Goal: Task Accomplishment & Management: Manage account settings

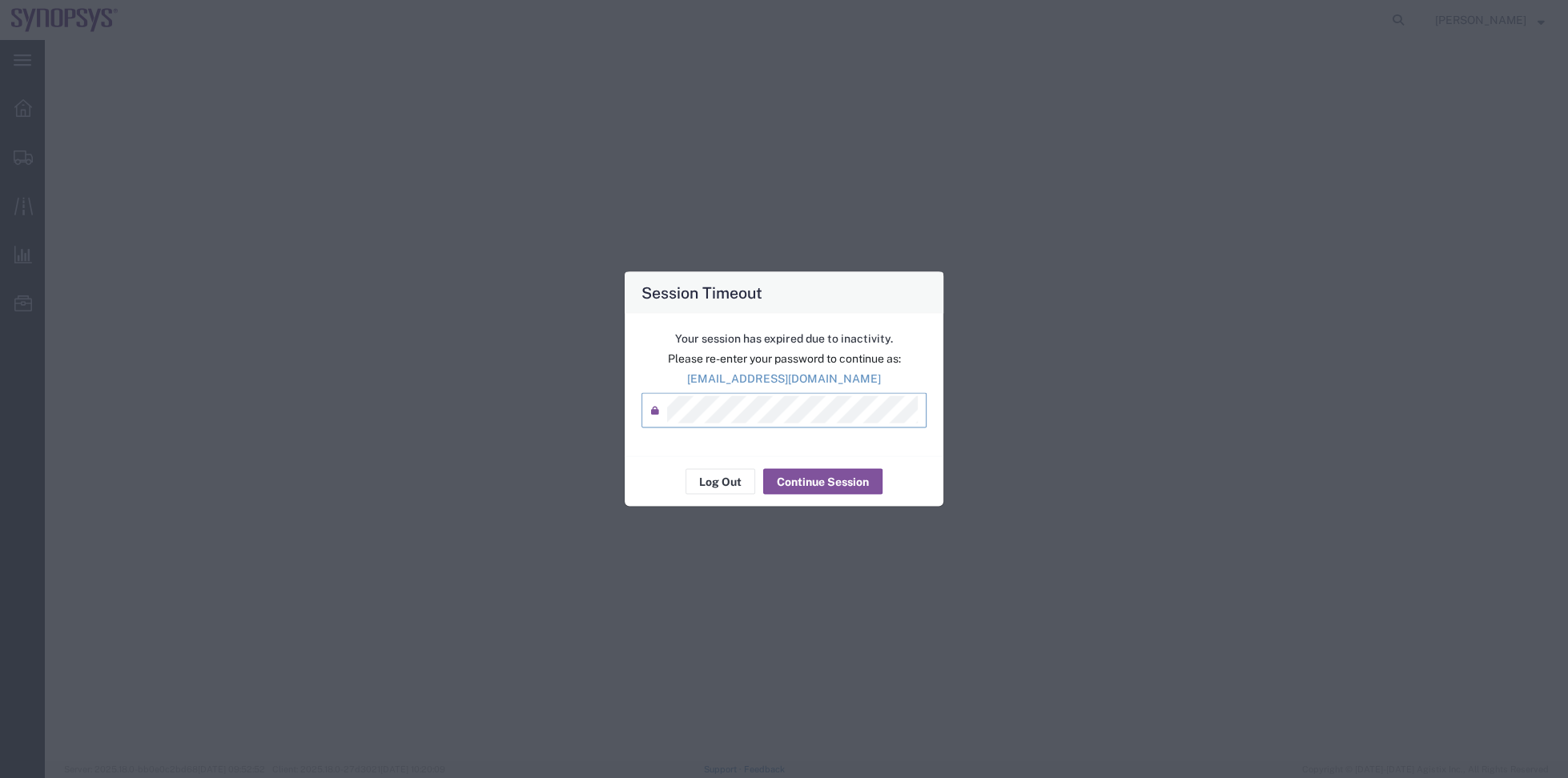
select select "YRPK"
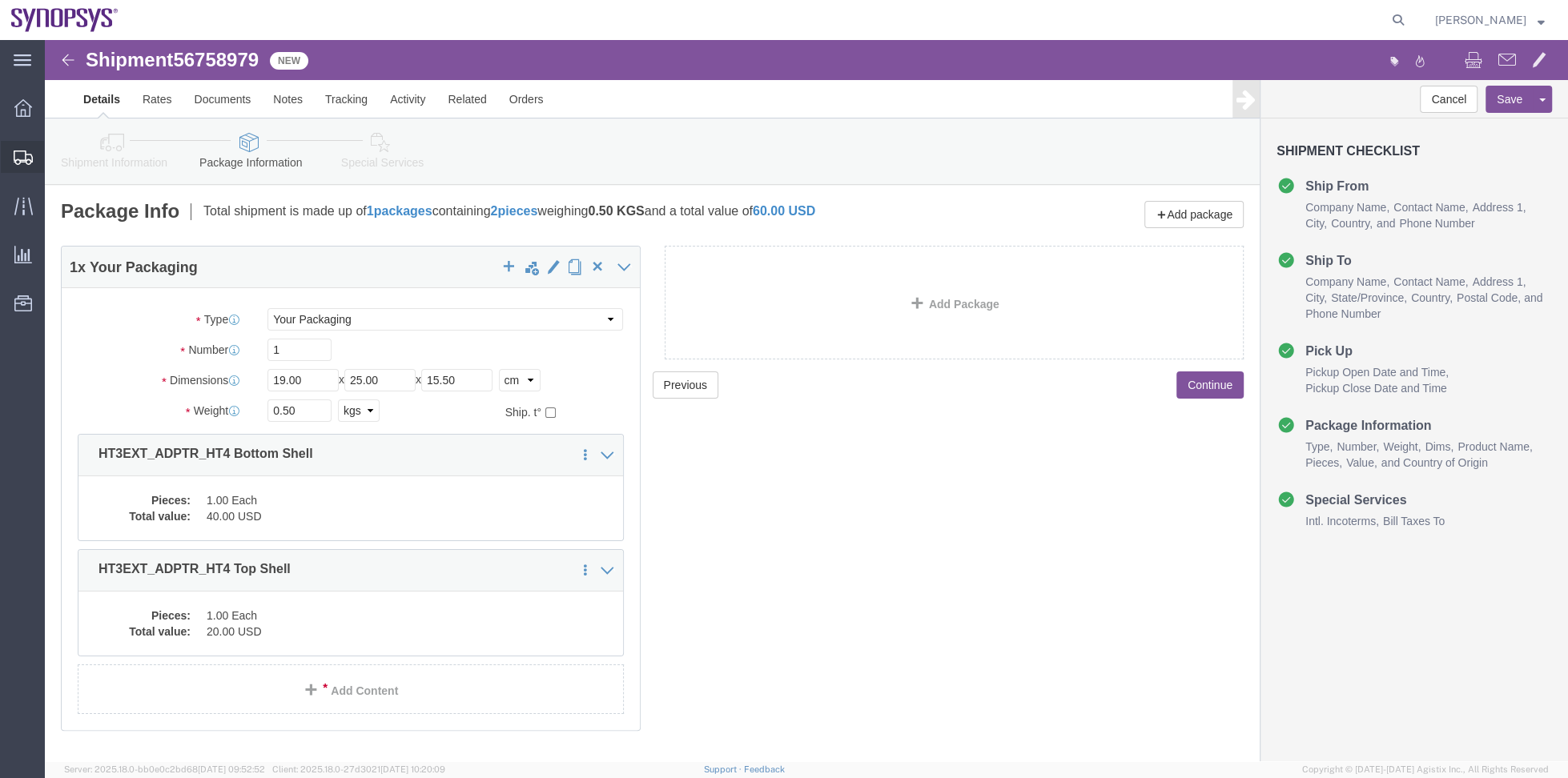
click at [0, 0] on span "Shipment Manager" at bounding box center [0, 0] width 0 height 0
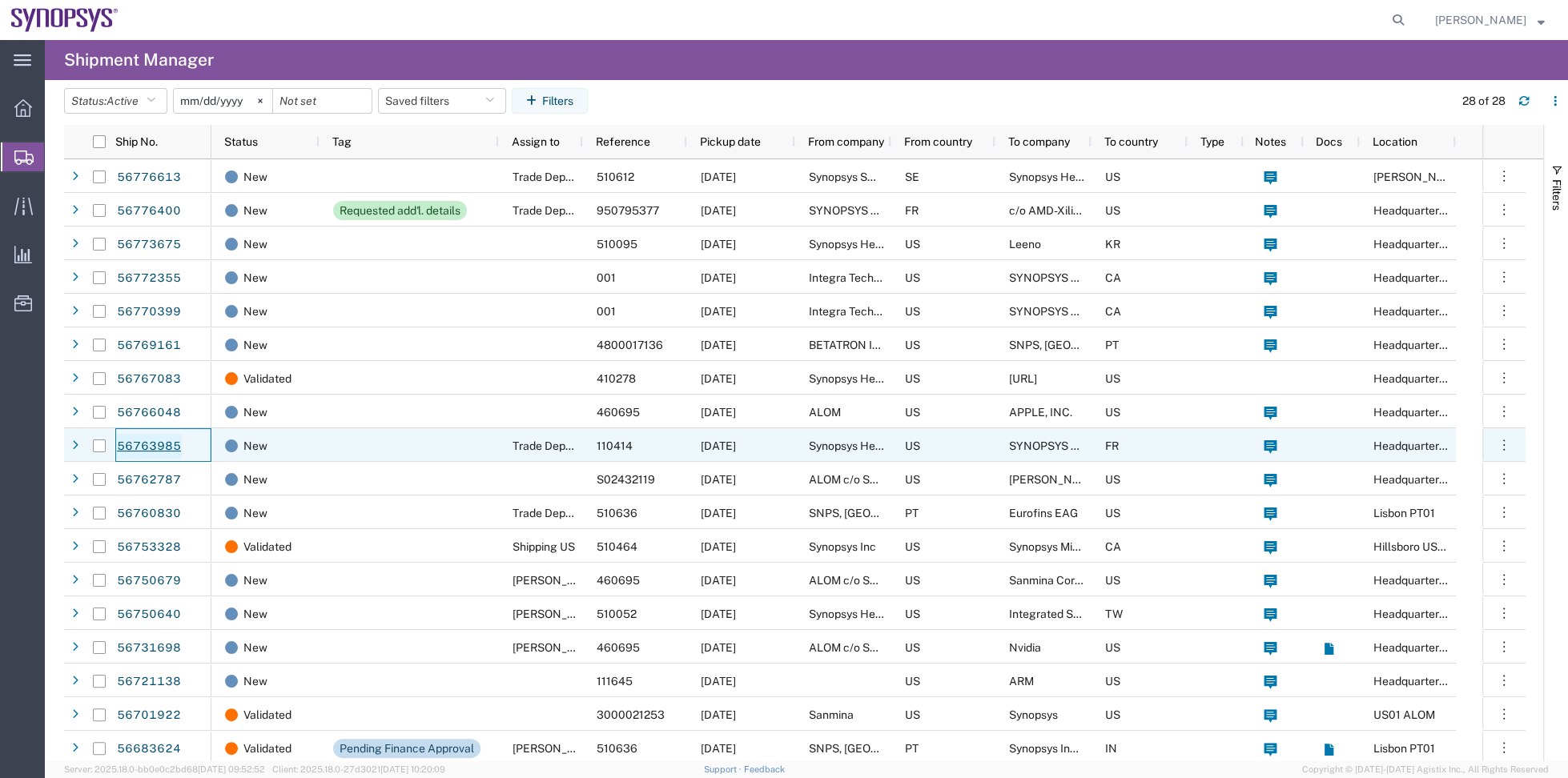
click at [174, 437] on link "56763985" at bounding box center [149, 446] width 66 height 25
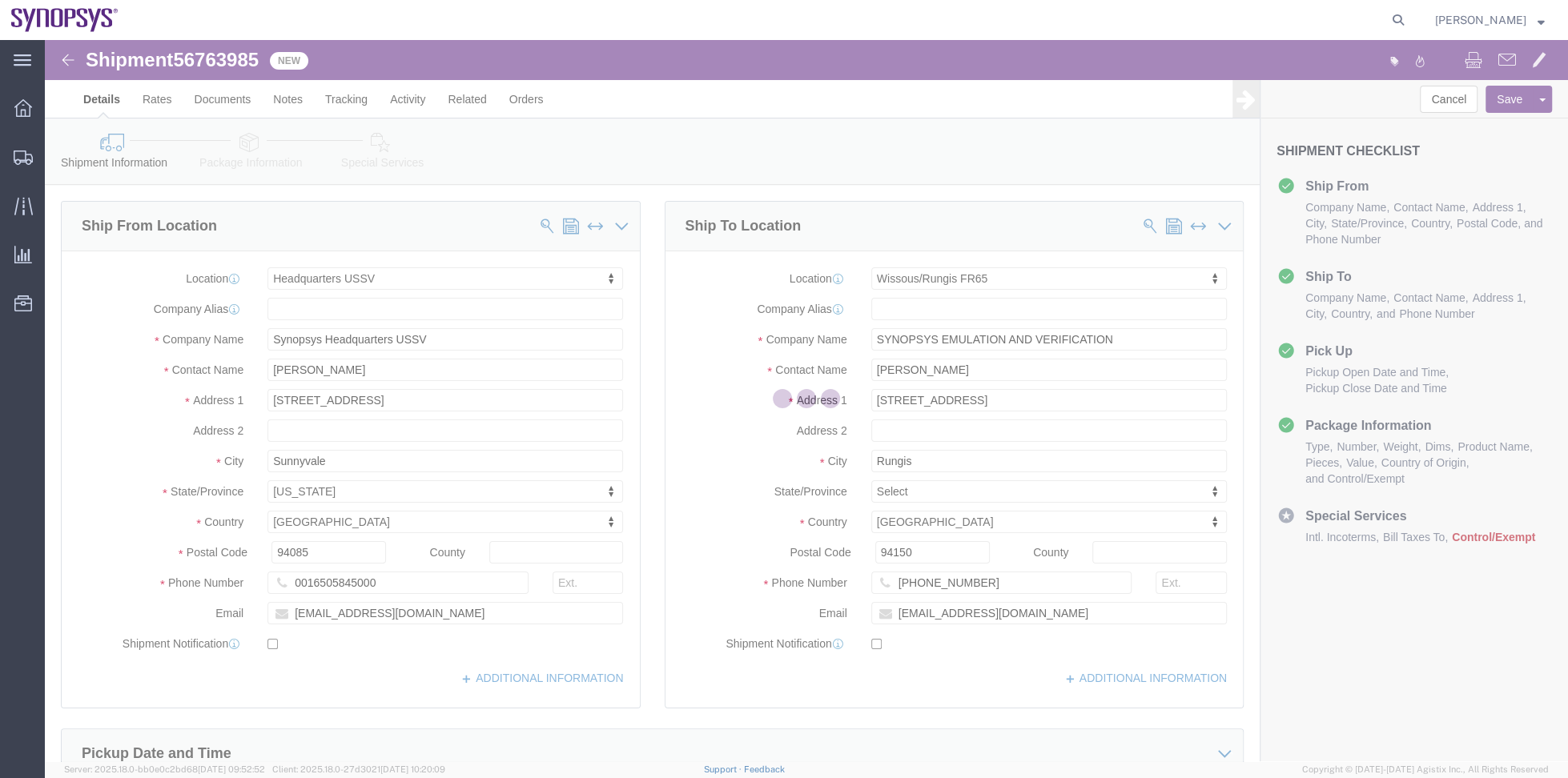
select select "63204"
select select "63109"
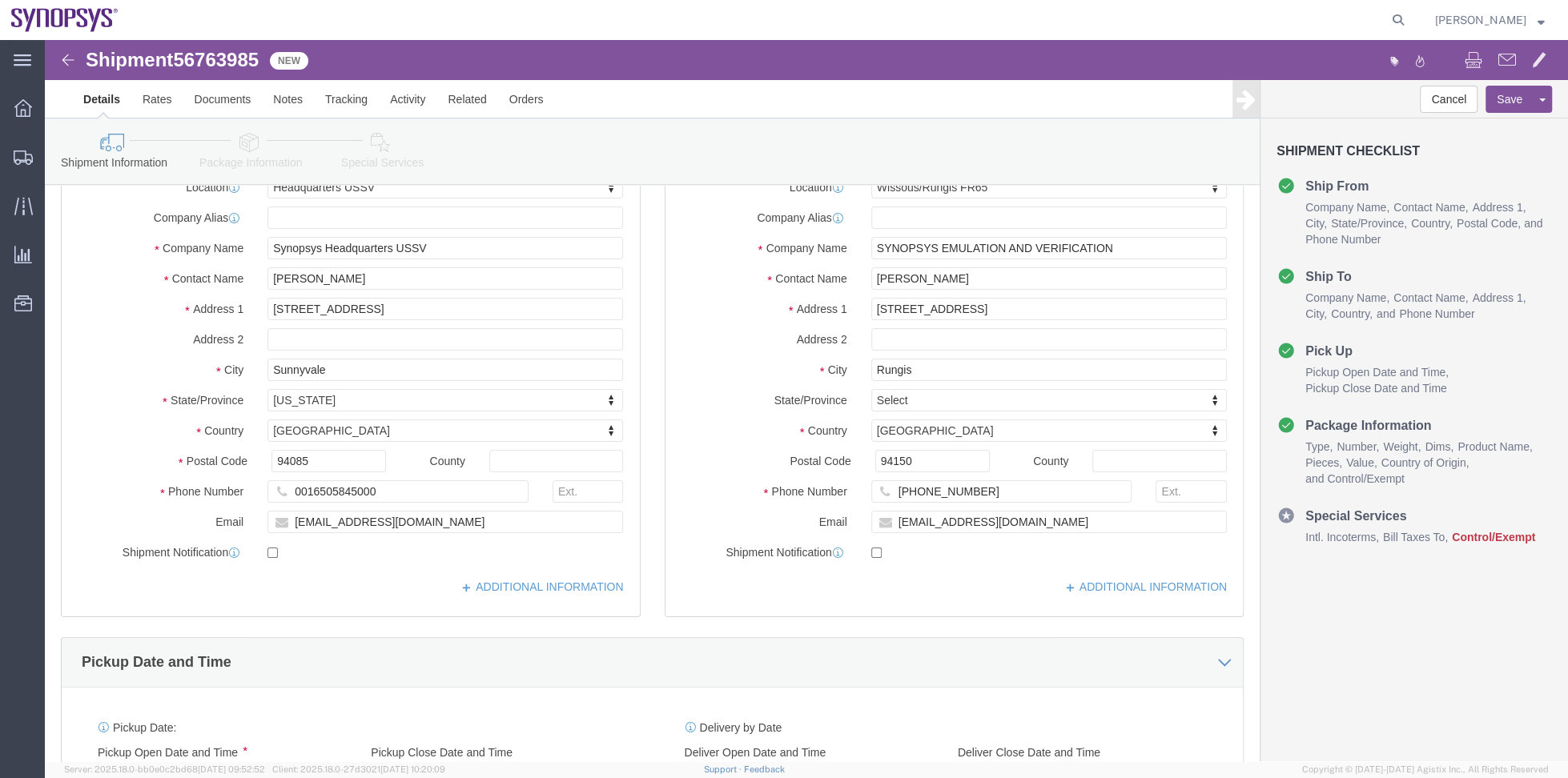
scroll to position [120, 0]
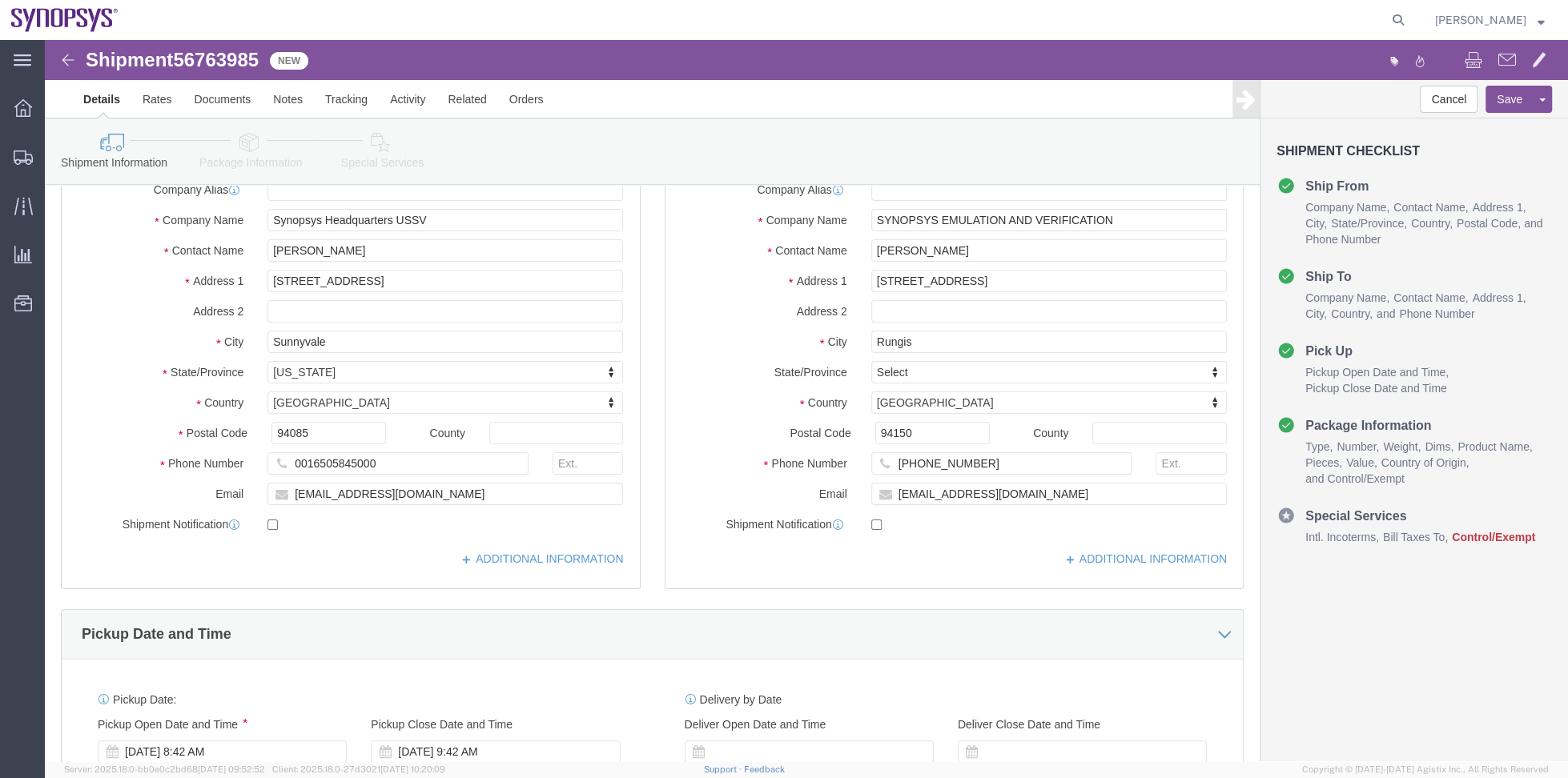
click link "Package Information"
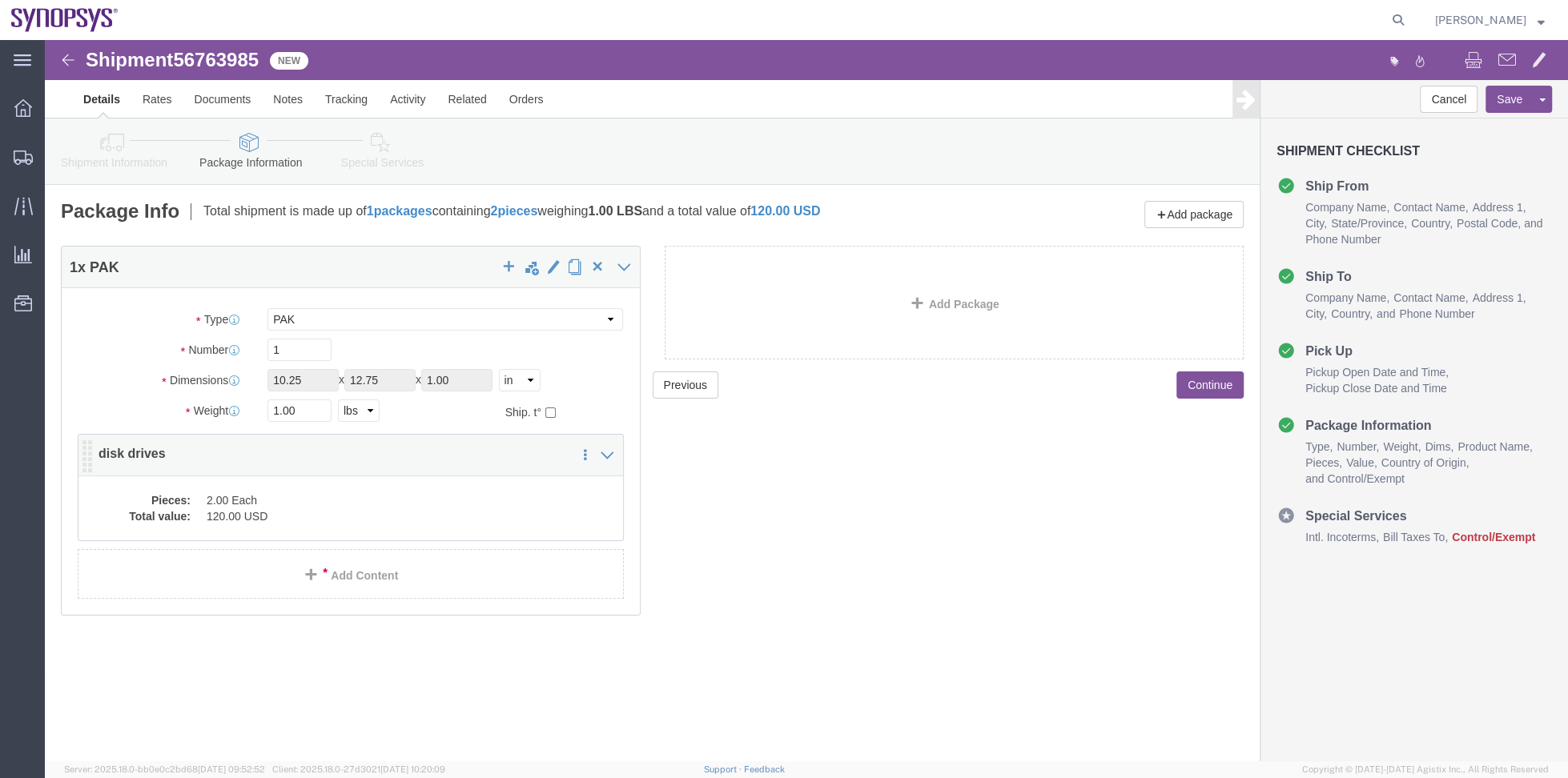
click div "Pieces: 2.00 Each Total value: 120.00 USD"
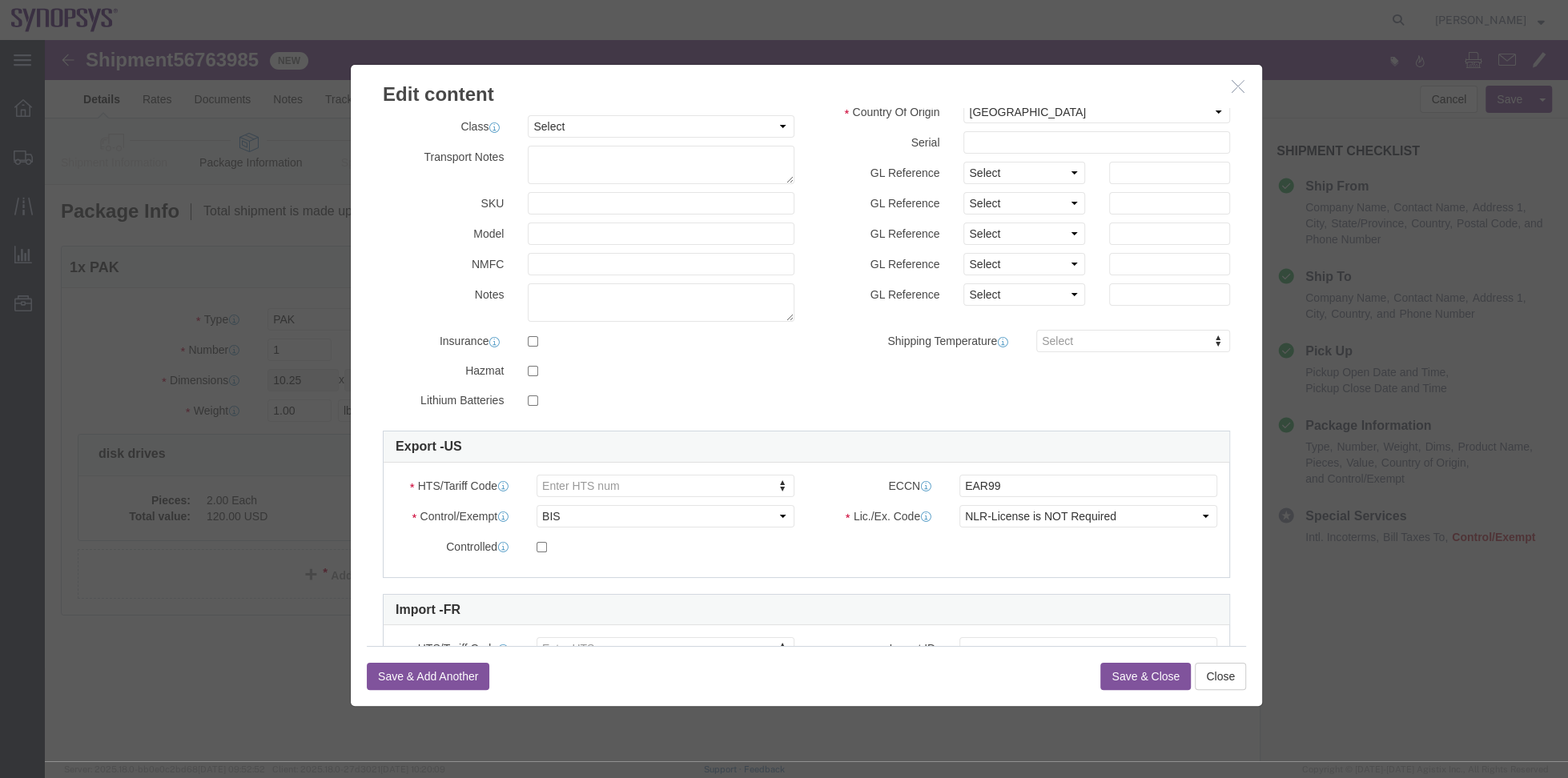
scroll to position [225, 0]
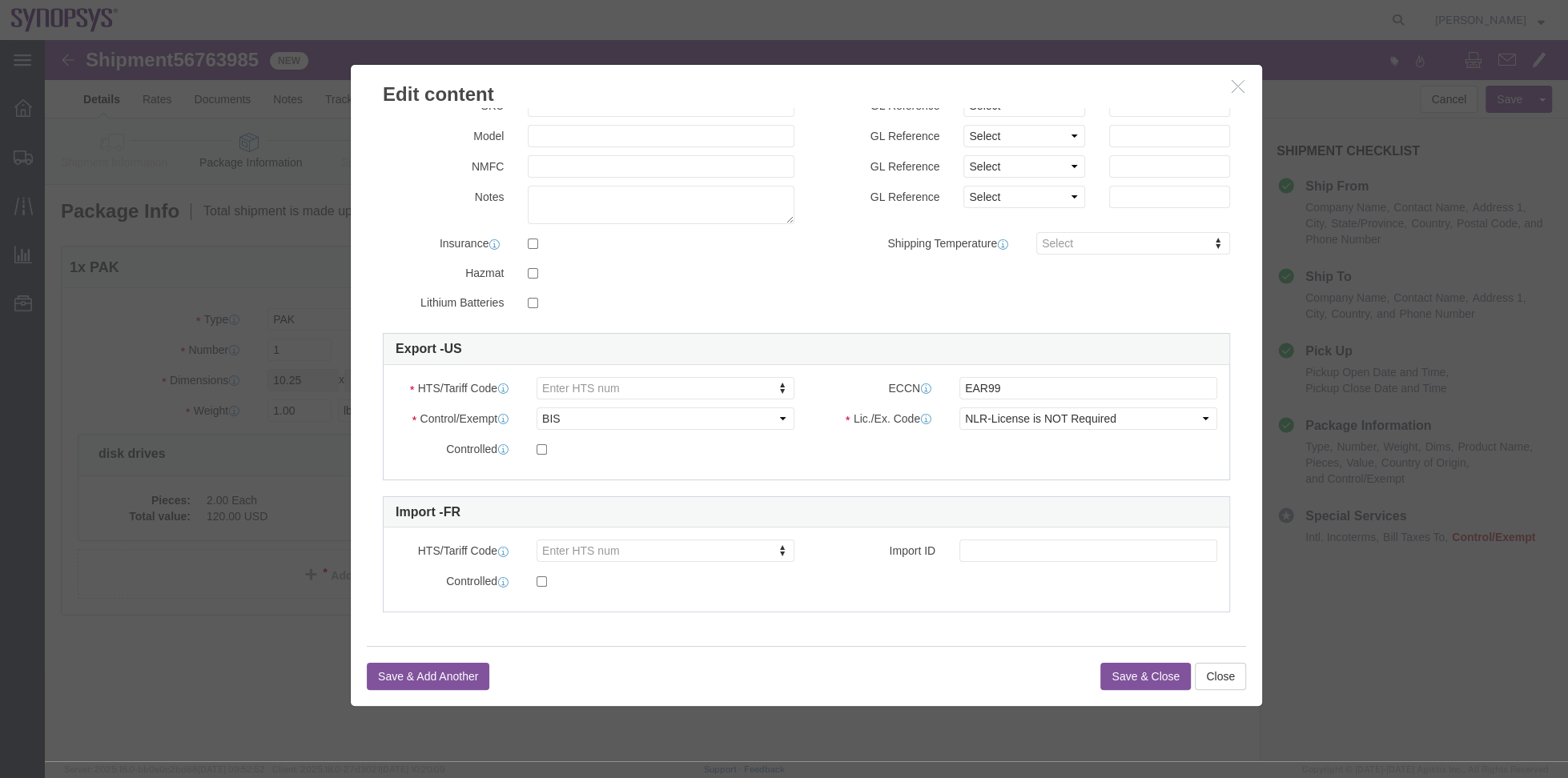
click div "Edit content"
click icon "button"
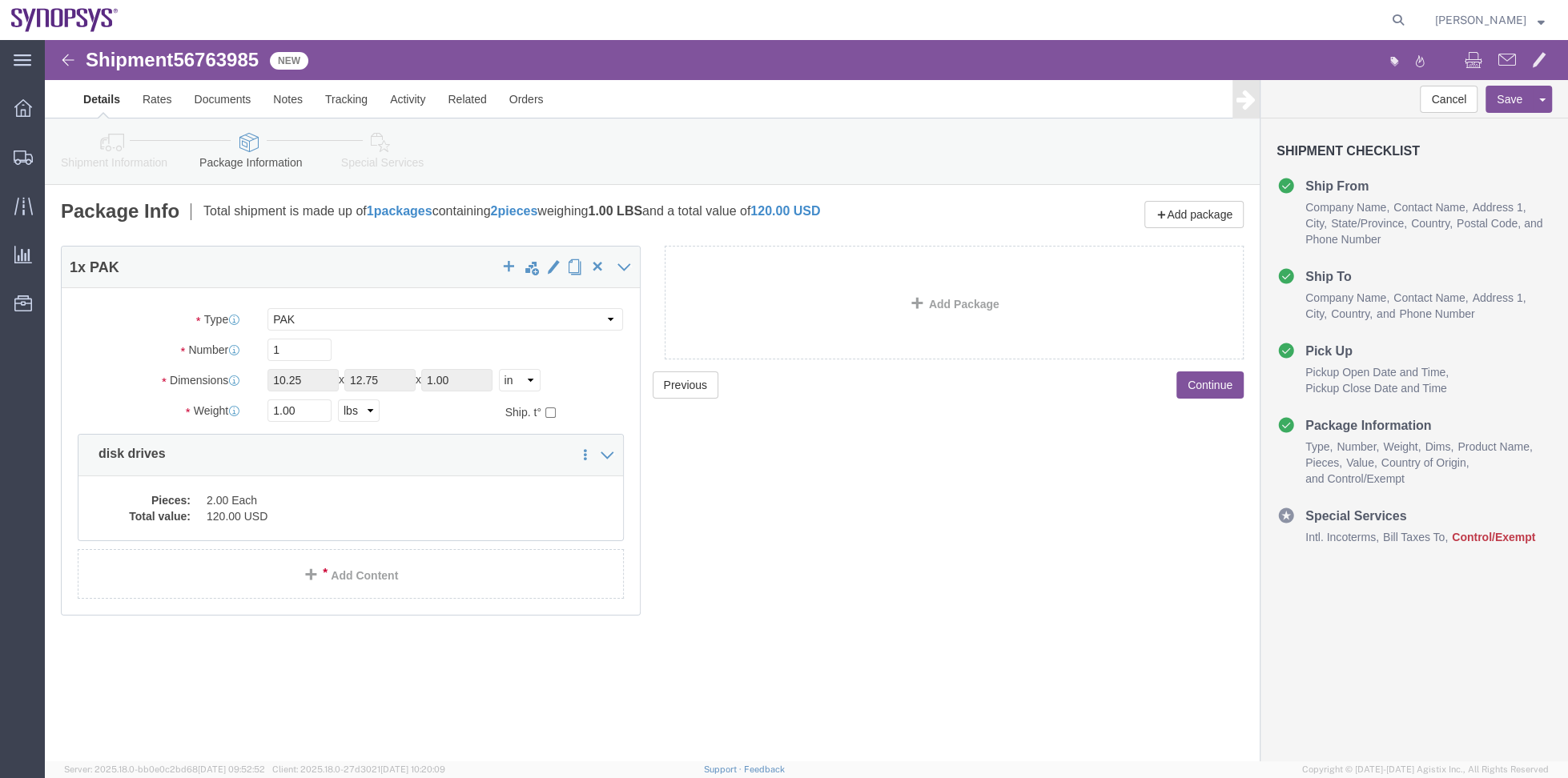
click link "Shipment Information"
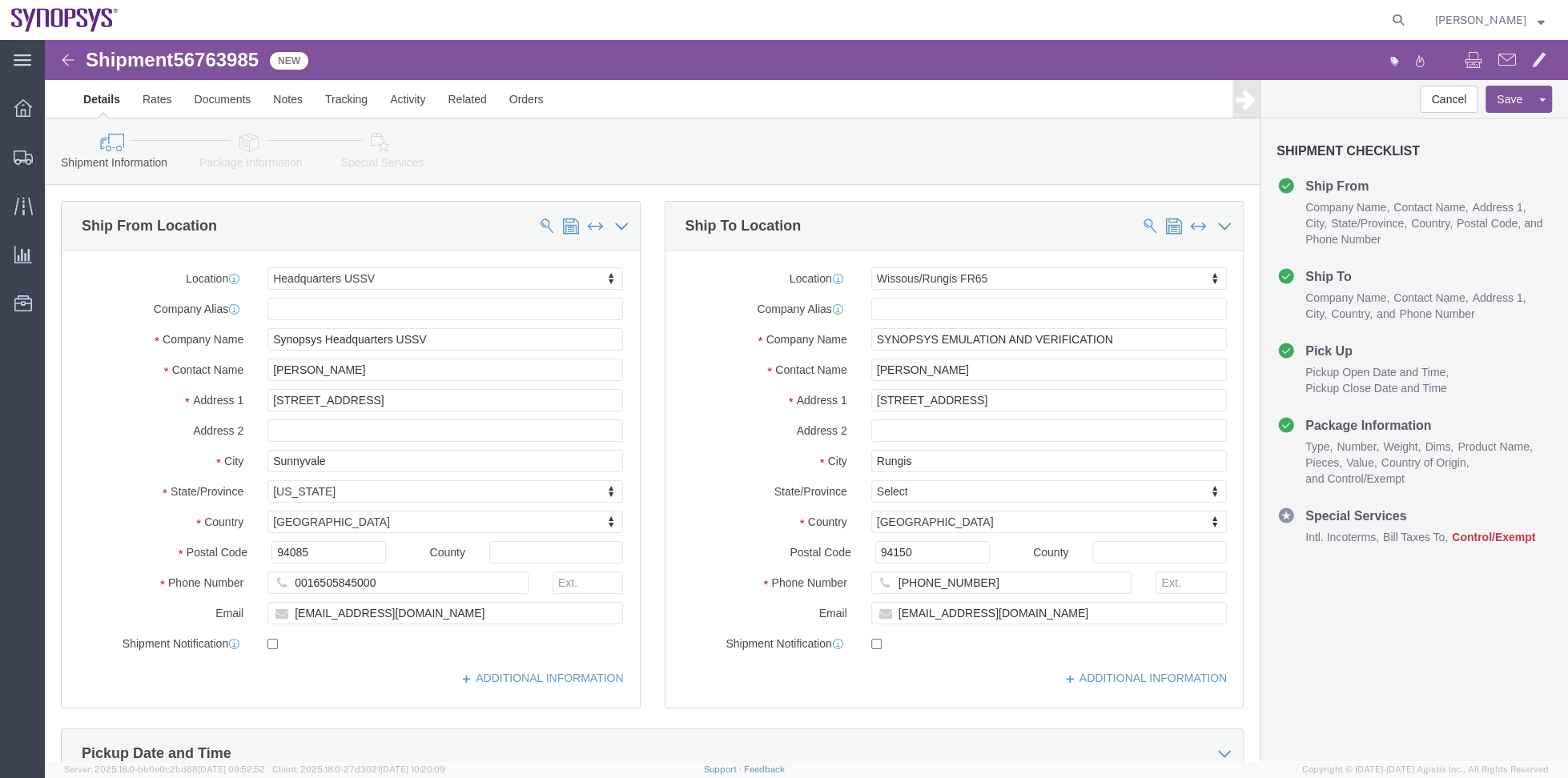
click link "Package Information"
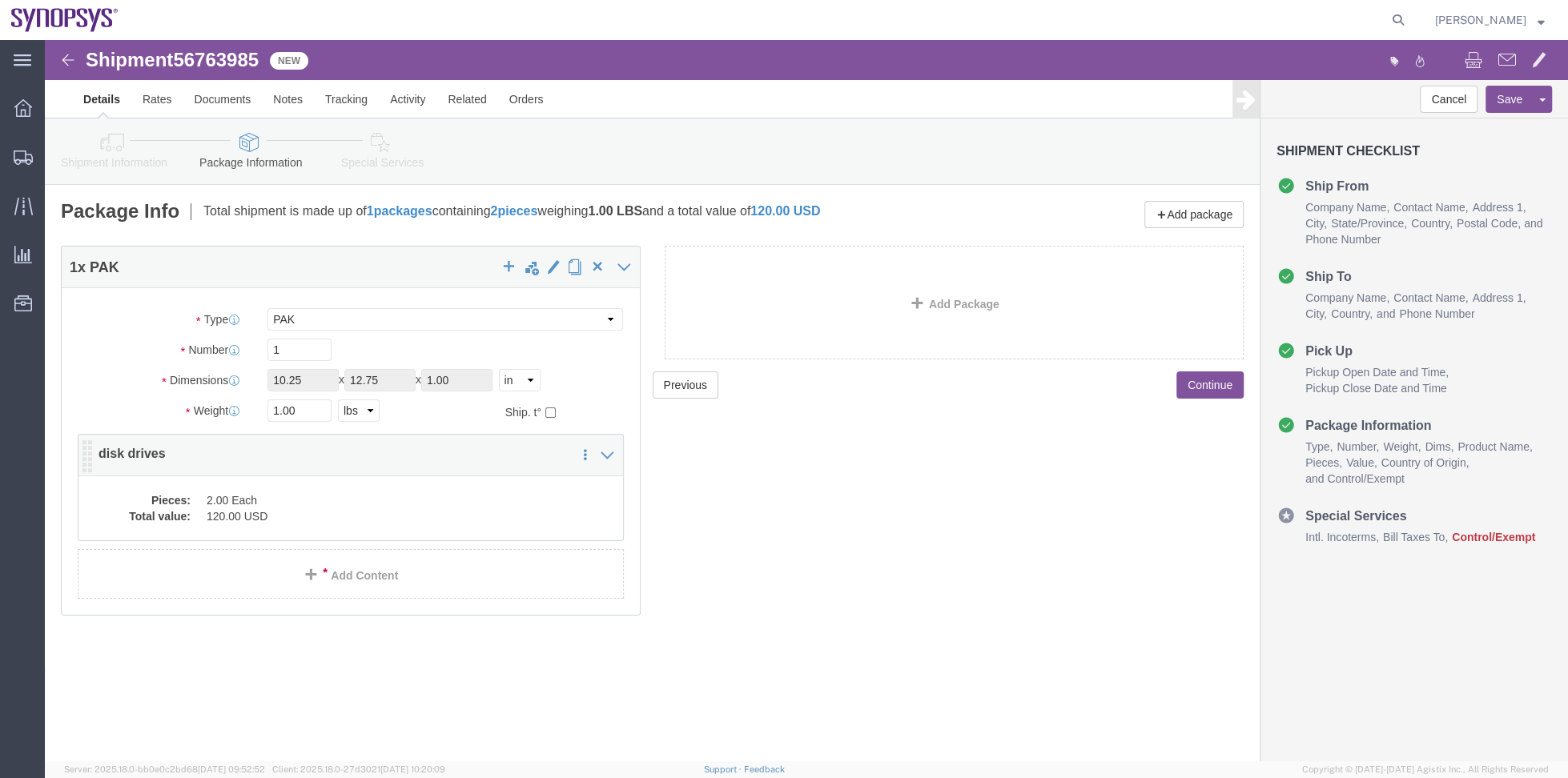
click div "Save in commodity library Clone this content Delete this content disk drives"
click dd "2.00 Each"
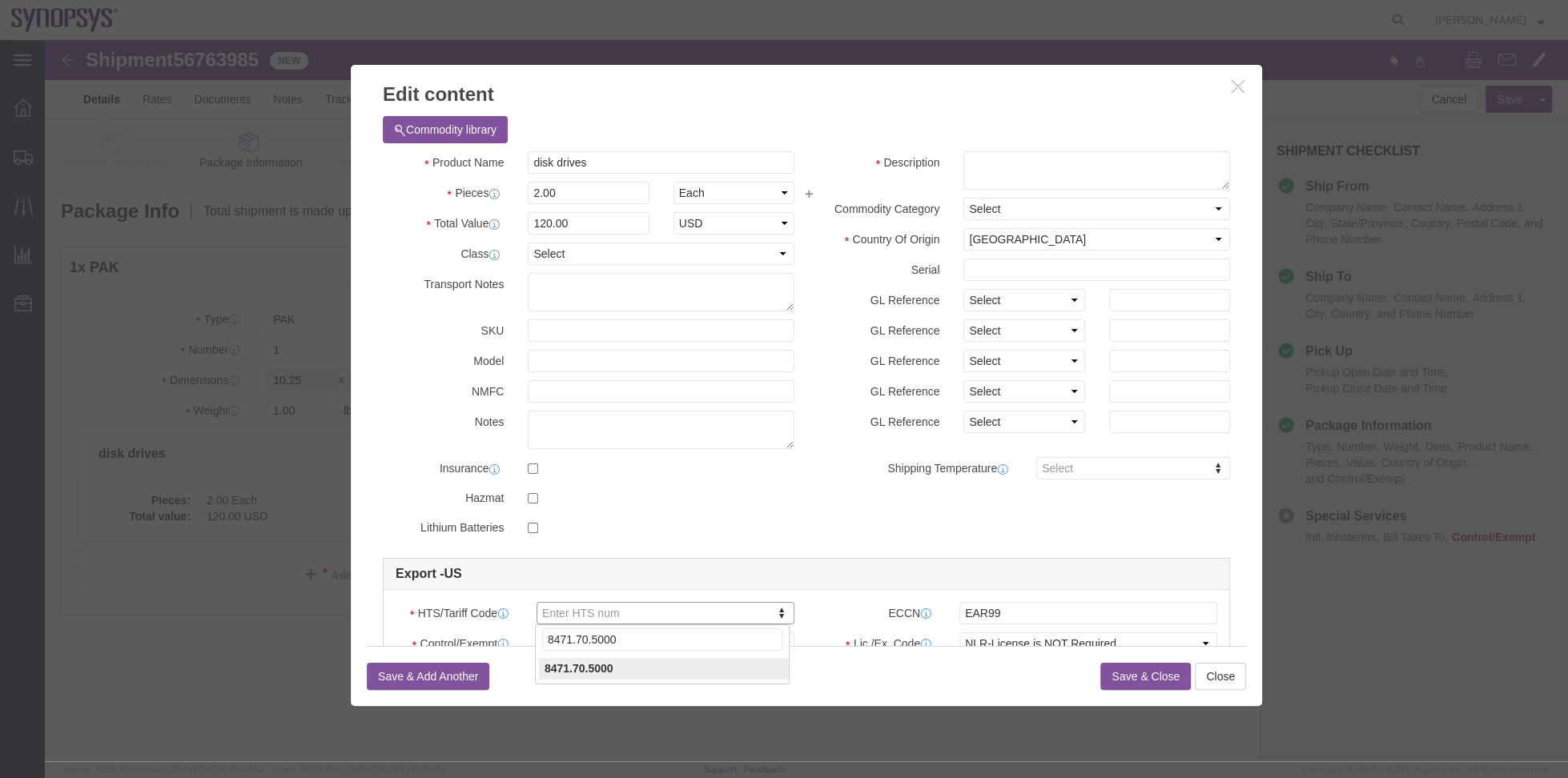
type input "8471.70.5000"
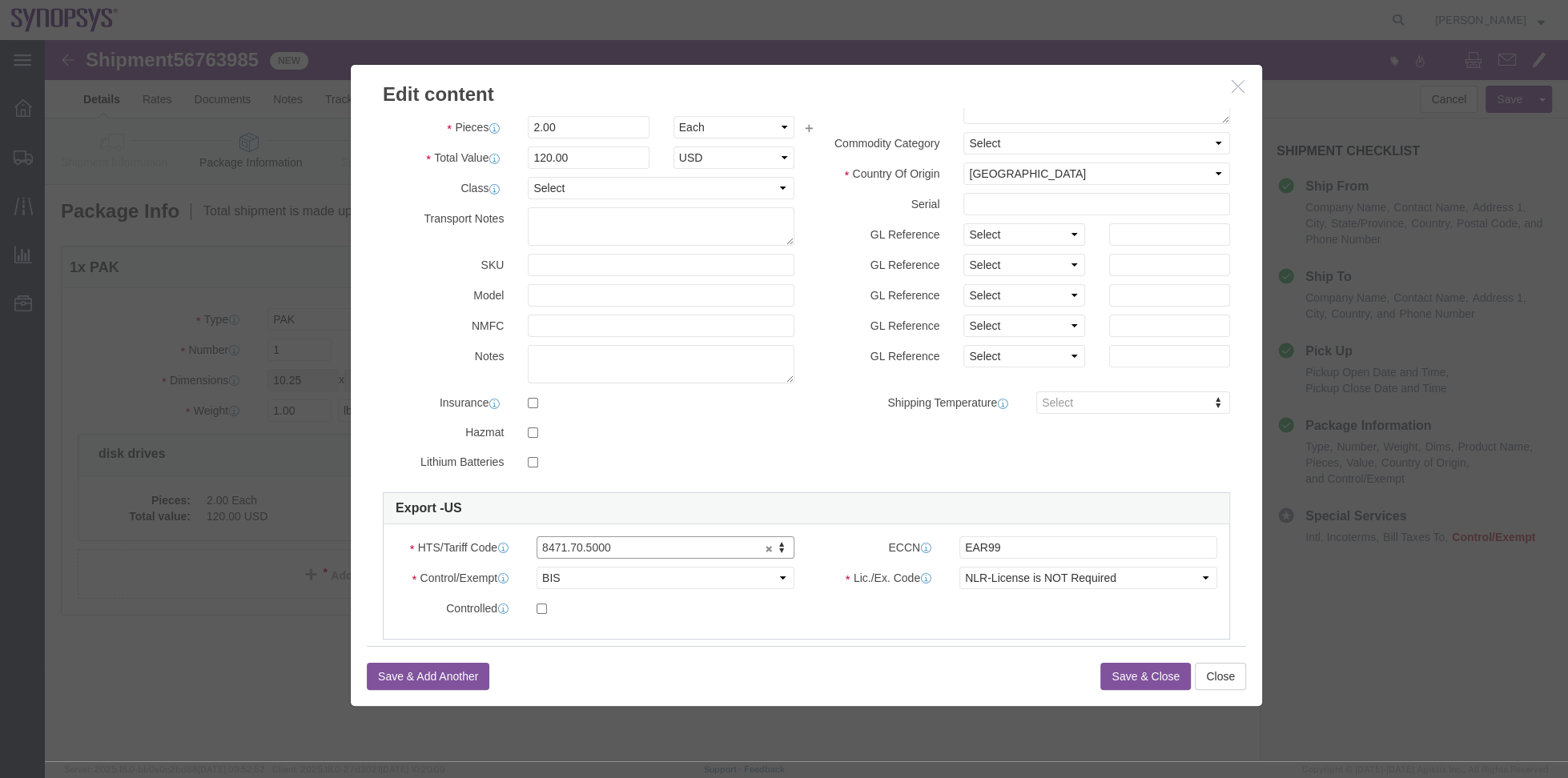
scroll to position [225, 0]
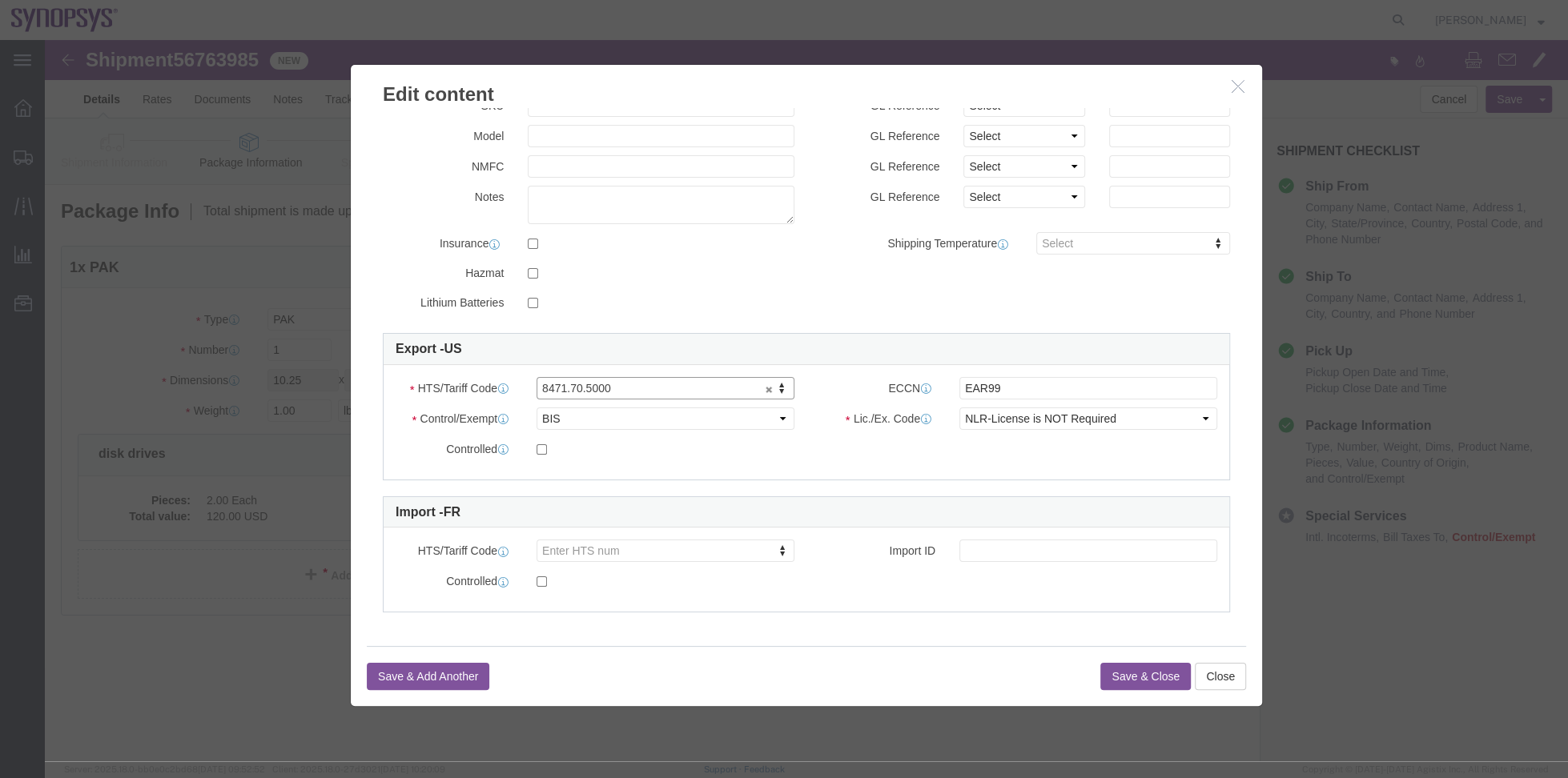
click button "Save & Close"
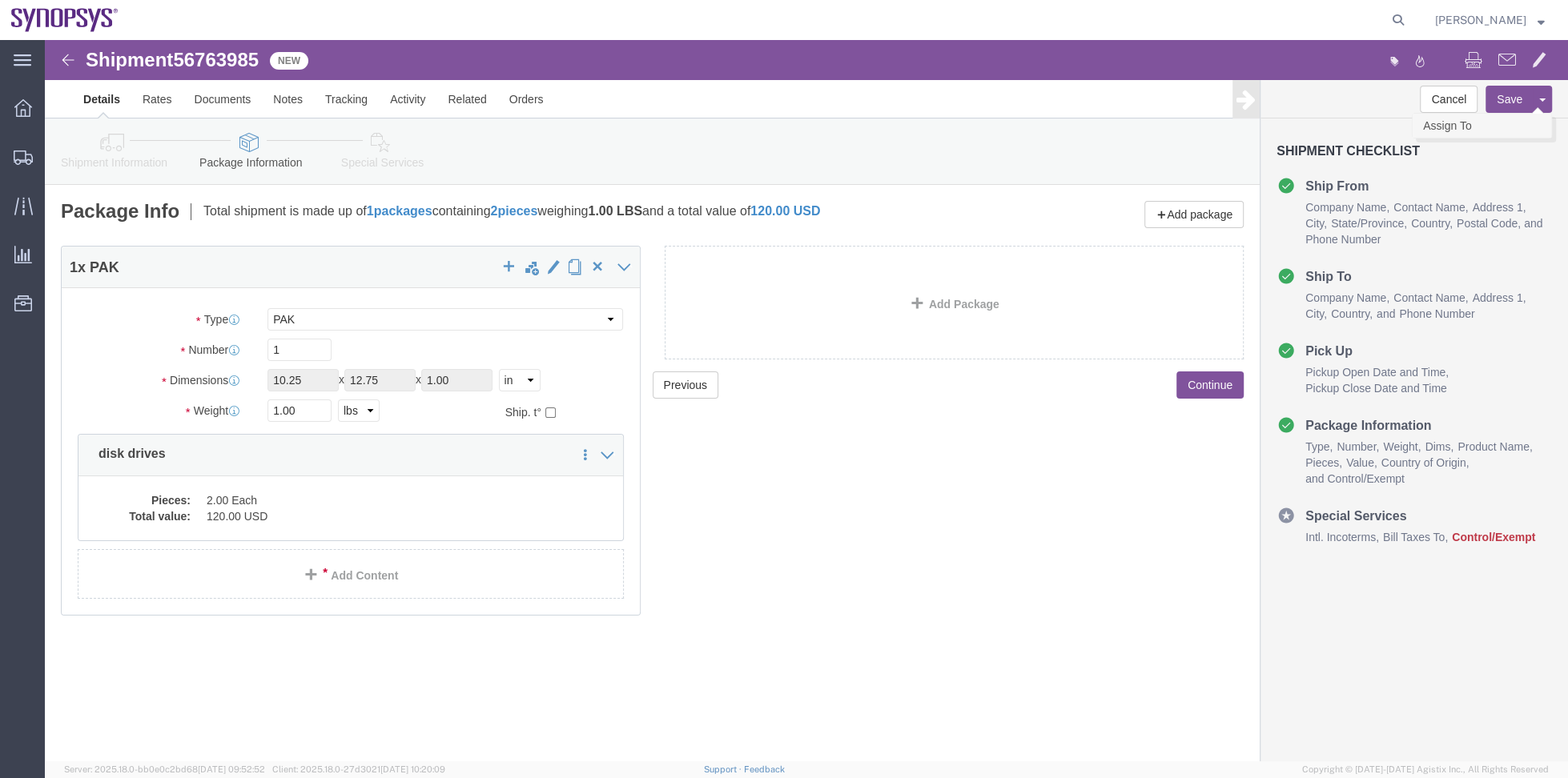
click link "Assign To"
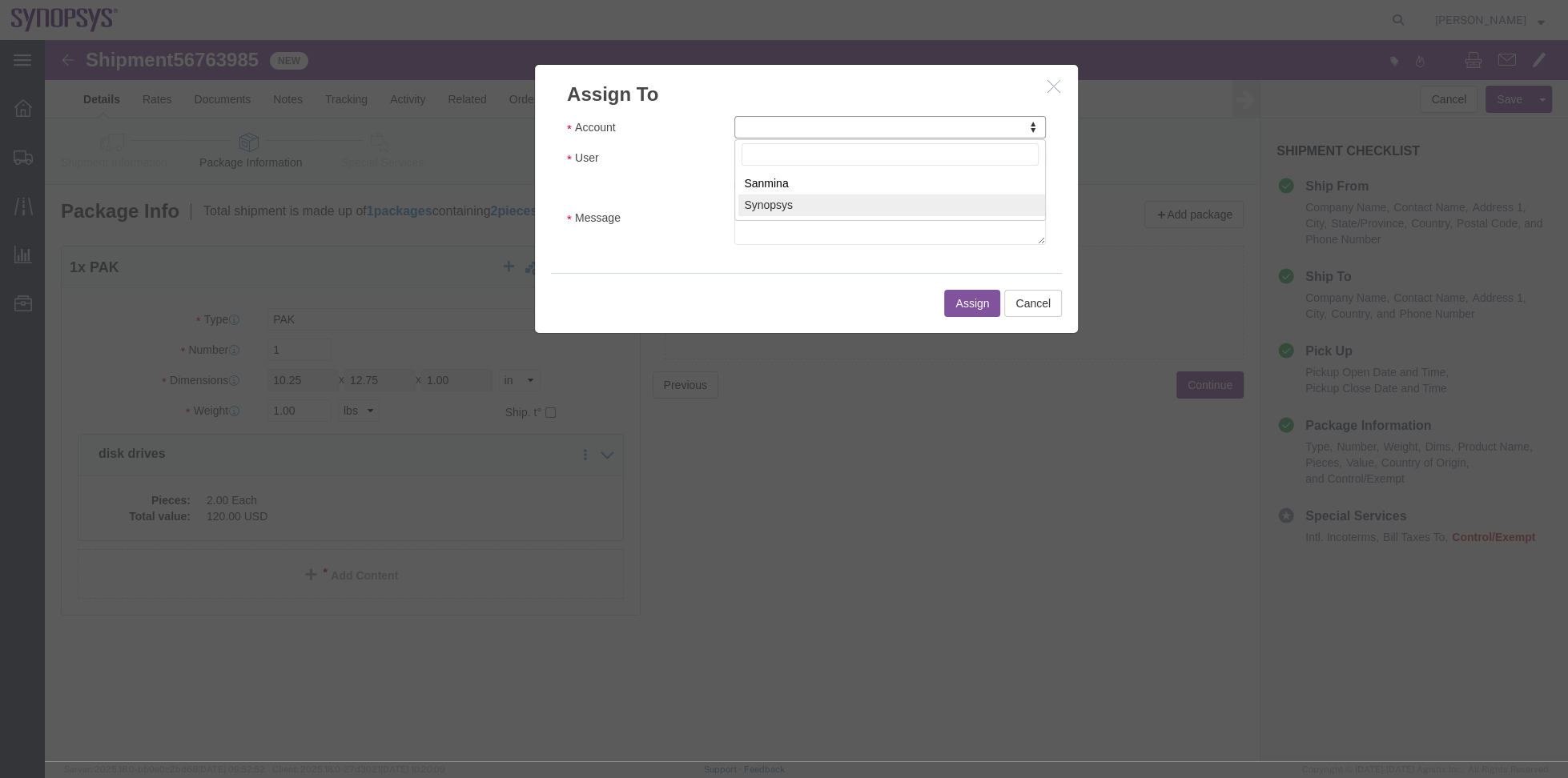
select select "117156"
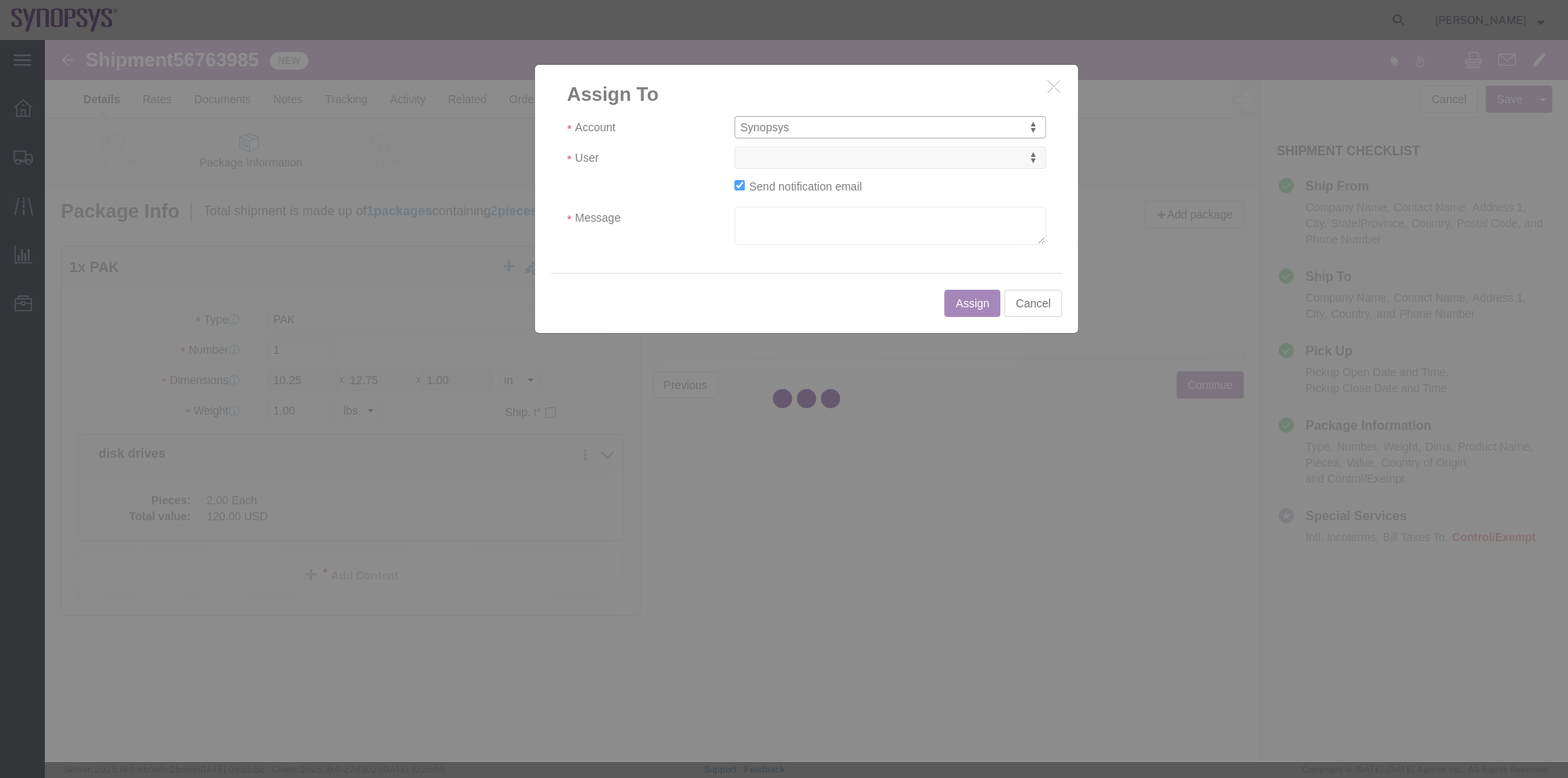
select select
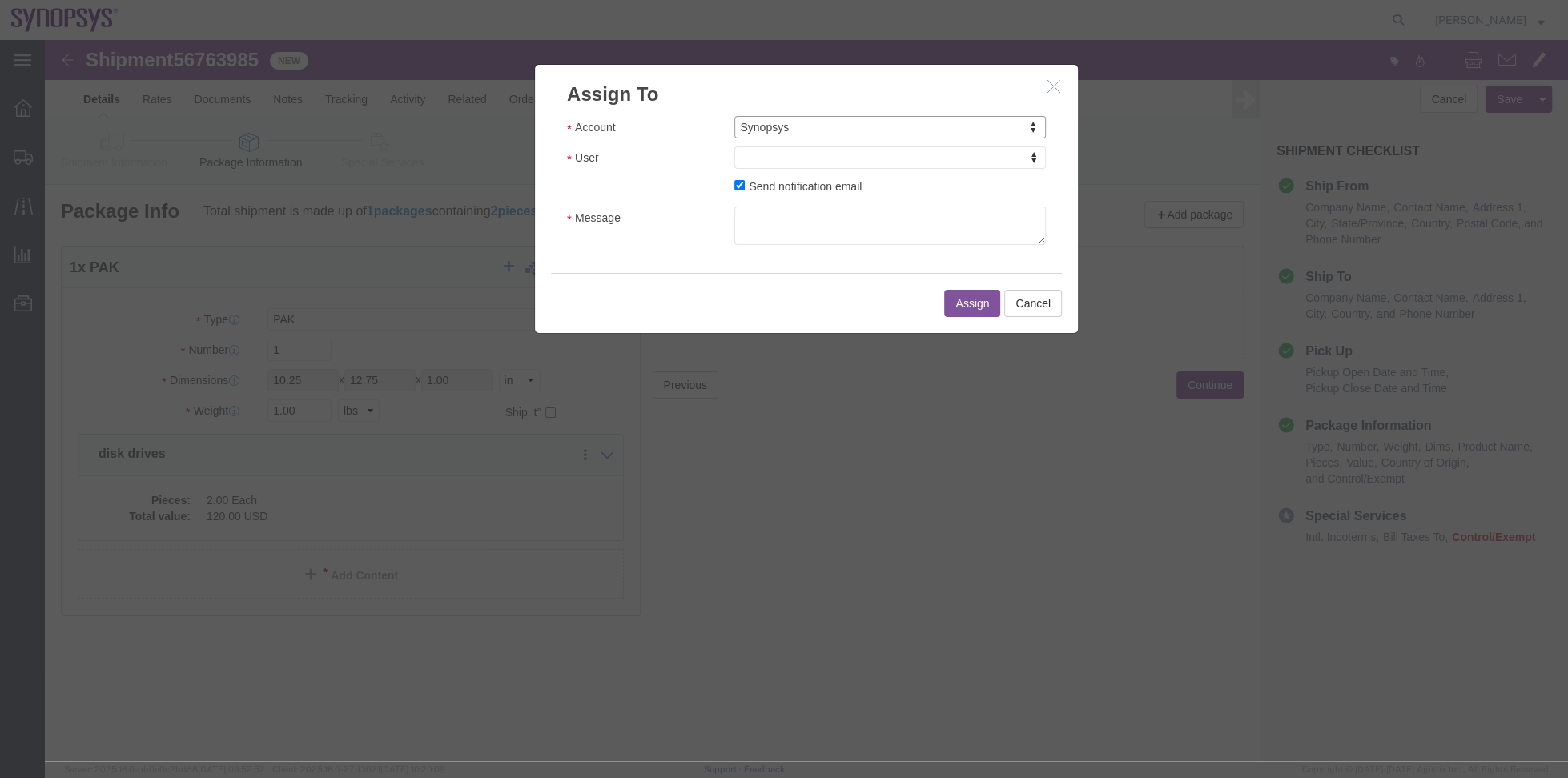
drag, startPoint x: 839, startPoint y: 162, endPoint x: 792, endPoint y: 122, distance: 61.7
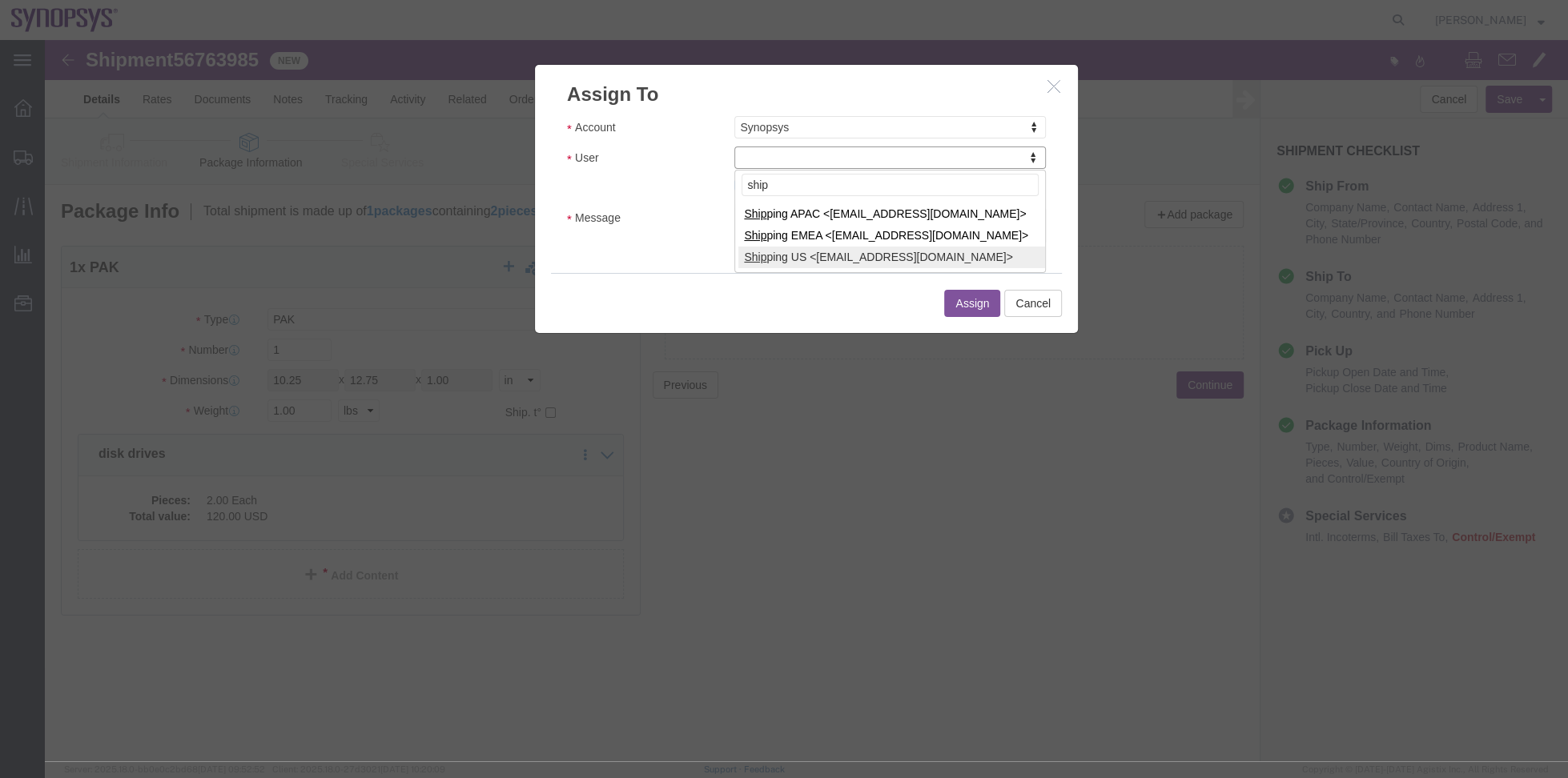
type input "ship"
select select "100122"
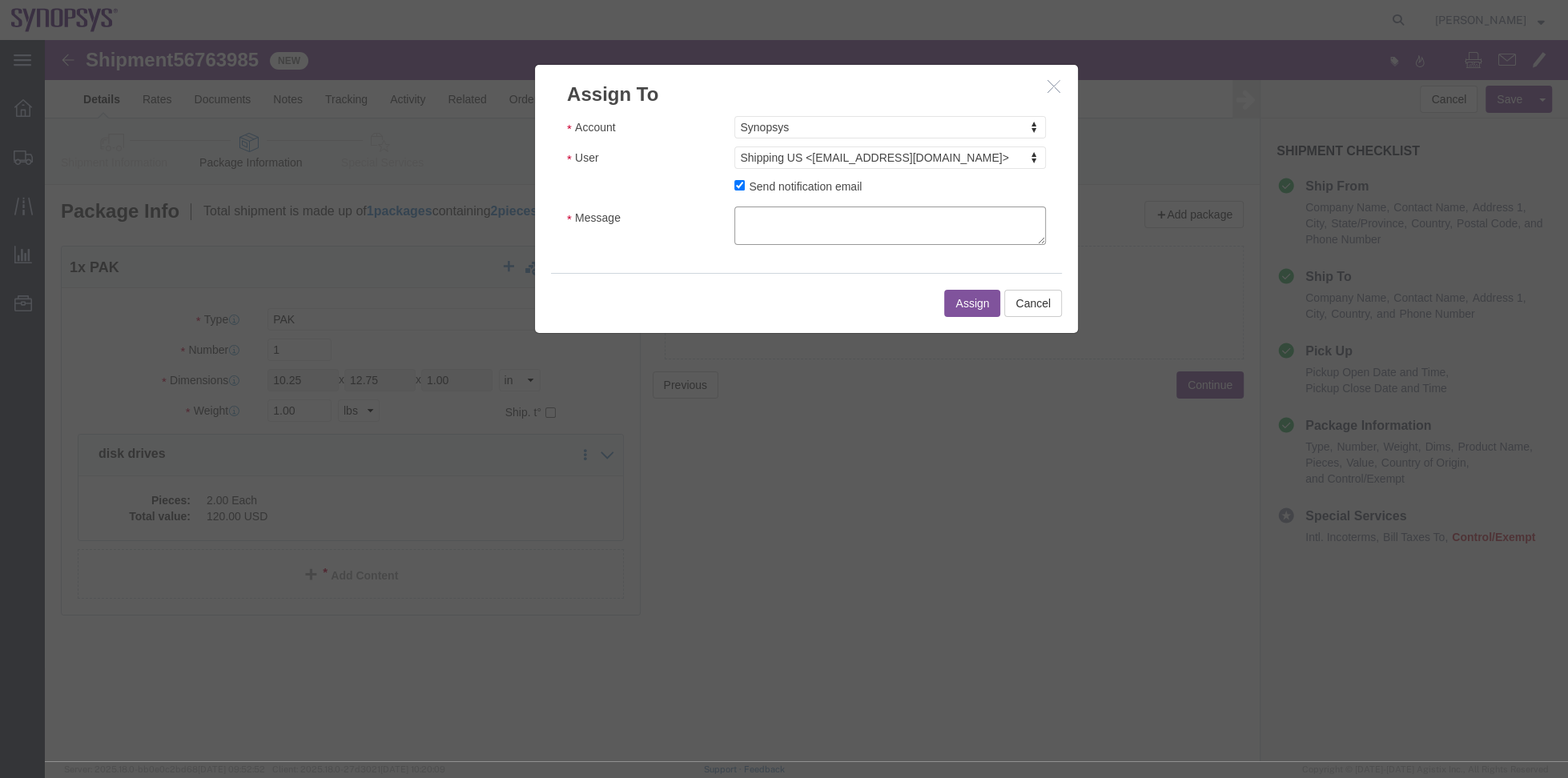
click textarea "Message"
type textarea "a"
click button "Assign"
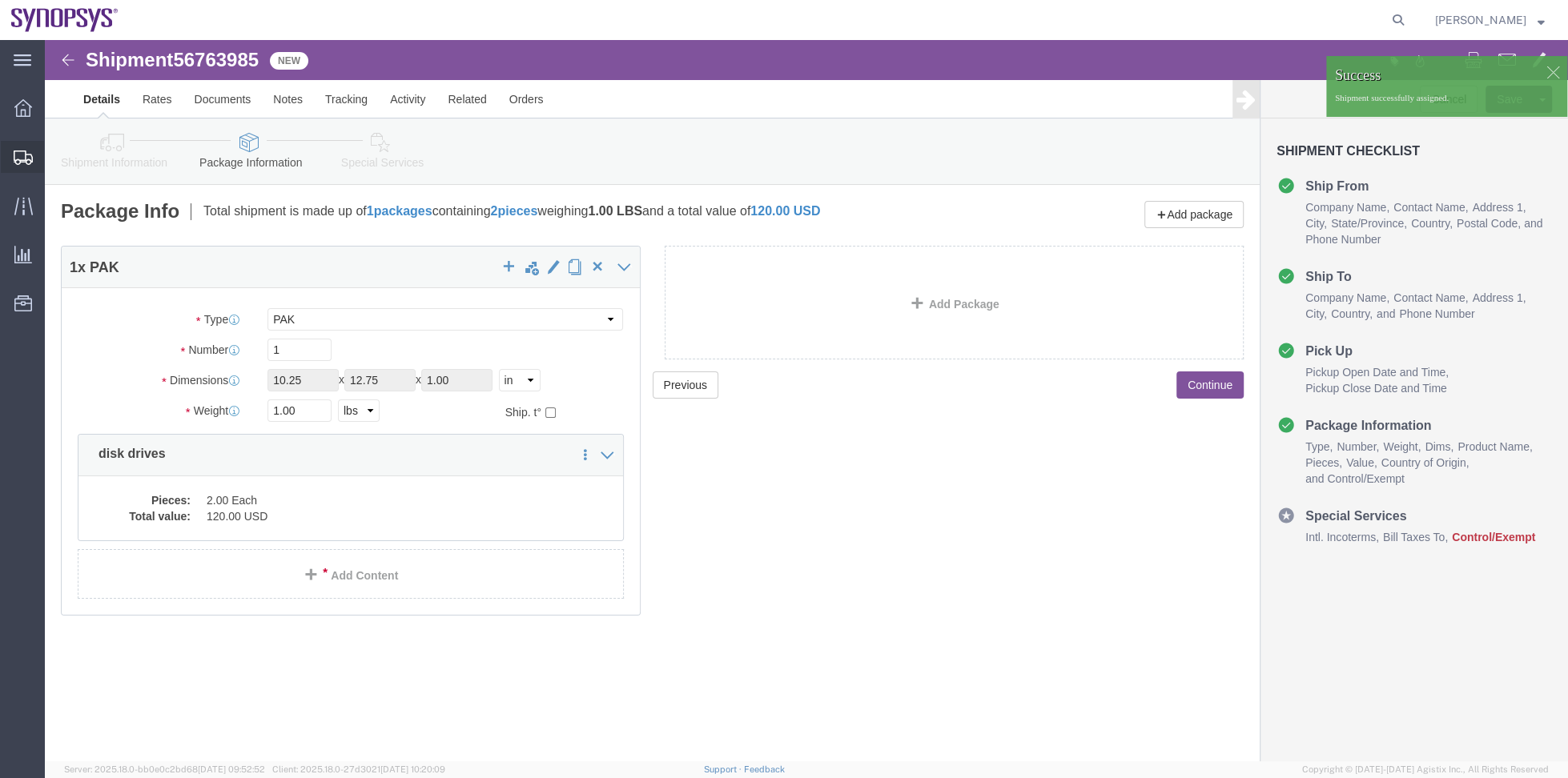
click at [0, 0] on span "Shipment Manager" at bounding box center [0, 0] width 0 height 0
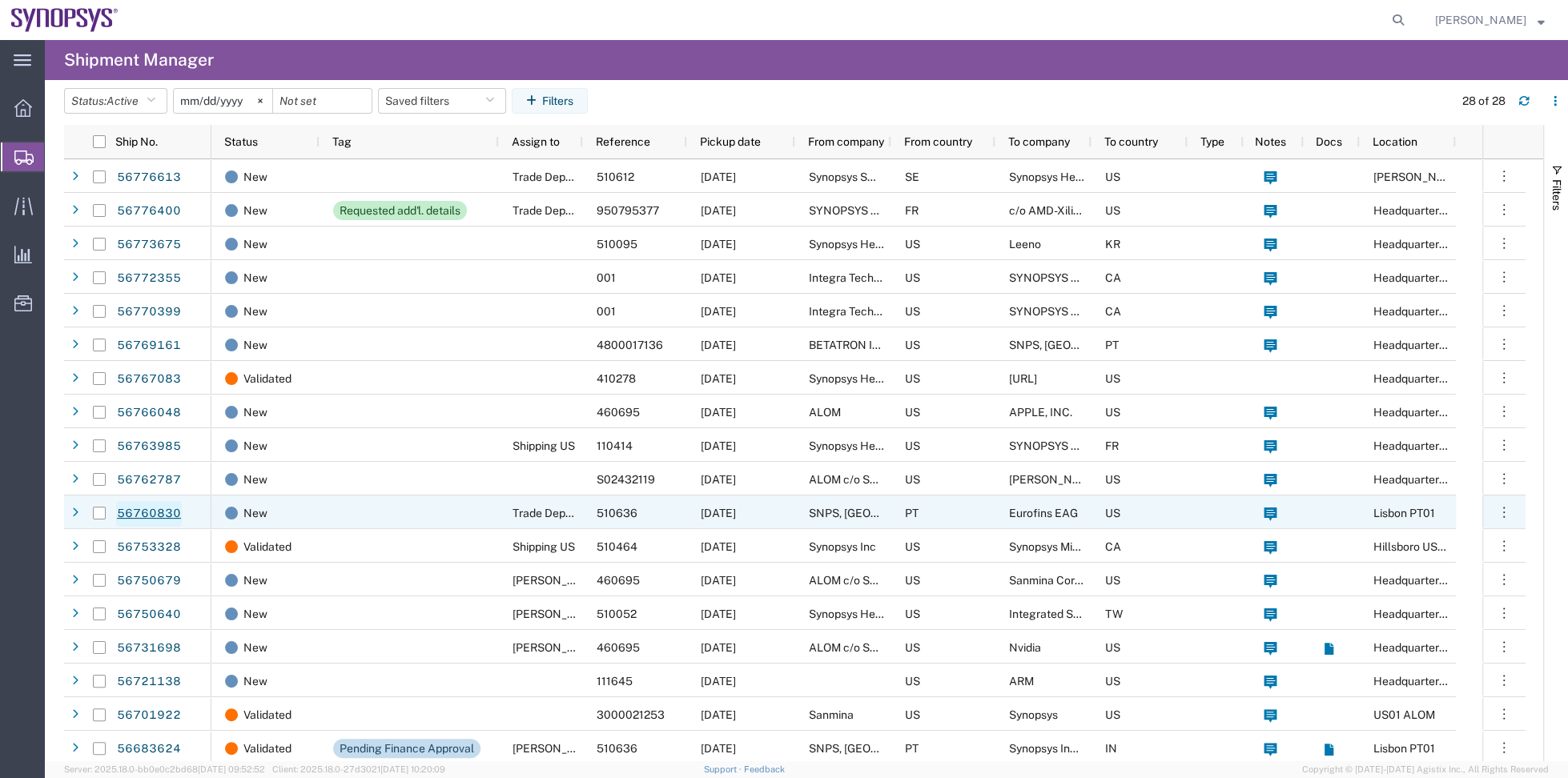
click at [144, 508] on link "56760830" at bounding box center [149, 514] width 66 height 25
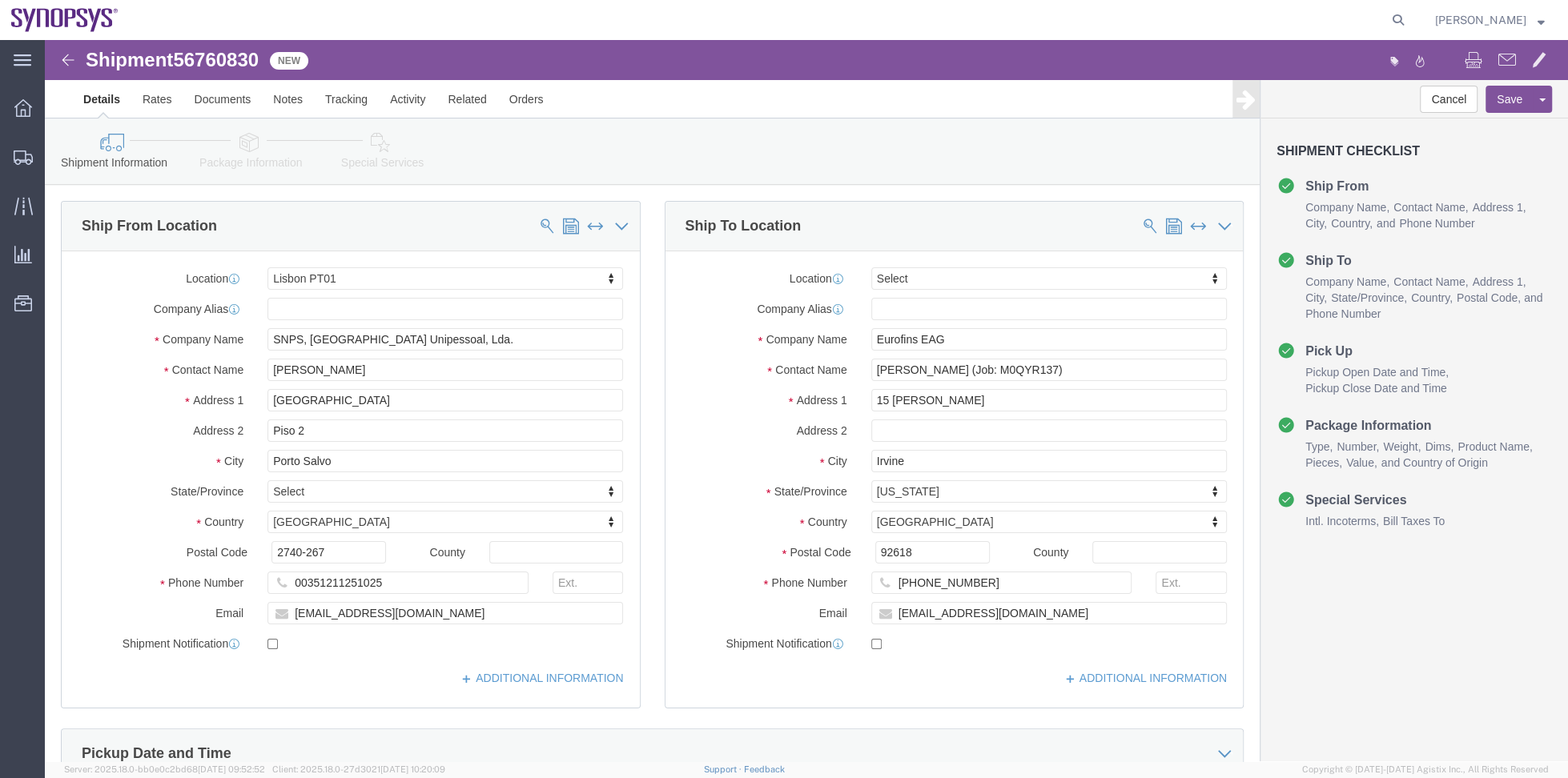
select select "63152"
select select
click icon
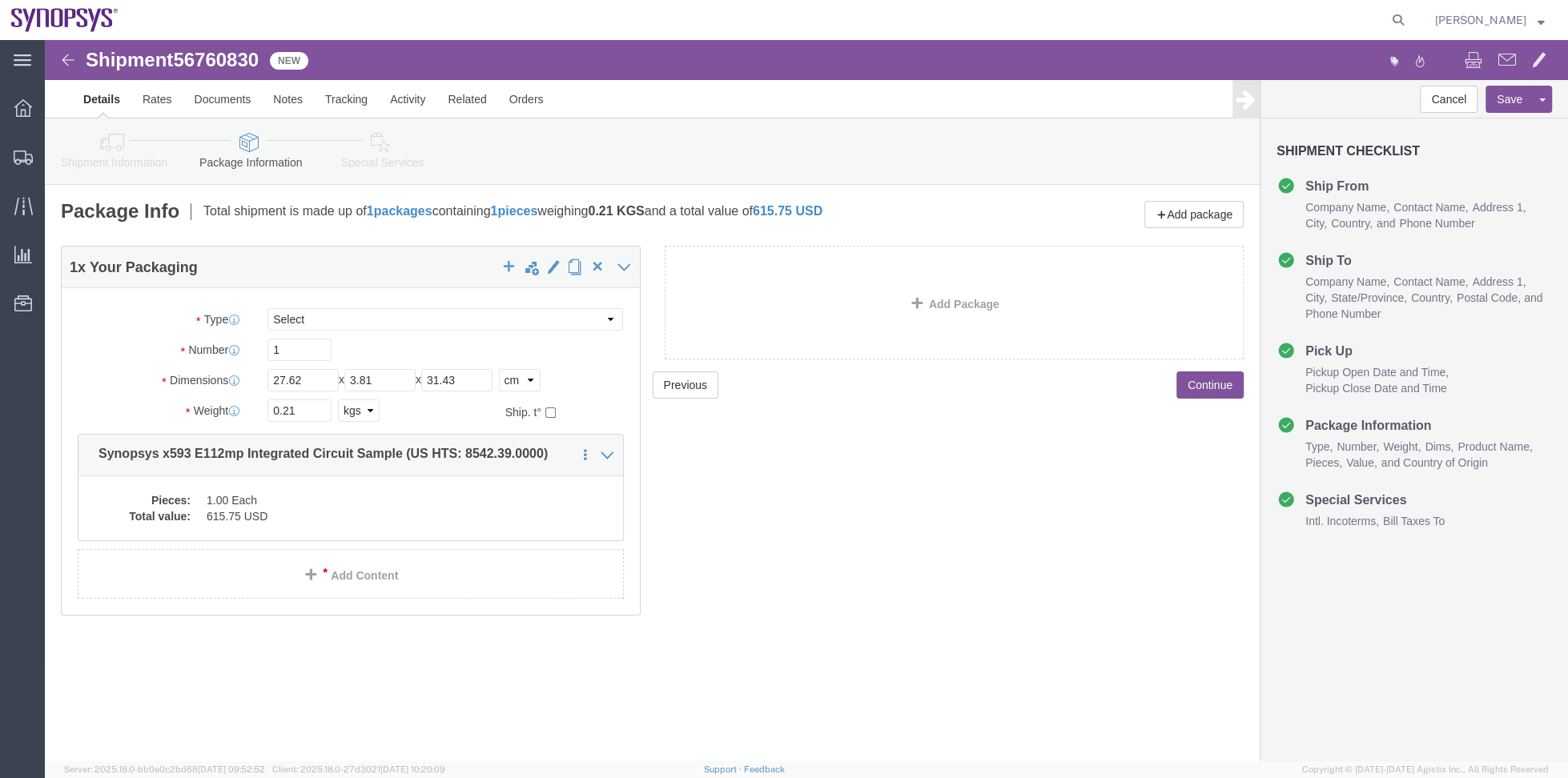
click dd "1.00 Each"
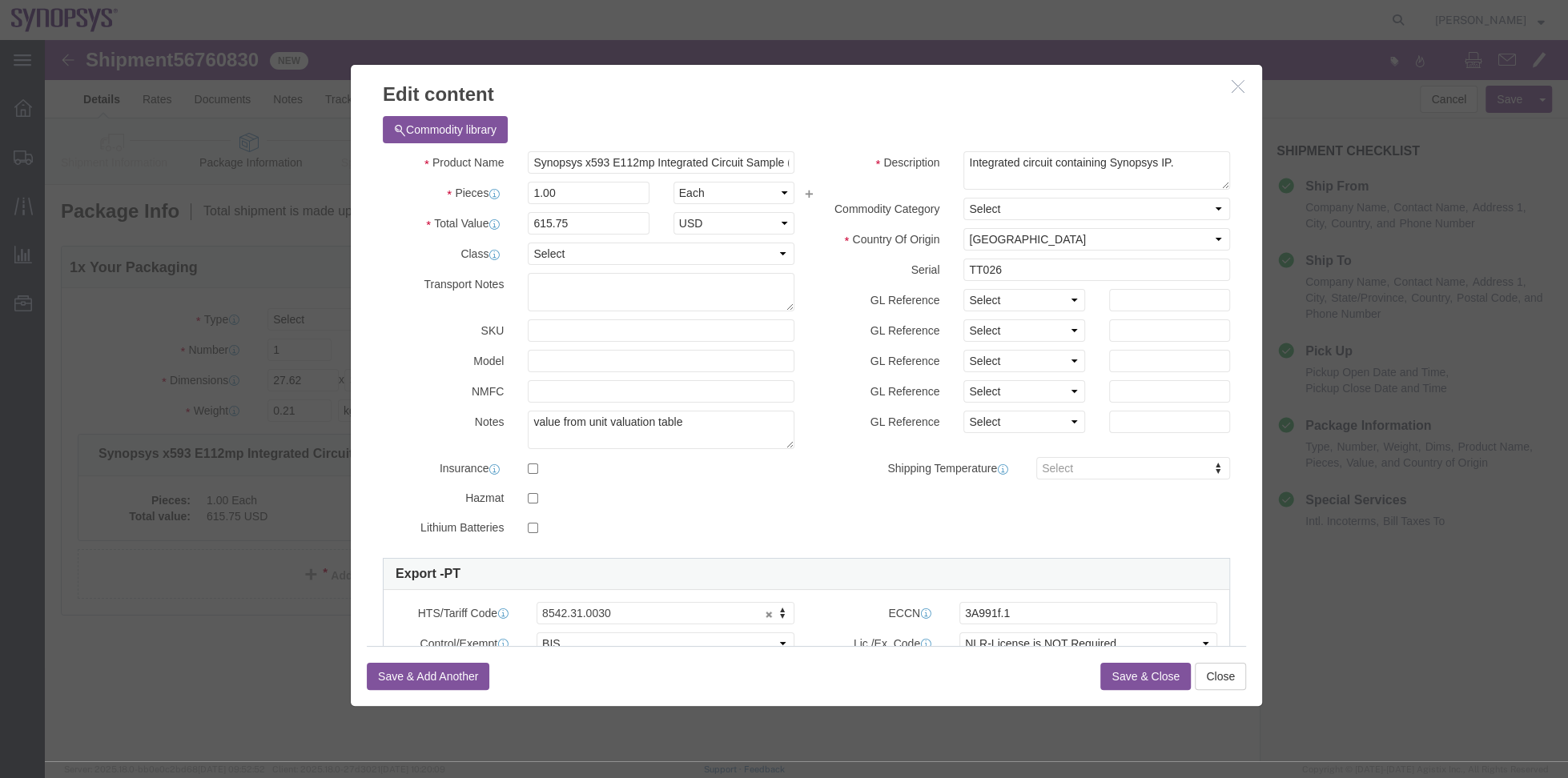
scroll to position [120, 0]
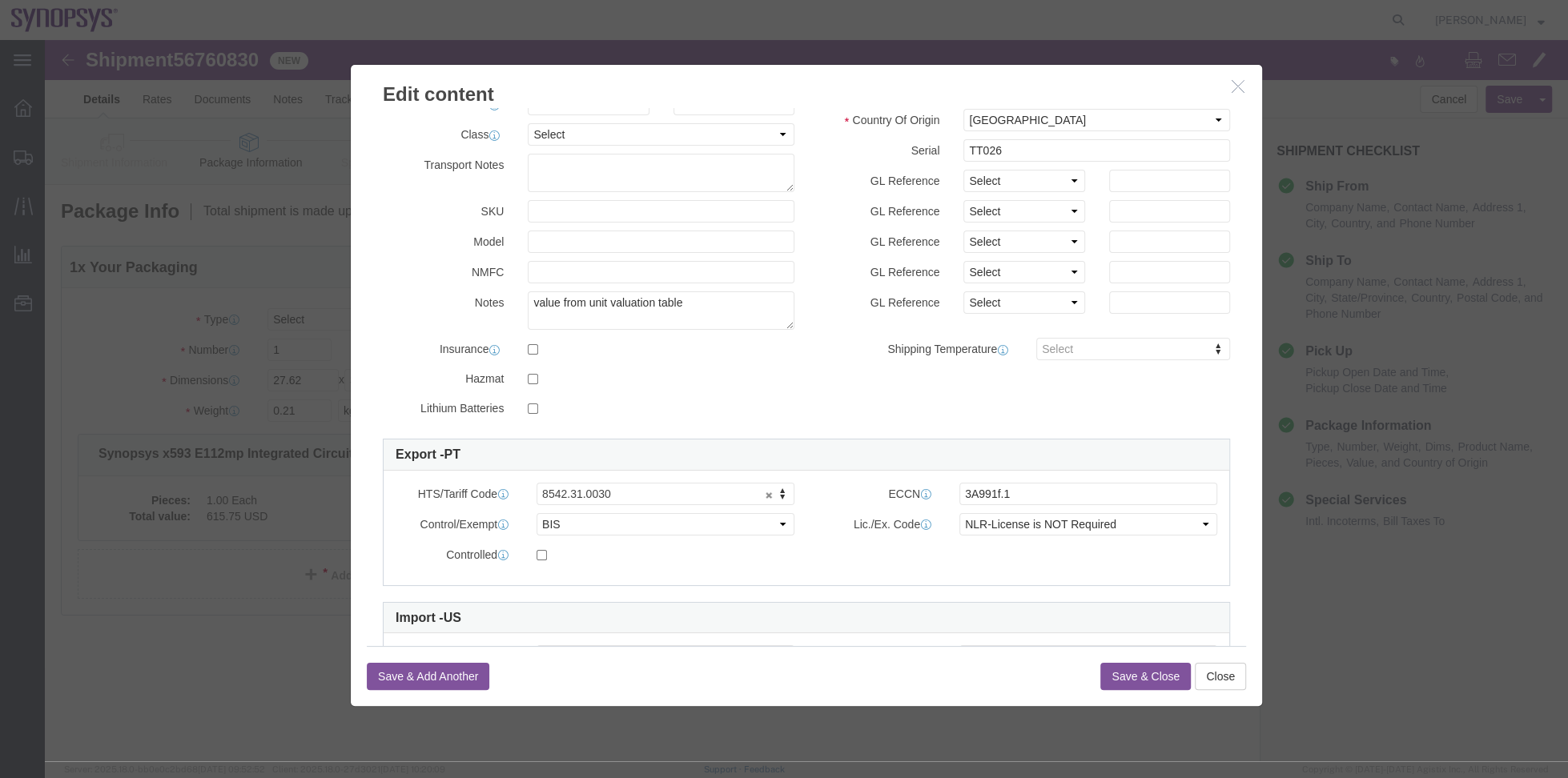
click icon "button"
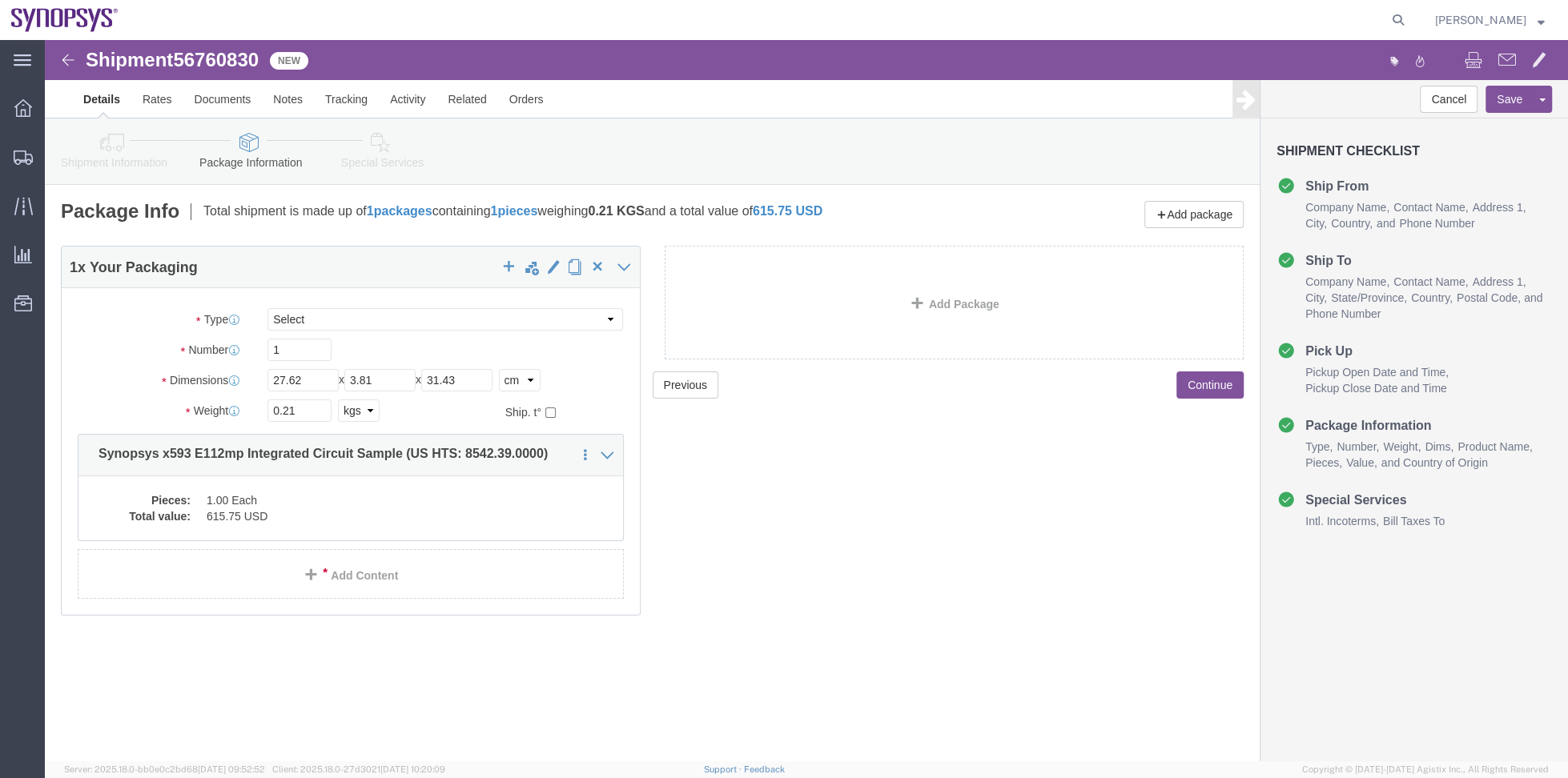
click link "Shipment Information"
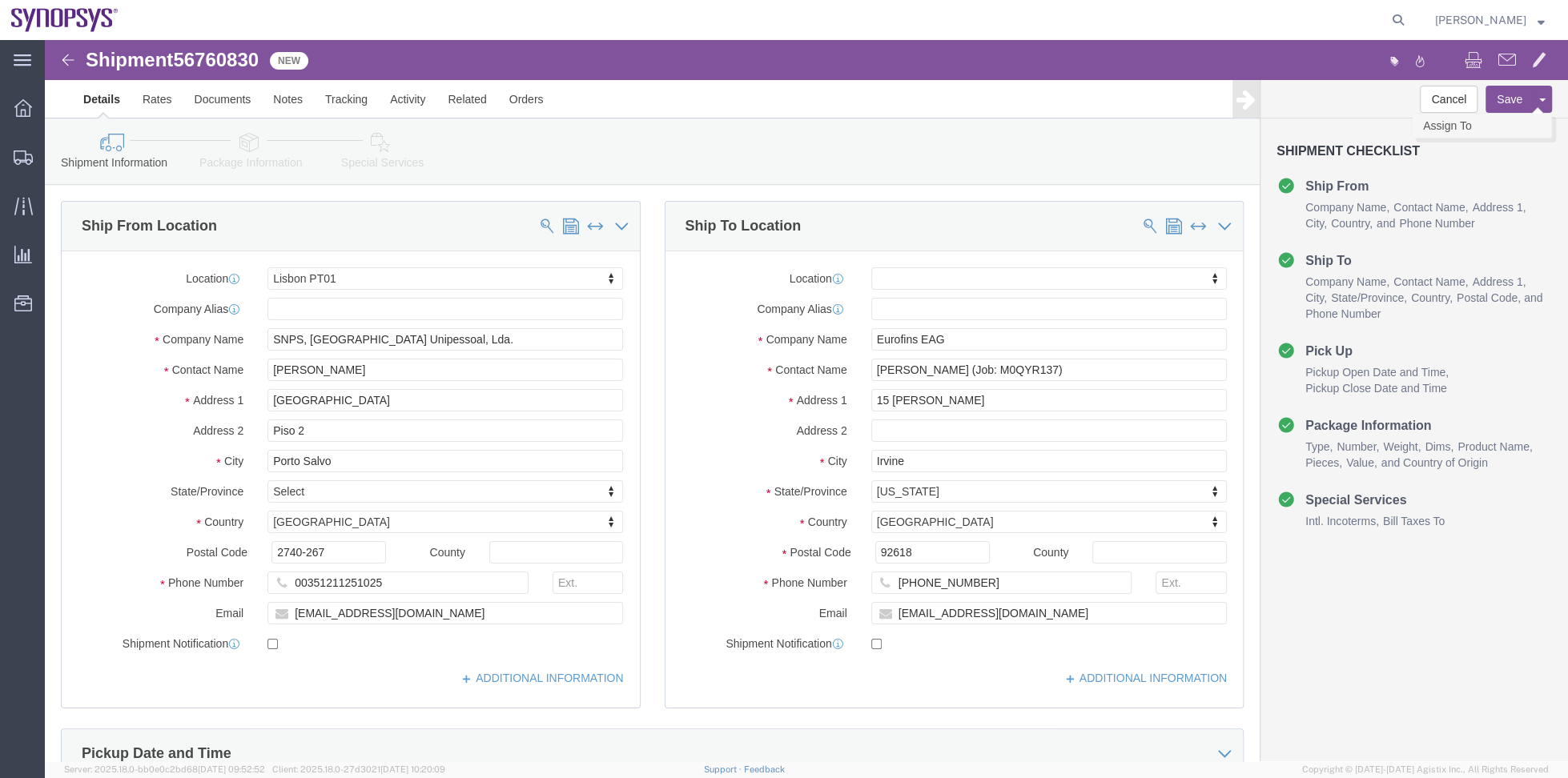
click link "Assign To"
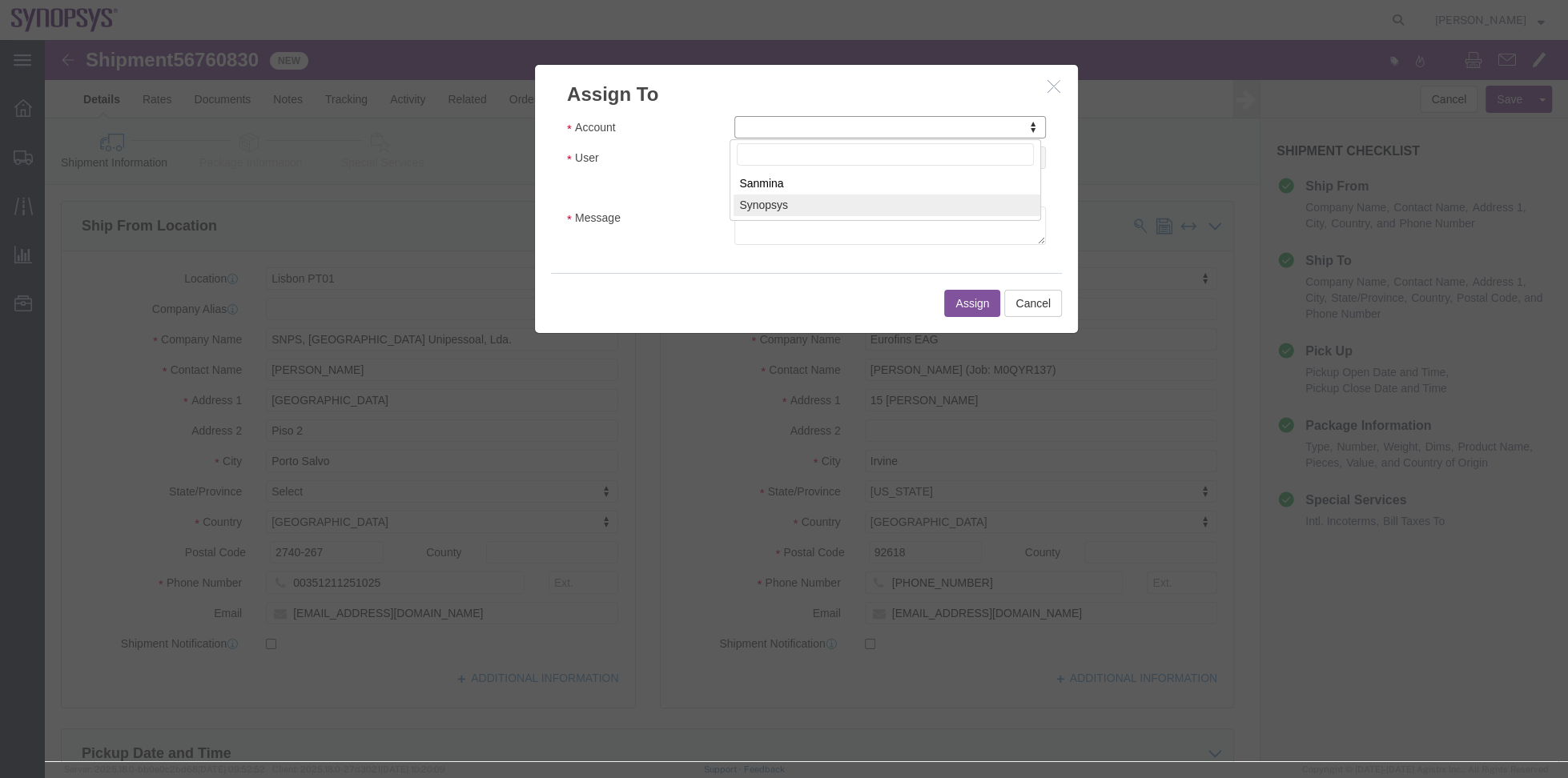
select select "117156"
select select
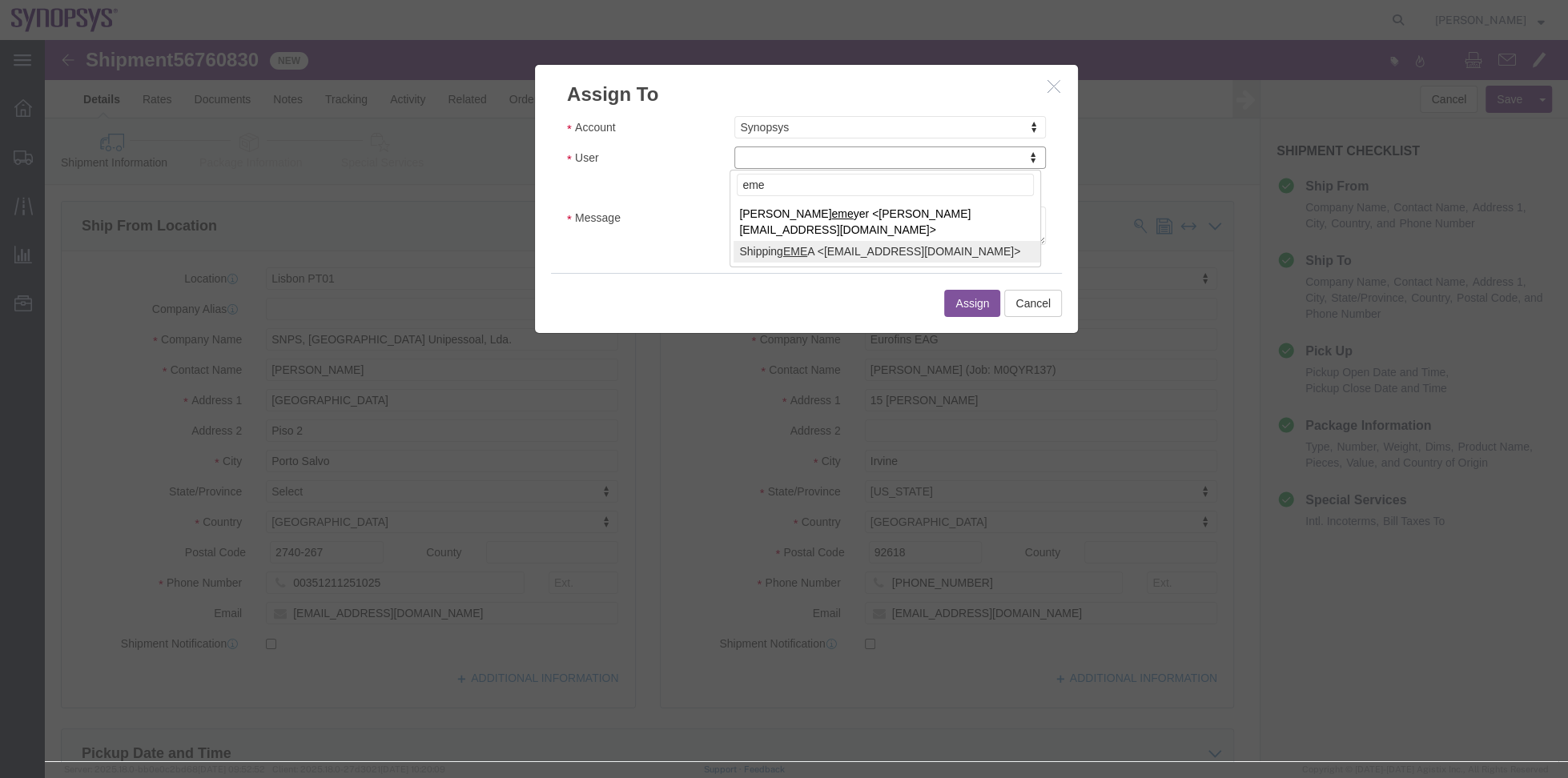
type input "eme"
select select "100123"
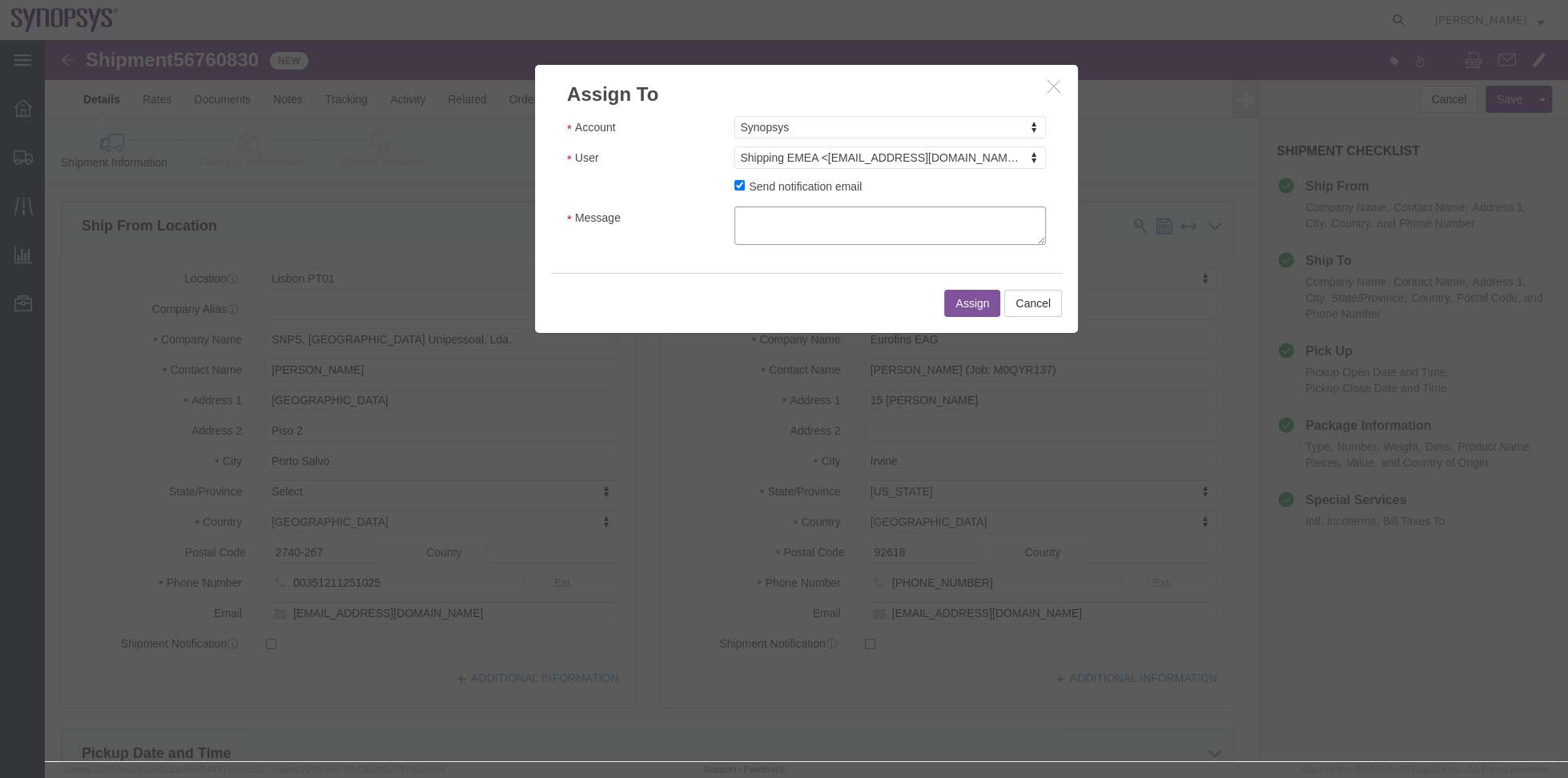
click textarea "Message"
type textarea "a"
click button "Assign"
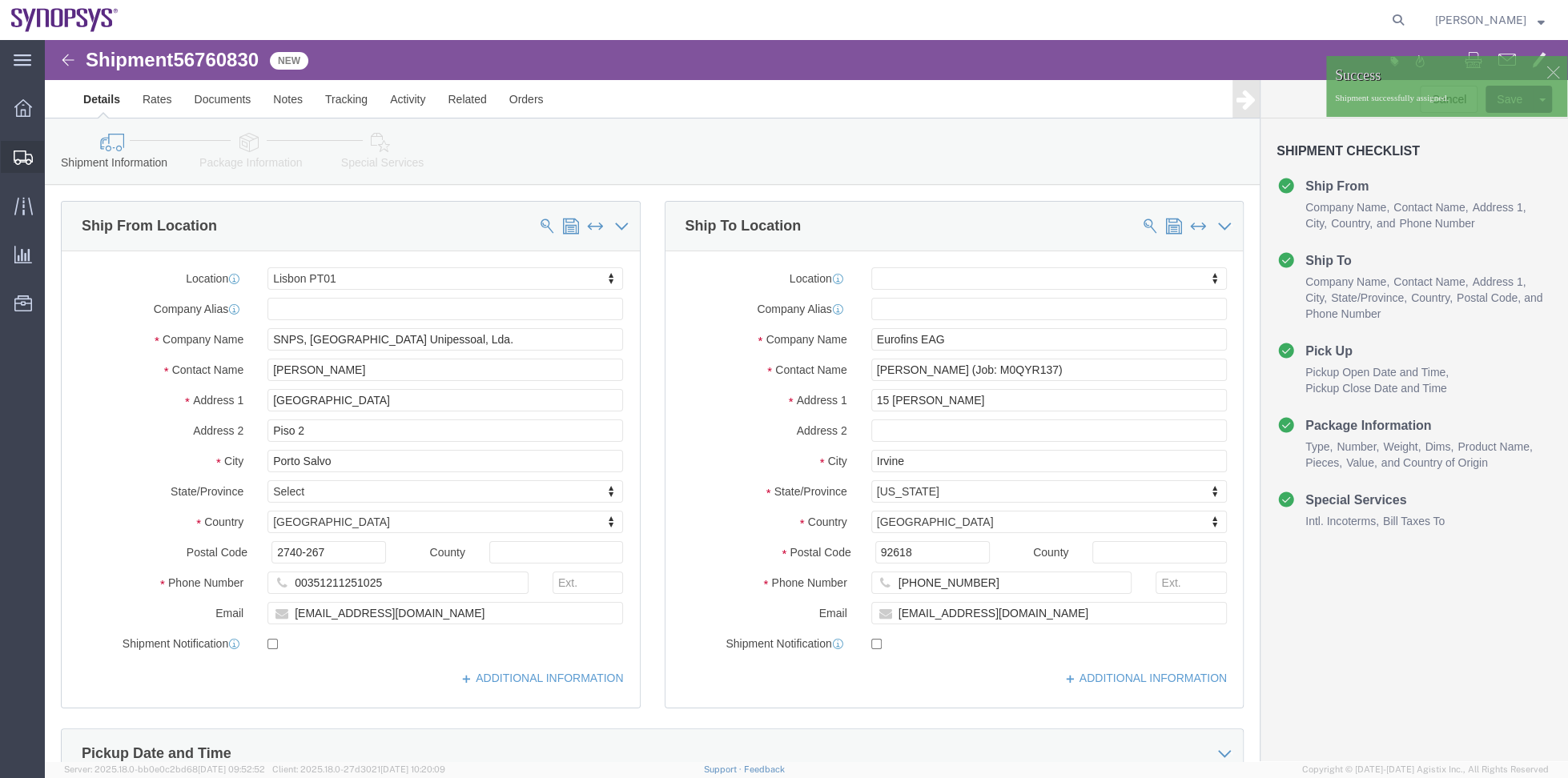
click at [0, 0] on span "Shipment Manager" at bounding box center [0, 0] width 0 height 0
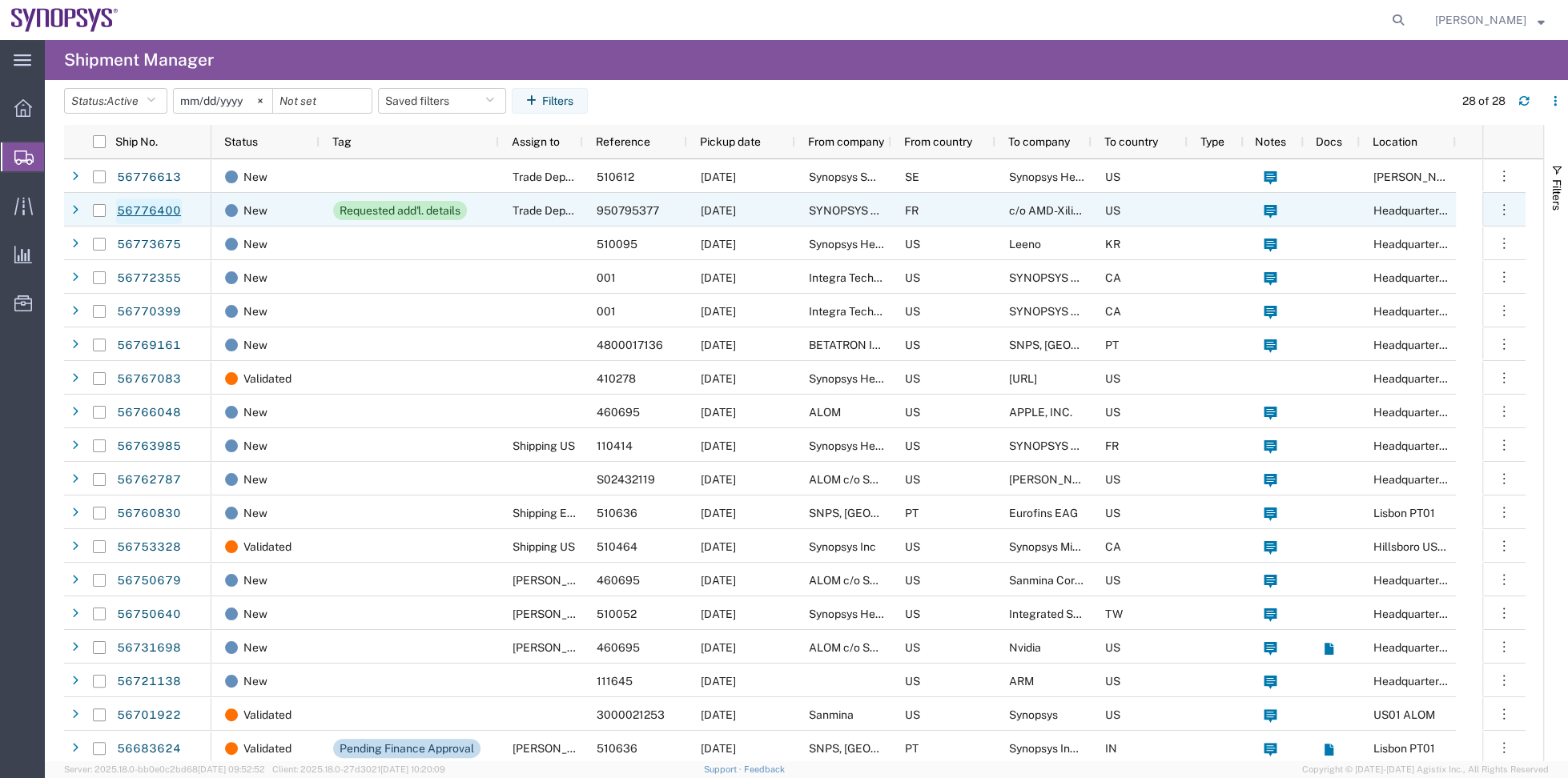
click at [154, 210] on link "56776400" at bounding box center [149, 211] width 66 height 25
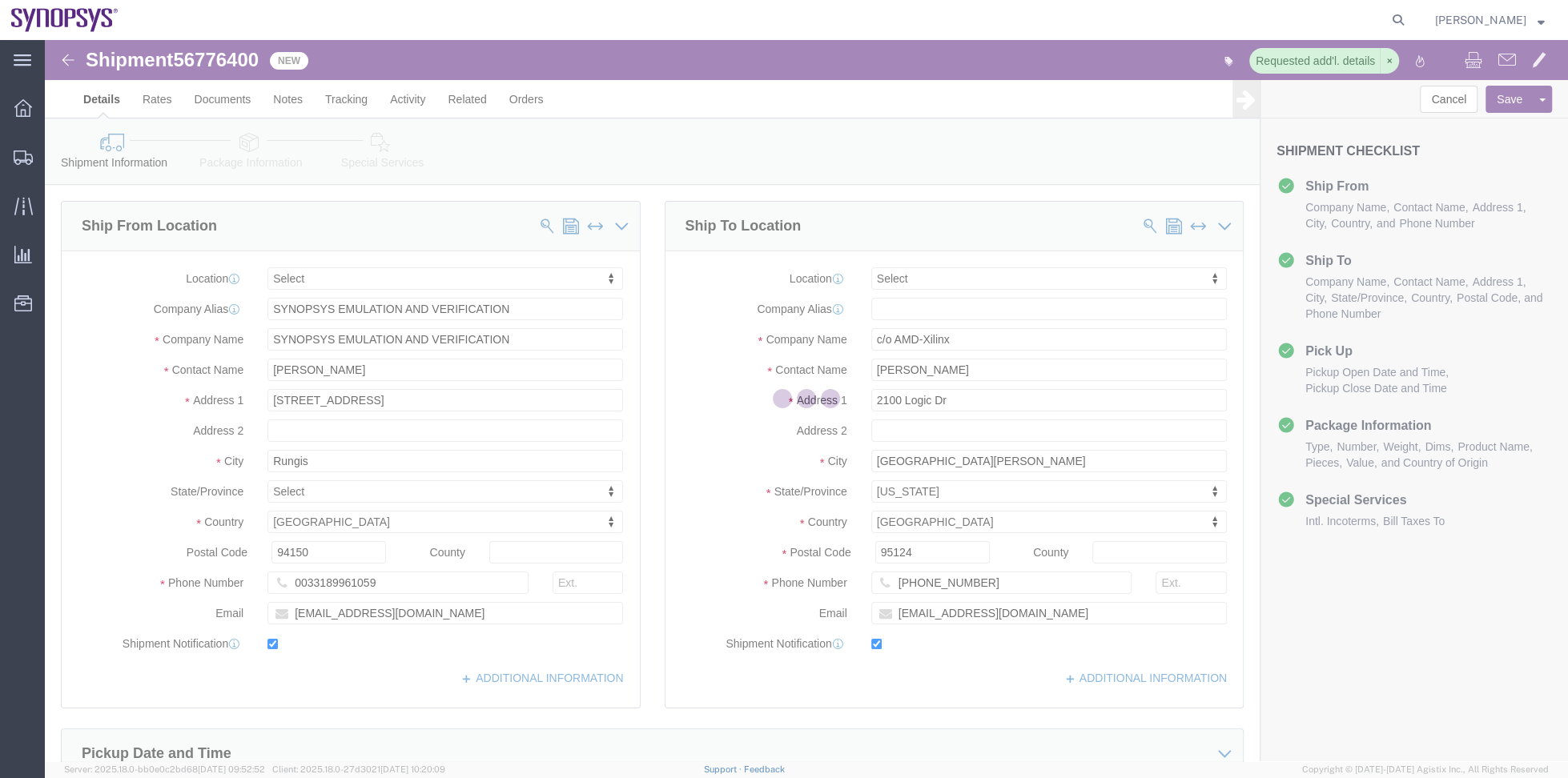
select select
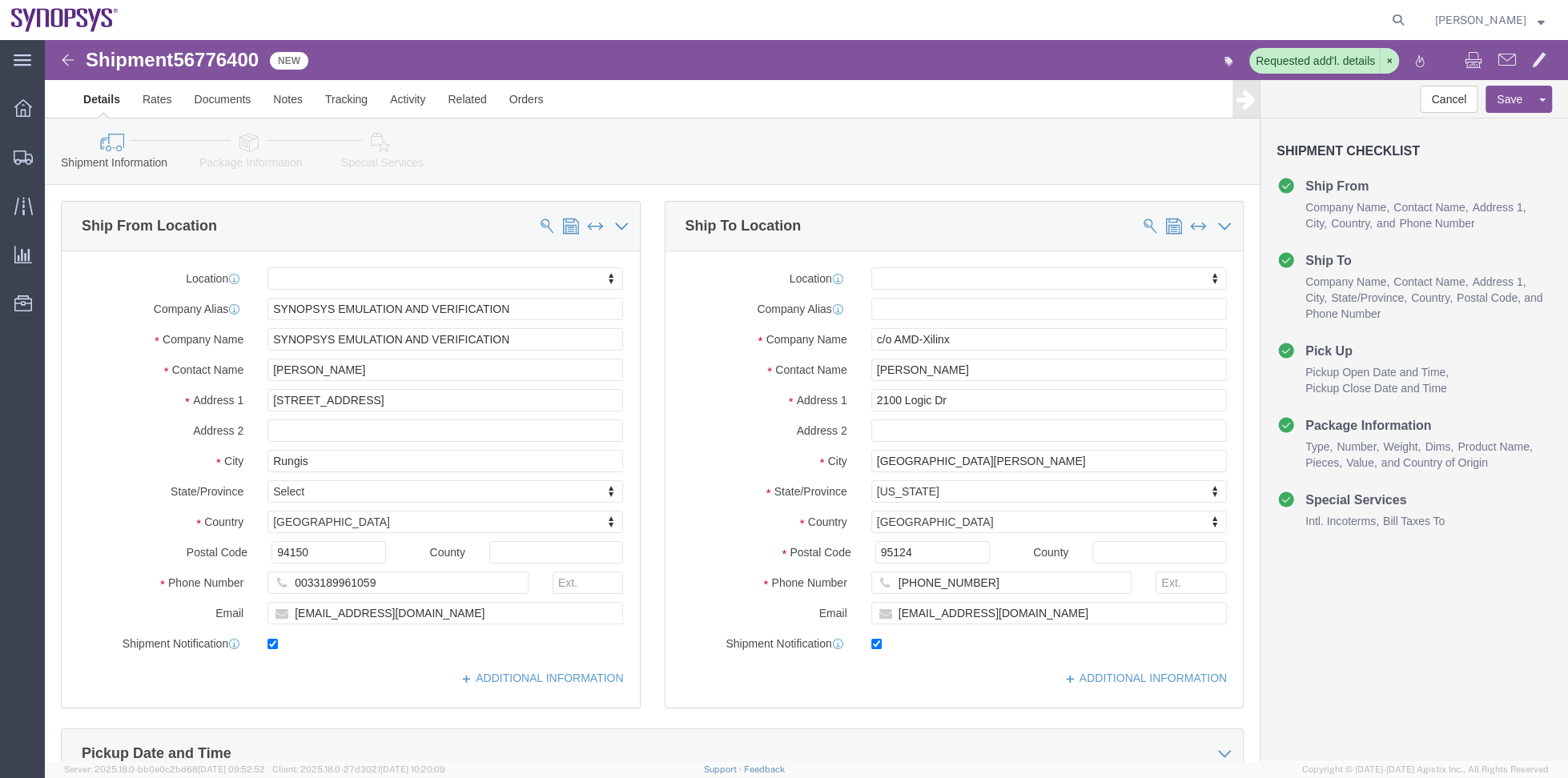
click icon
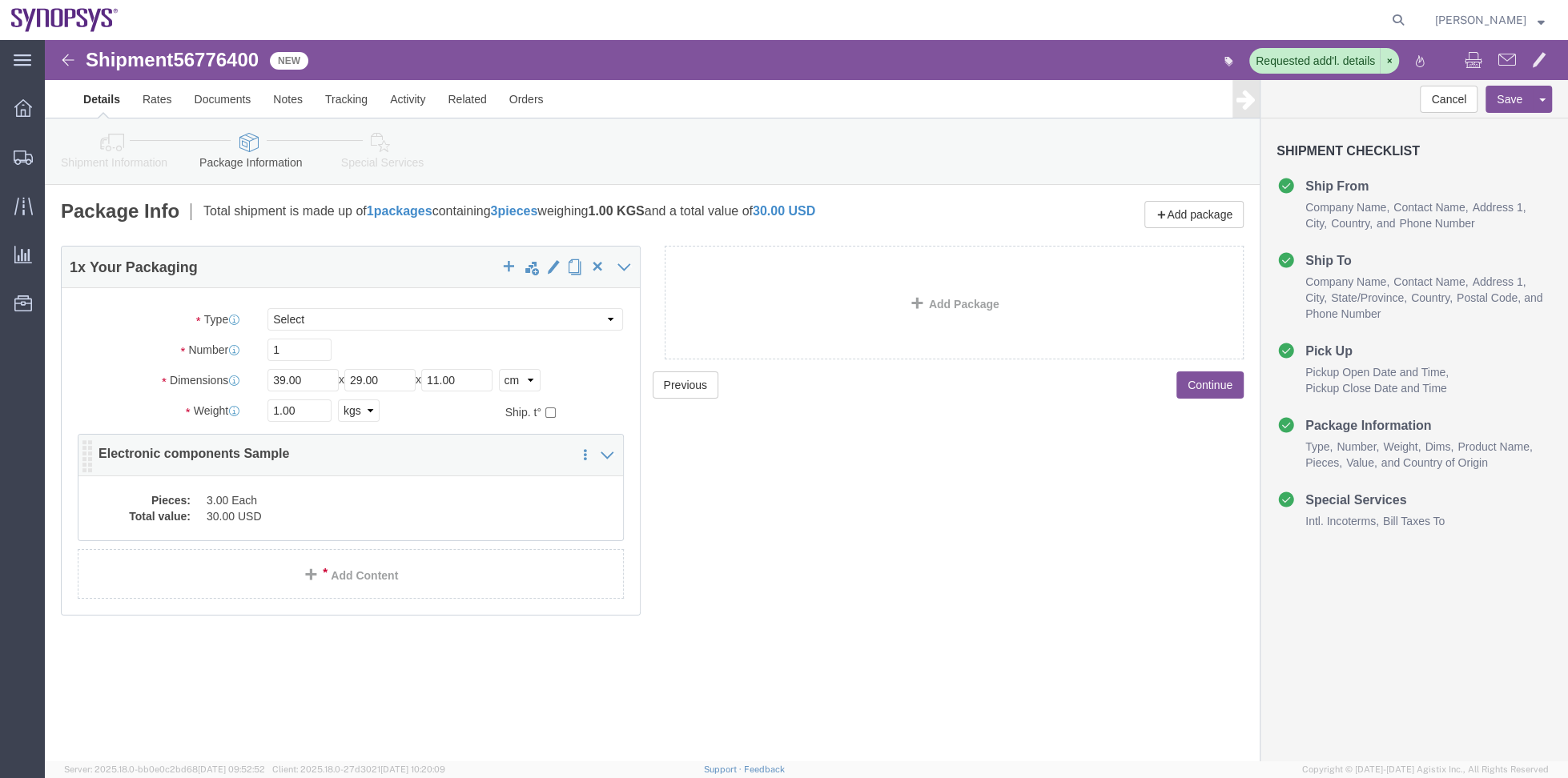
click div "Save in commodity library Clone this content Delete this content Electronic com…"
click link "Add Content"
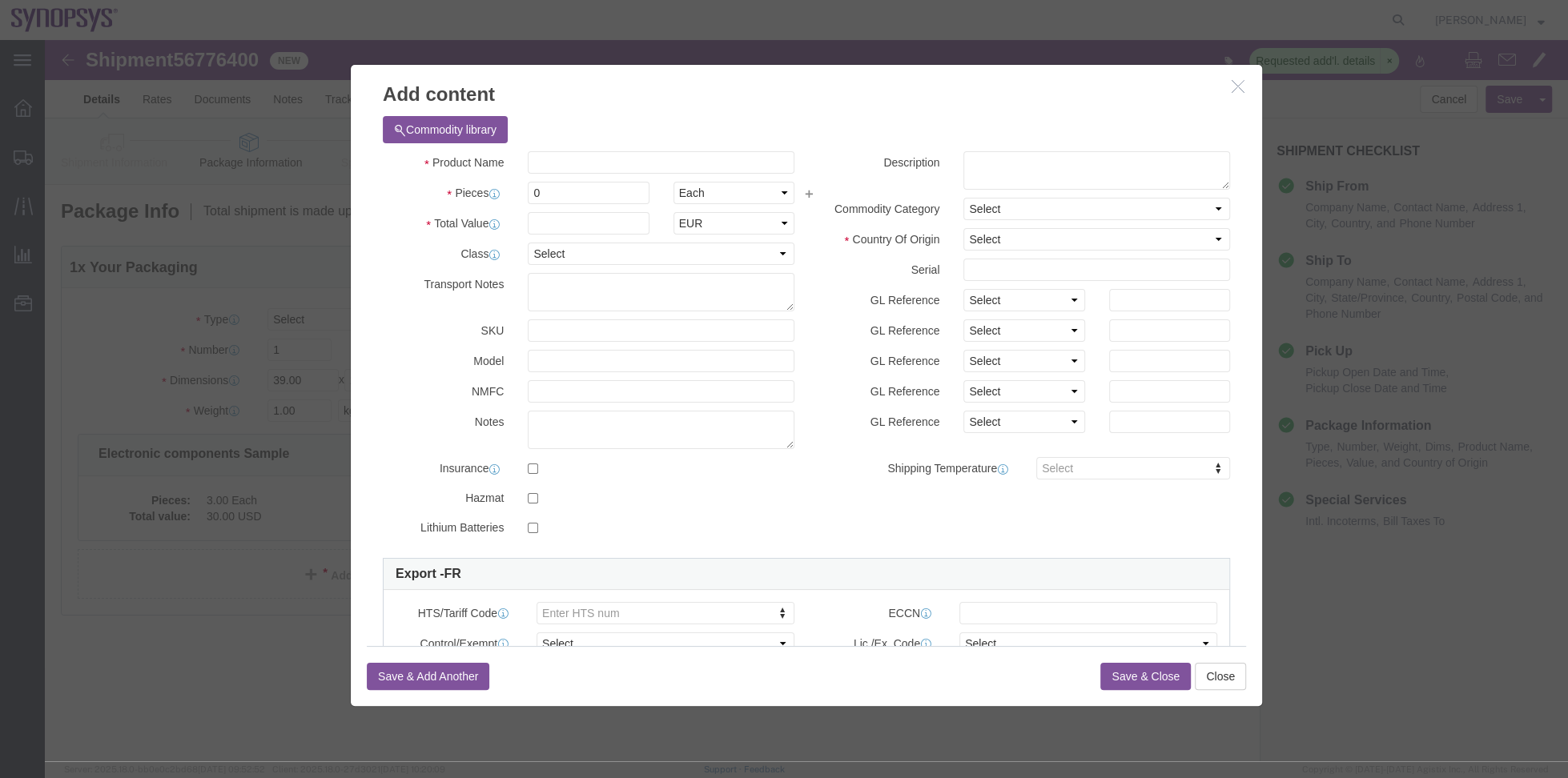
click icon "button"
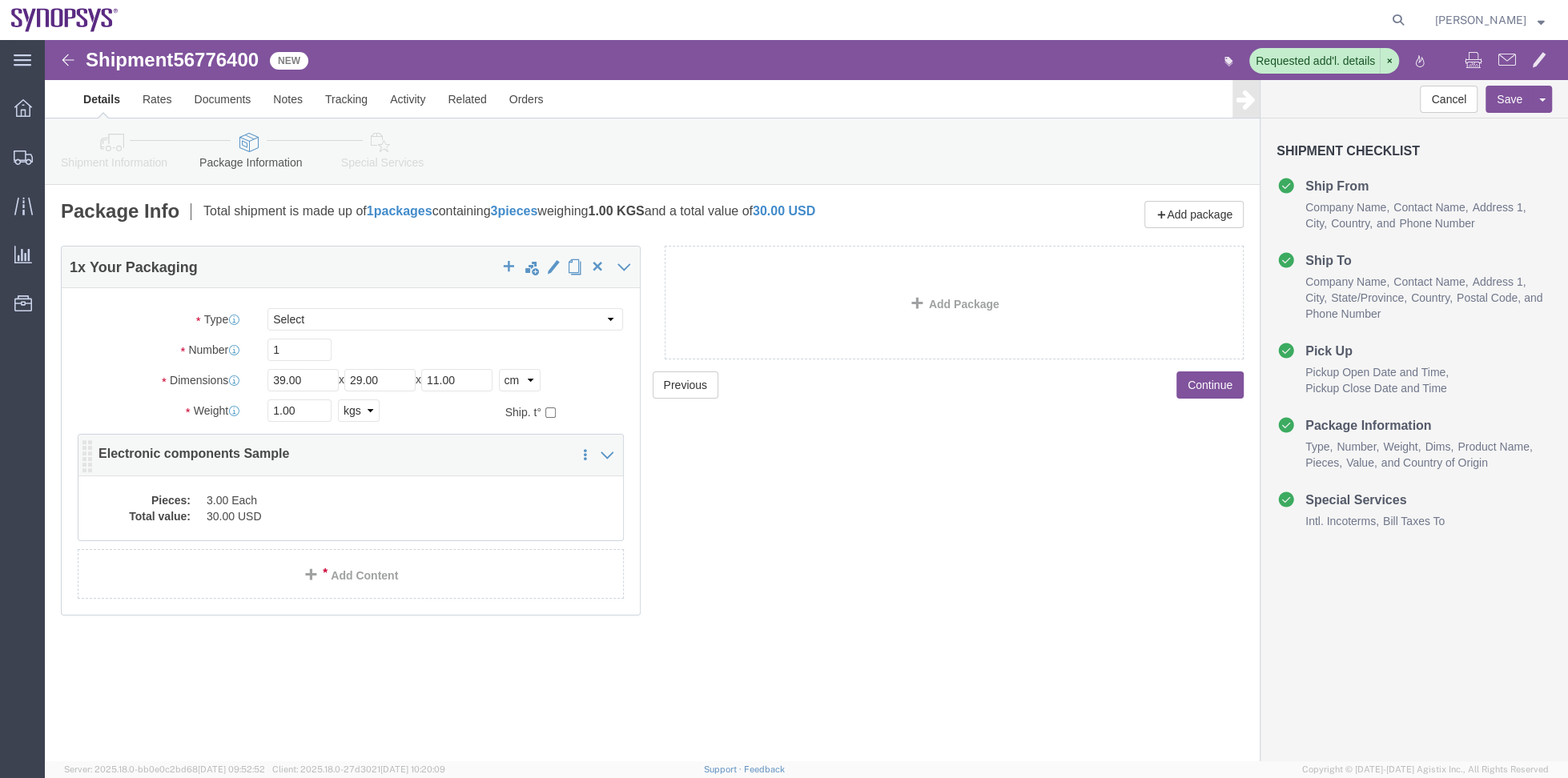
click dt "Total value:"
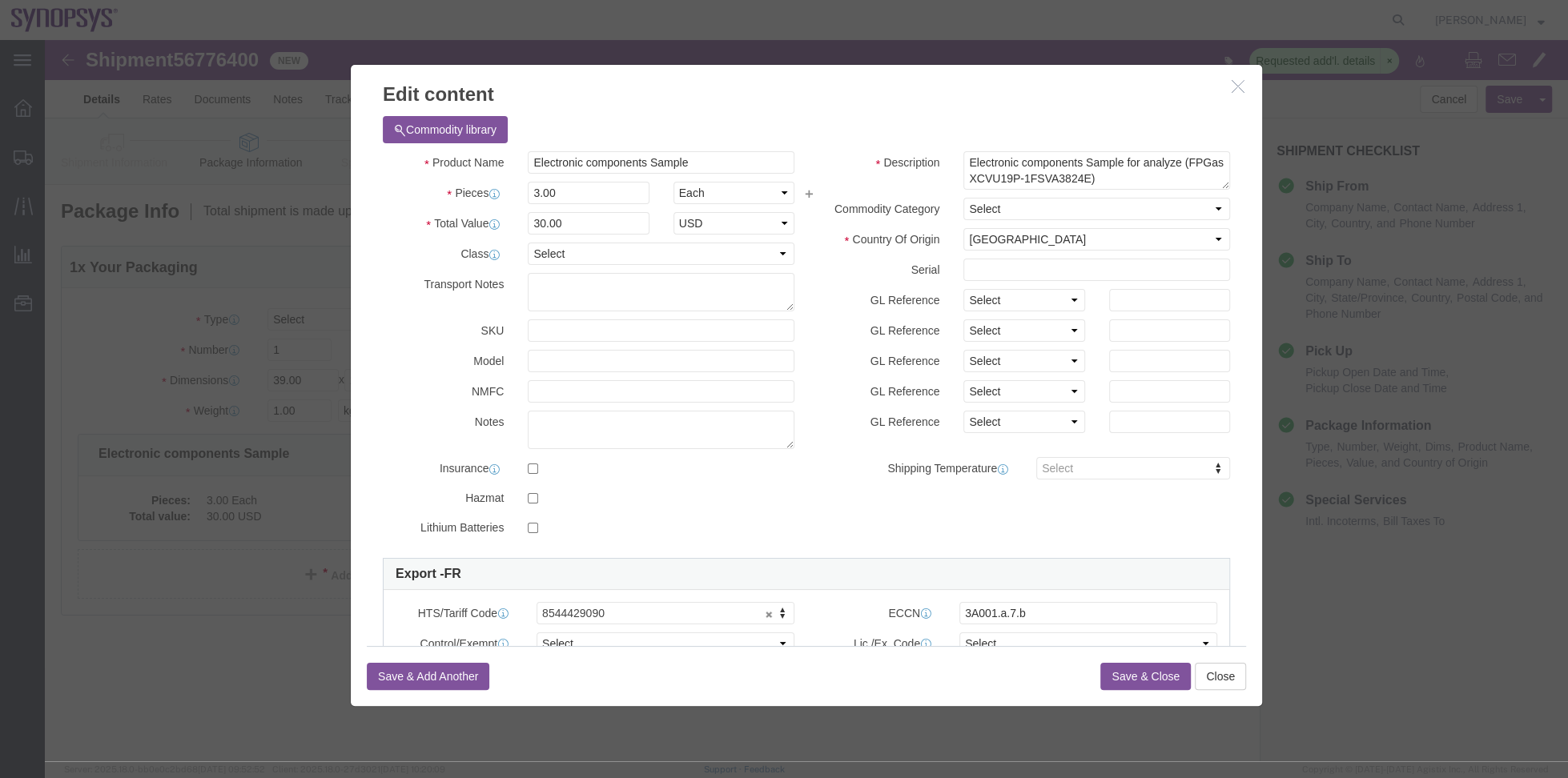
click h3 "Edit content"
click icon "button"
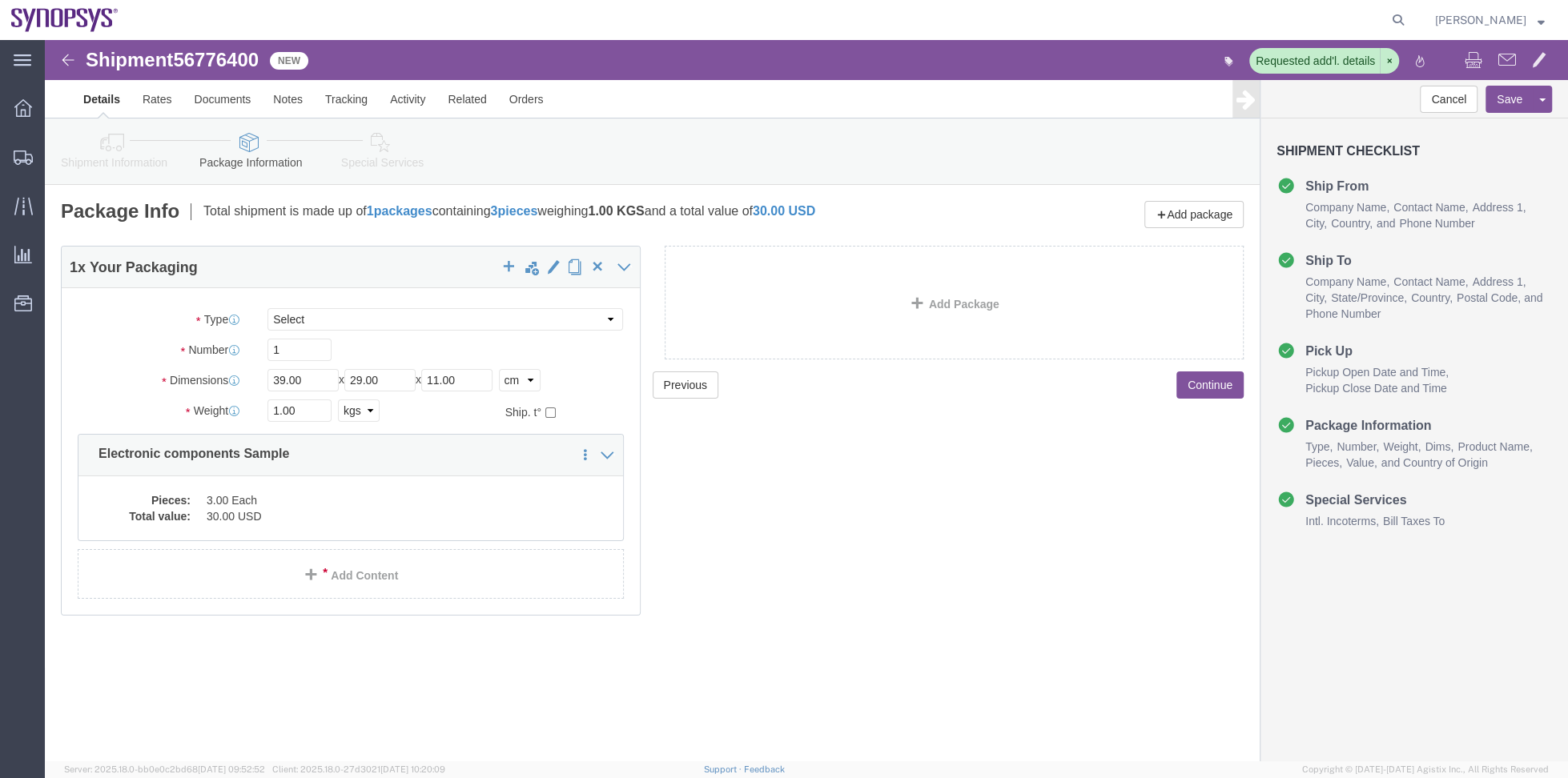
drag, startPoint x: 134, startPoint y: 120, endPoint x: 101, endPoint y: 116, distance: 33.2
click li "Shipment Information"
click link "Shipment Information"
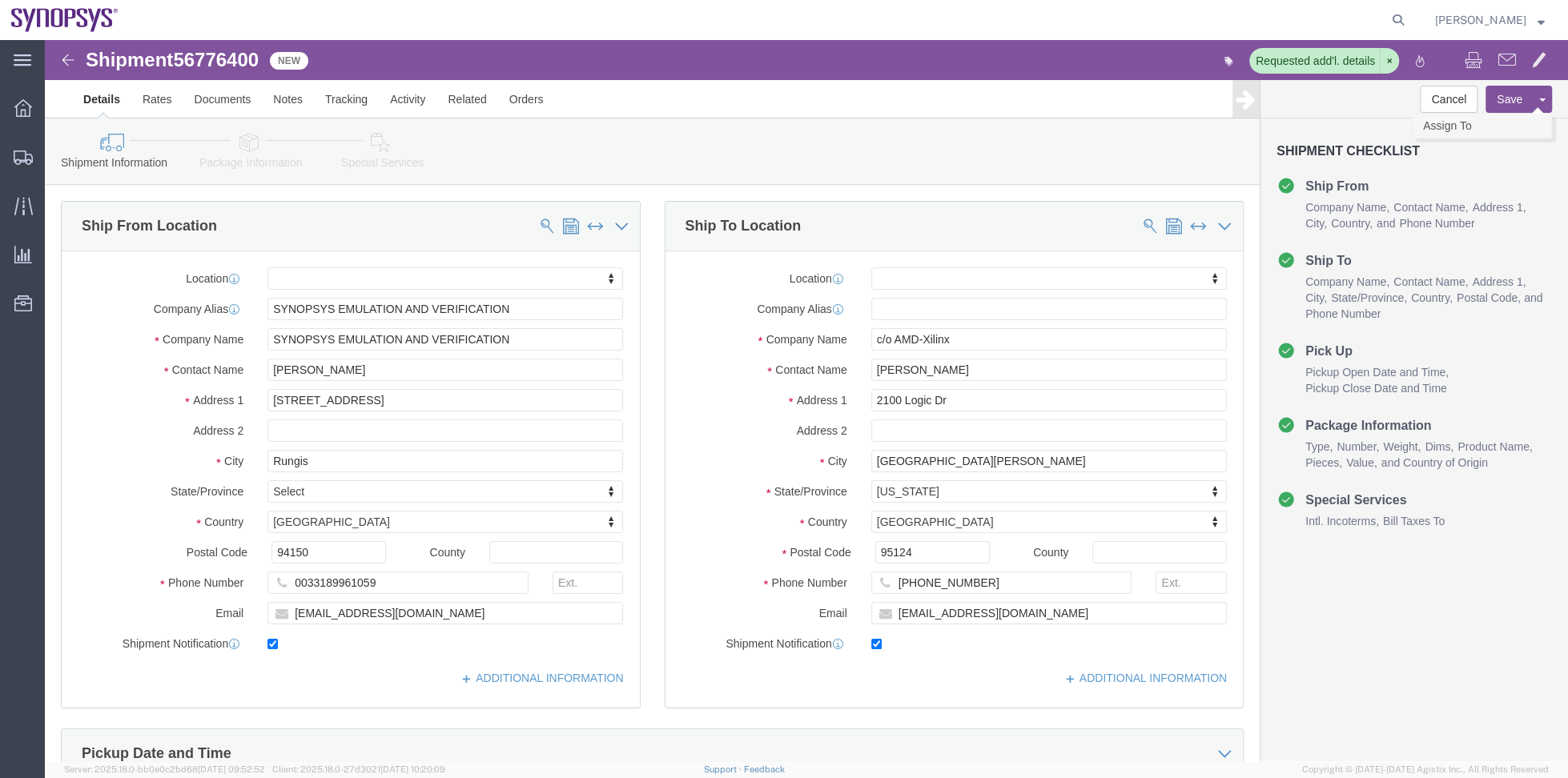
click link "Assign To"
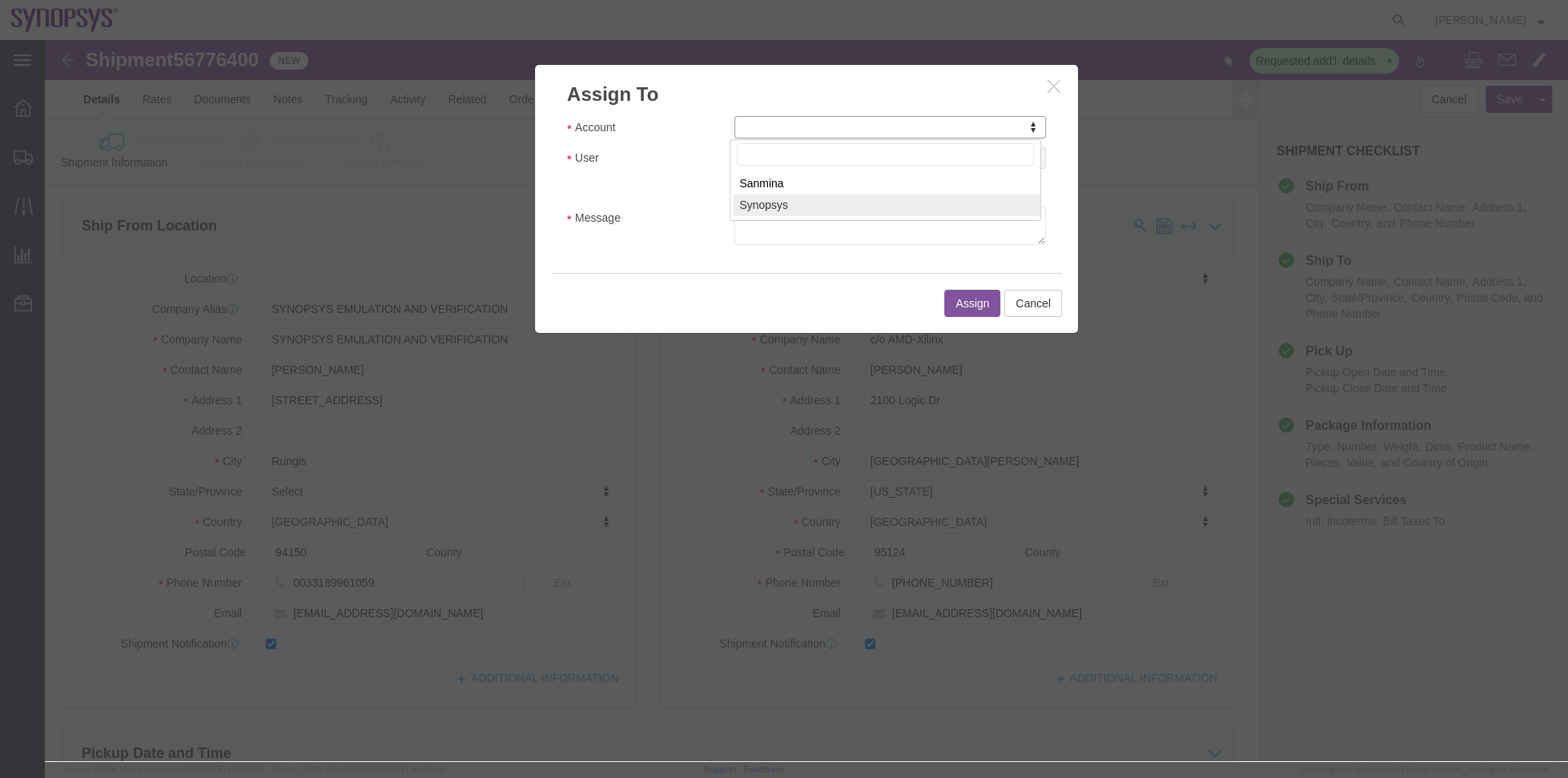
select select "117156"
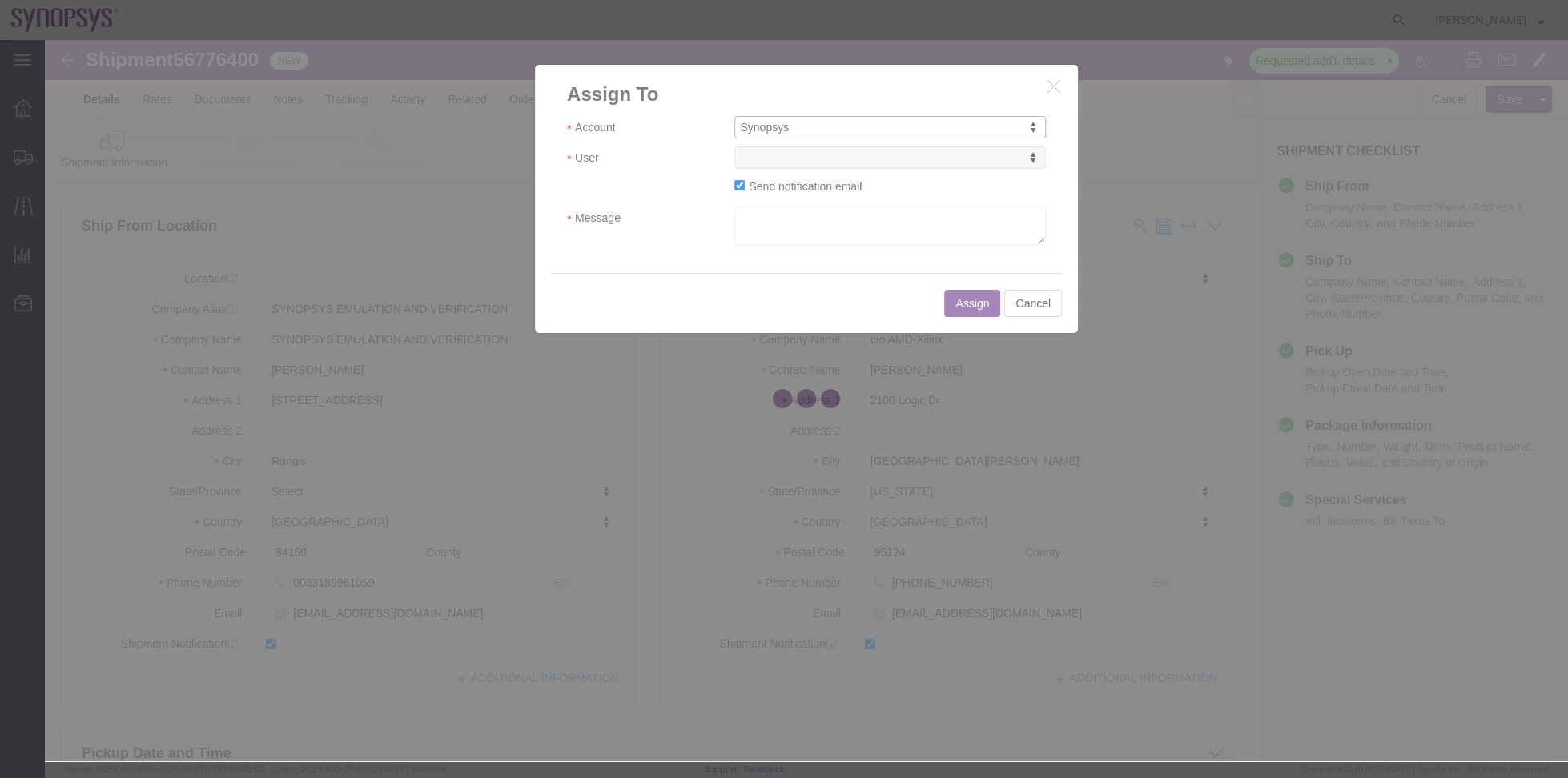
select select
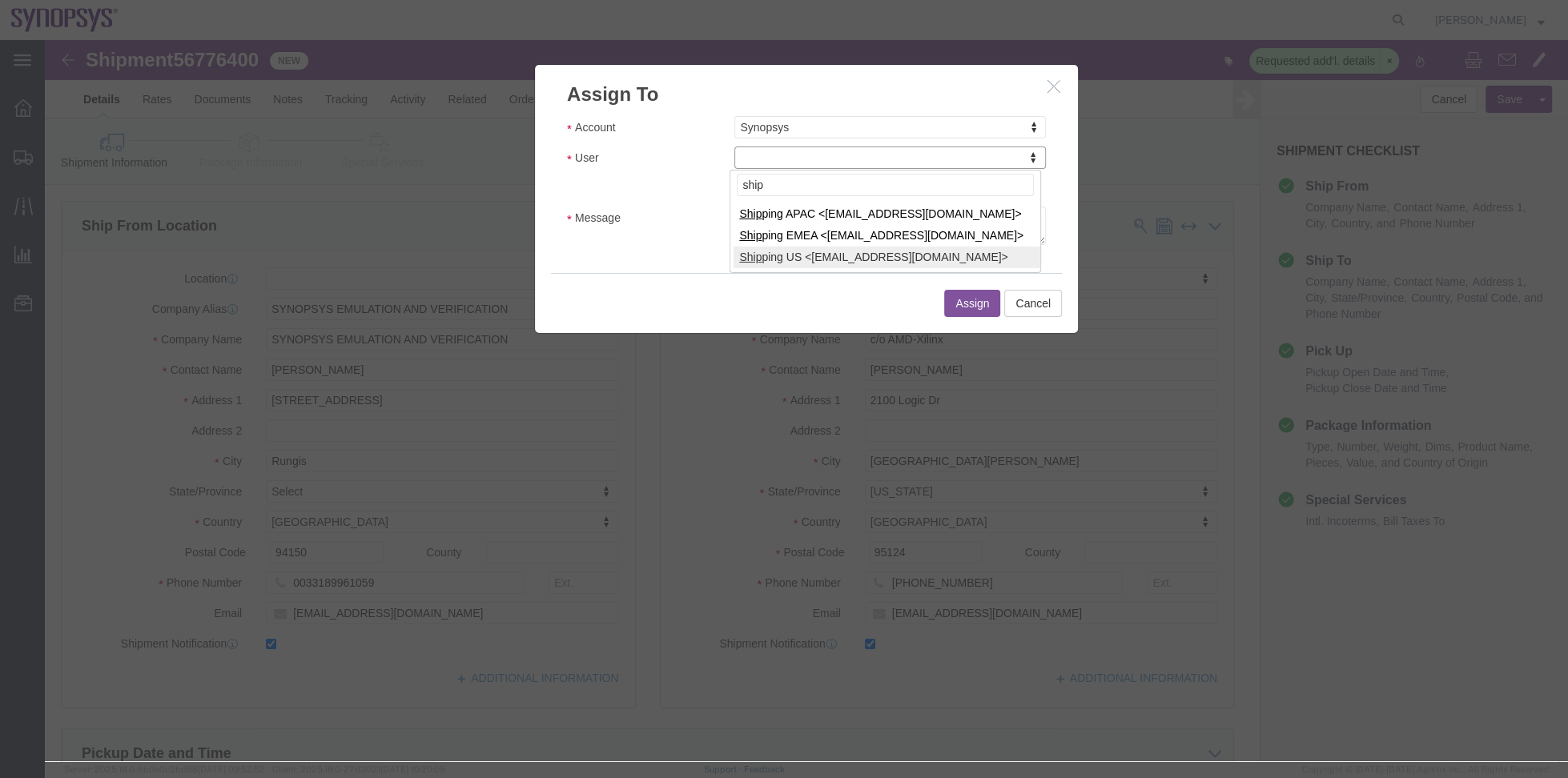
type input "ship"
select select "100122"
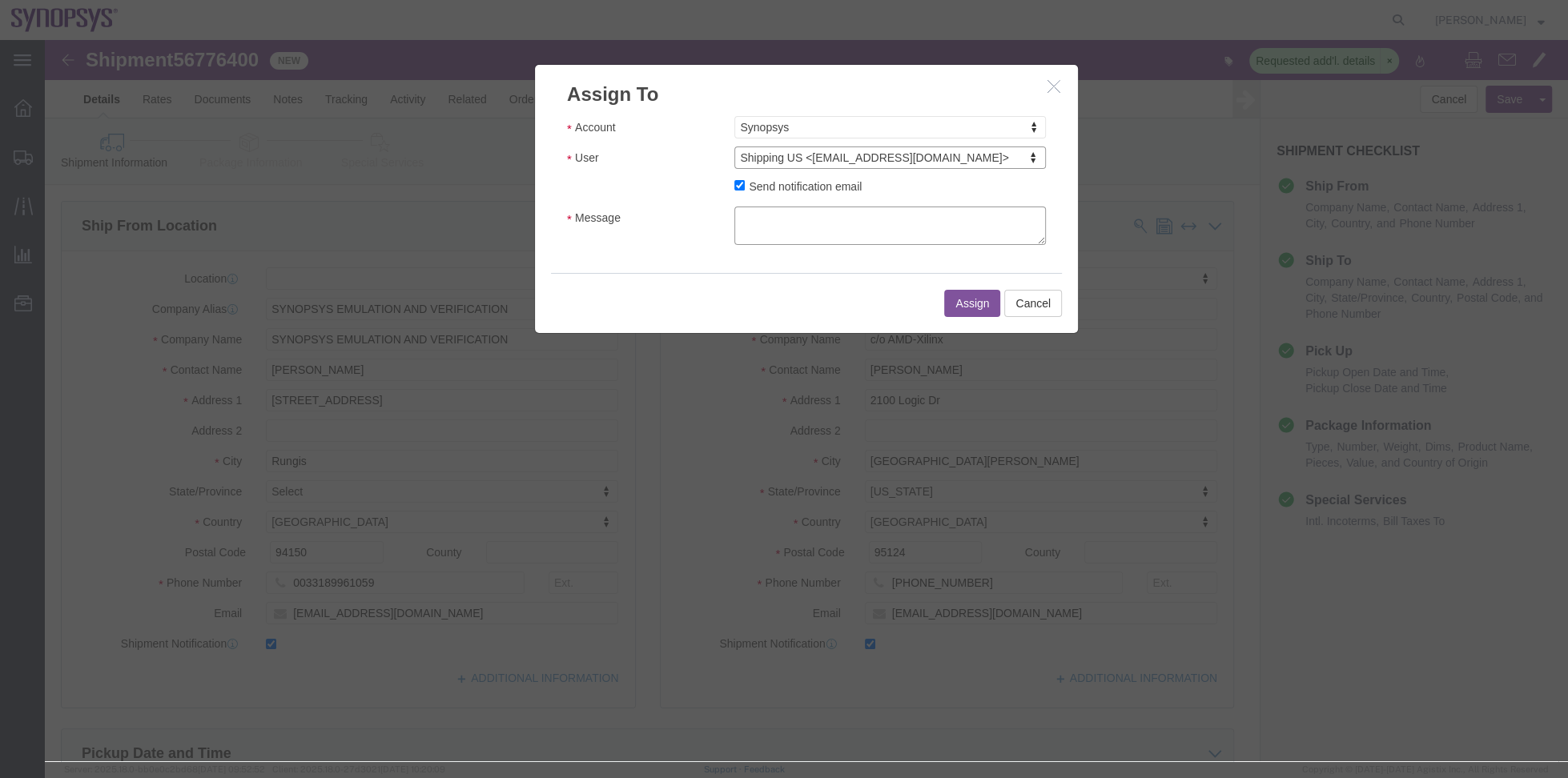
click textarea "Message"
type textarea "a"
click button "Assign"
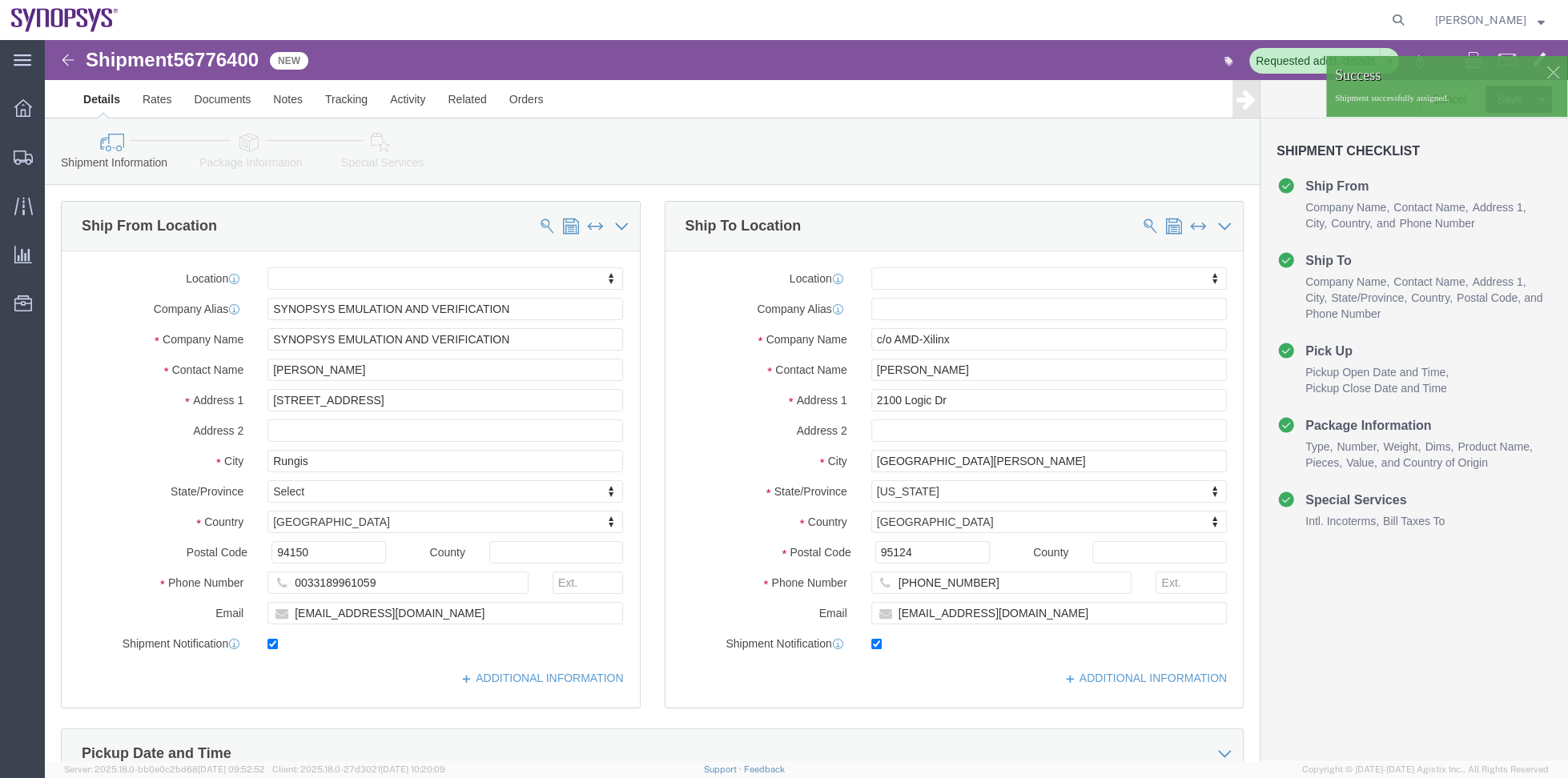
click link "Package Information"
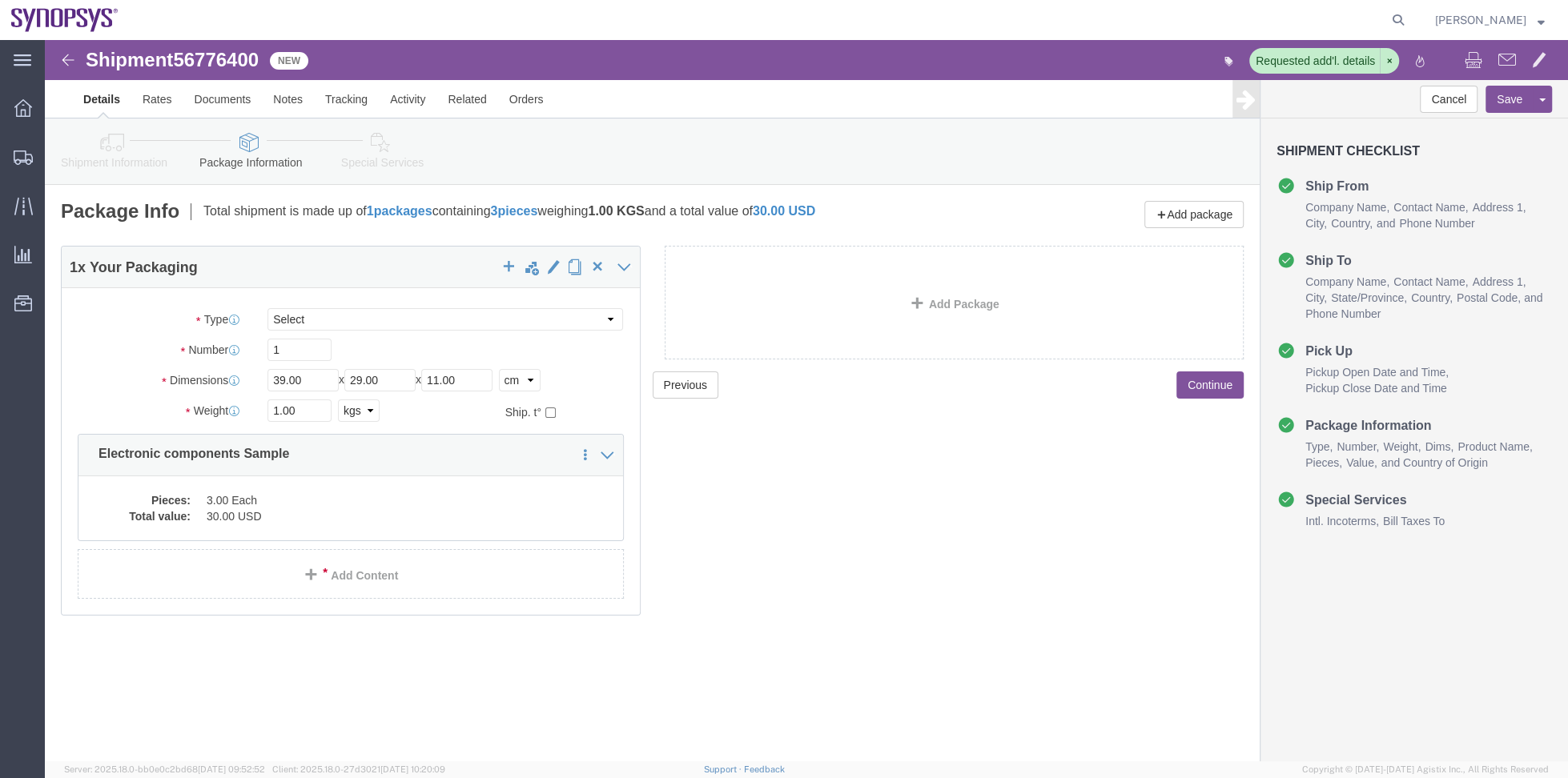
click div "Shipment Information Package Information Special Services"
click at [0, 0] on span "Shipment Manager" at bounding box center [0, 0] width 0 height 0
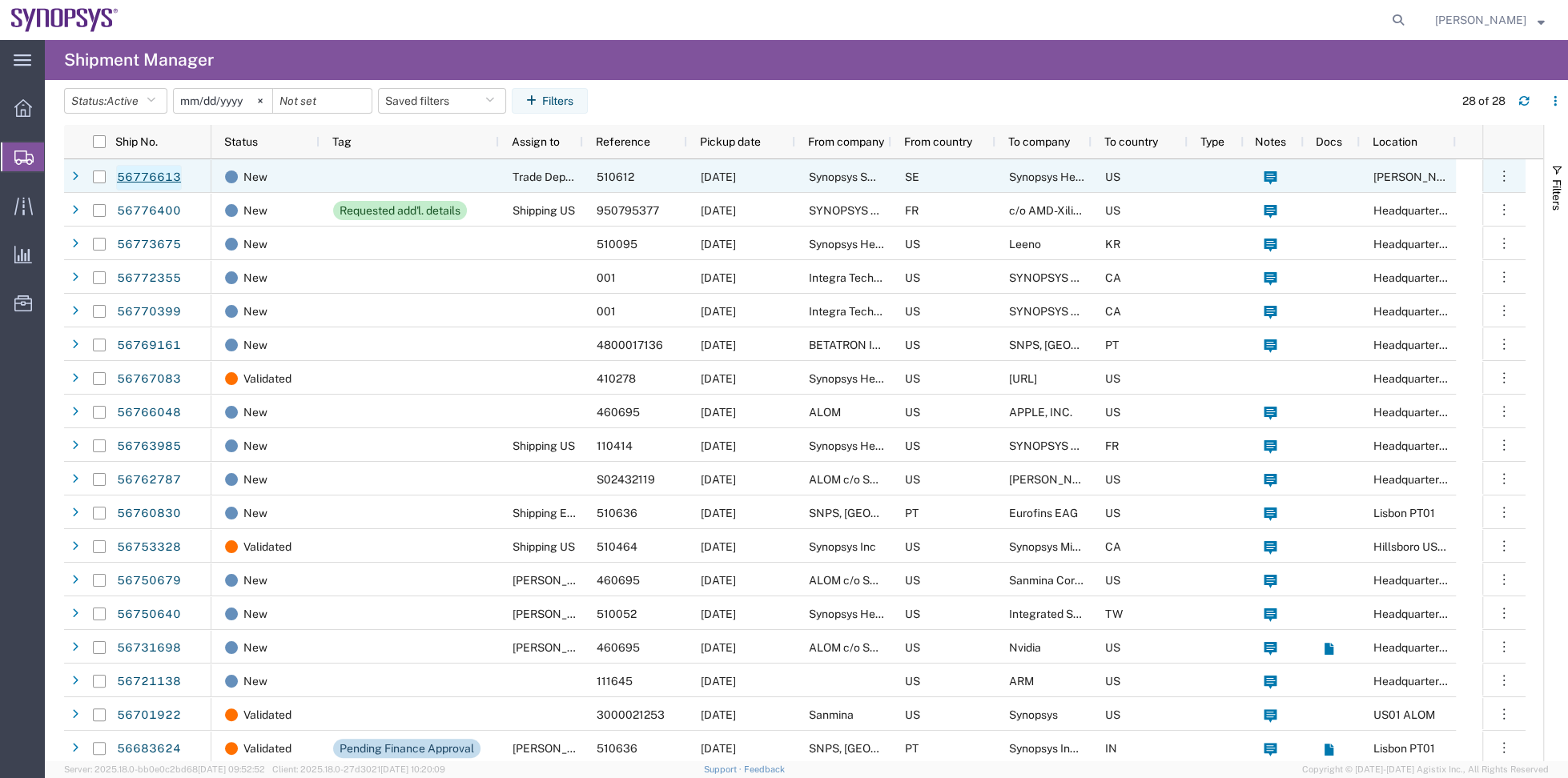
click at [119, 178] on link "56776613" at bounding box center [149, 177] width 66 height 25
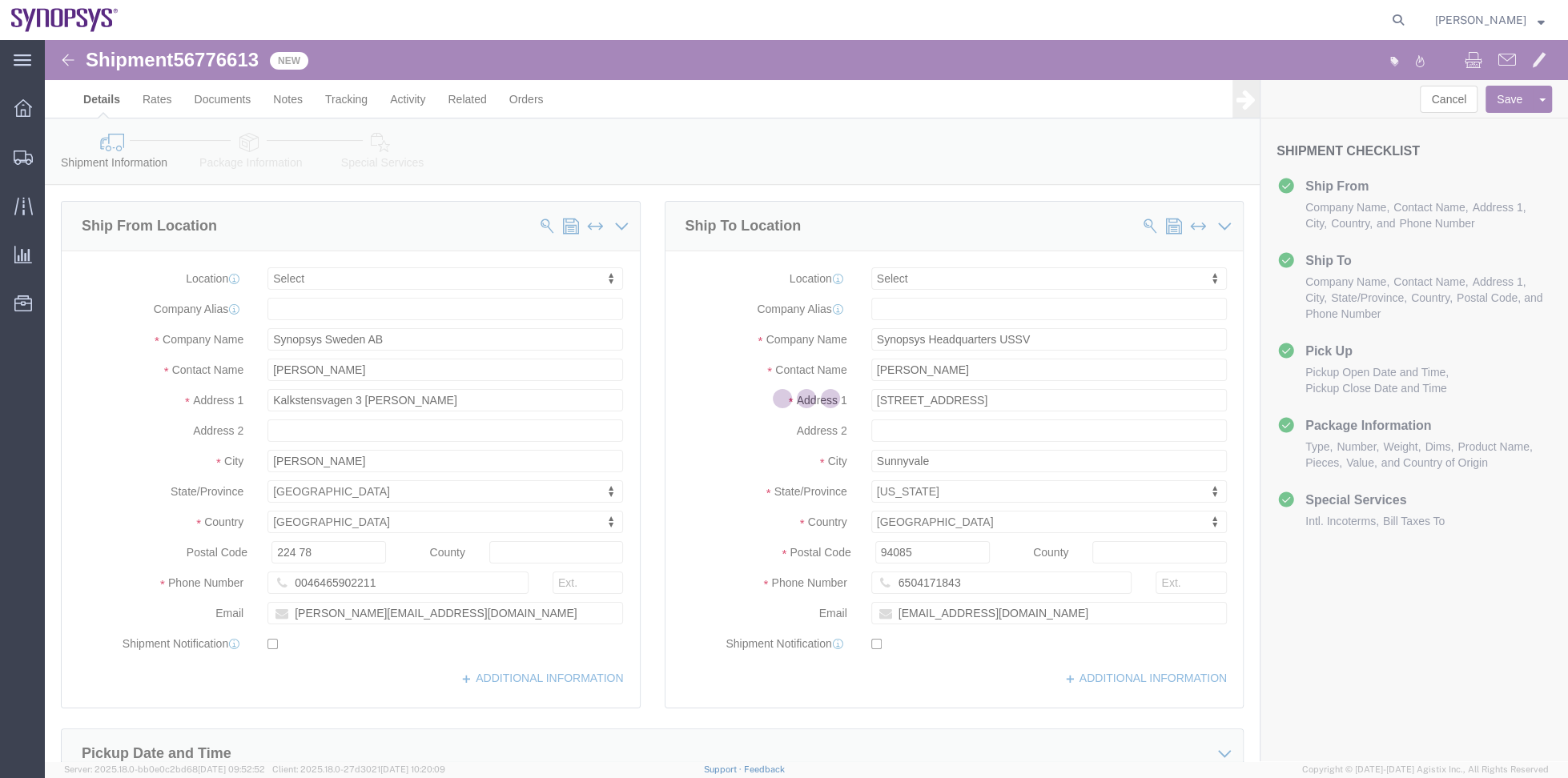
select select
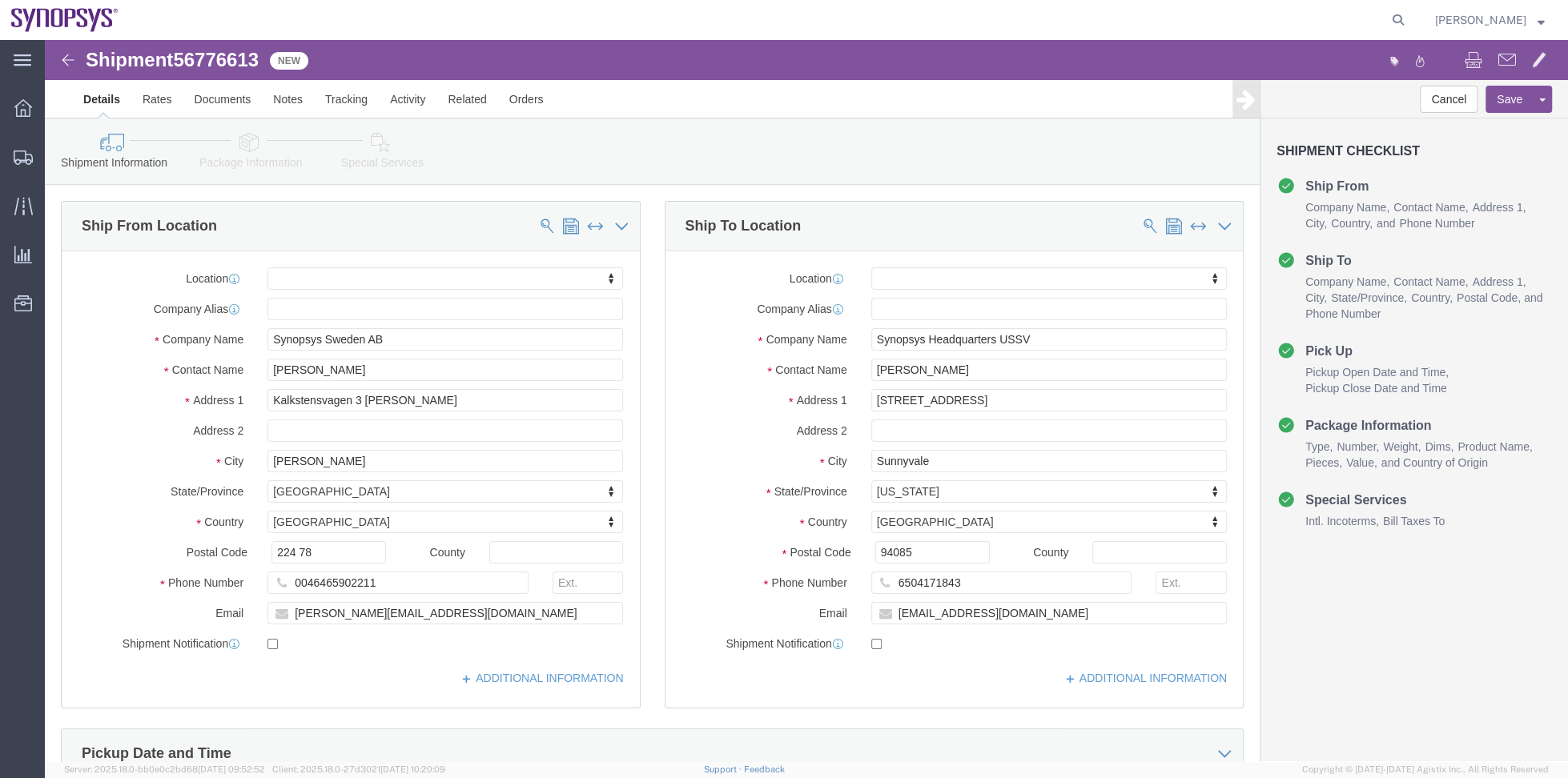
click icon
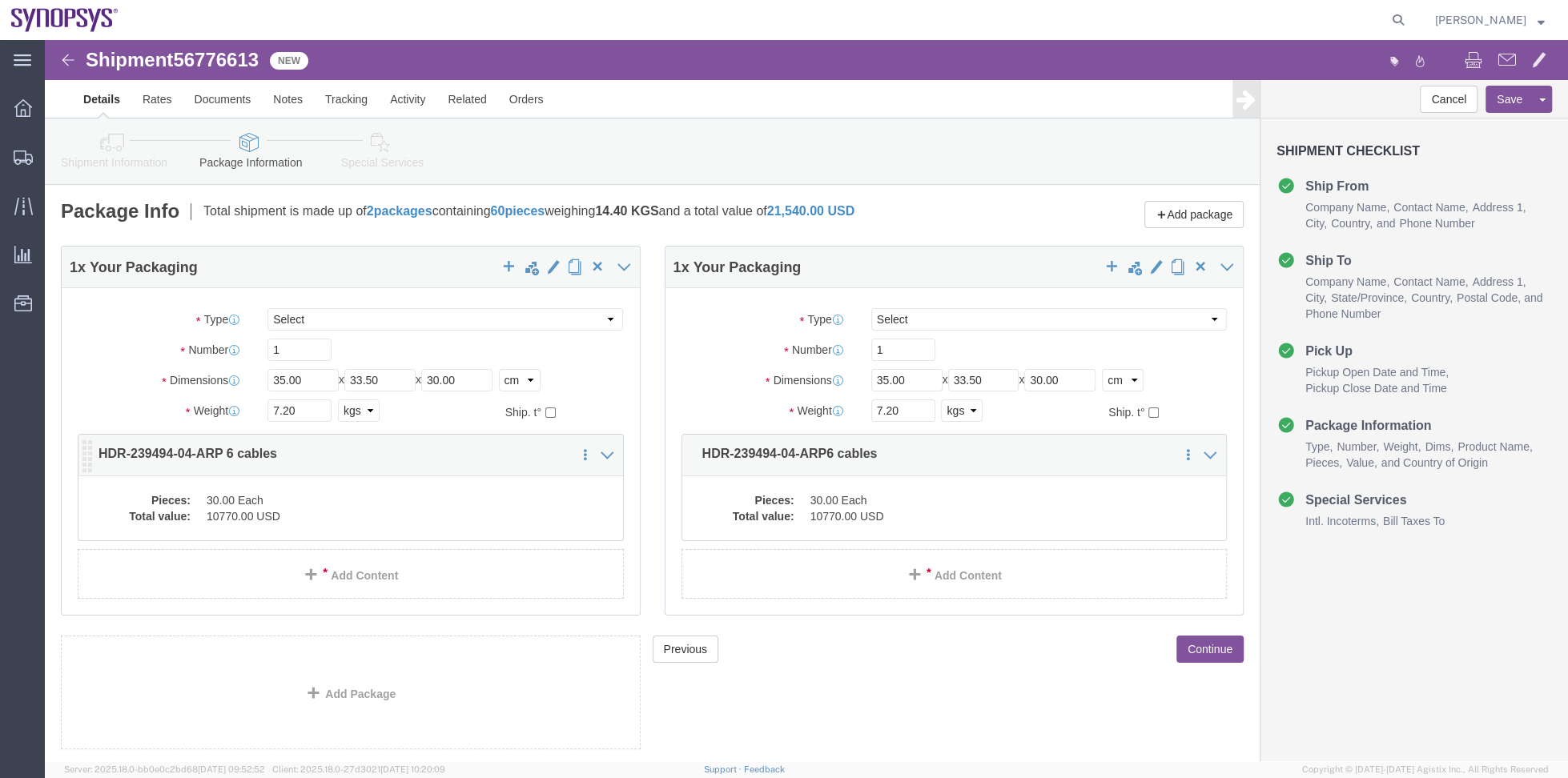
click dd "30.00 Each"
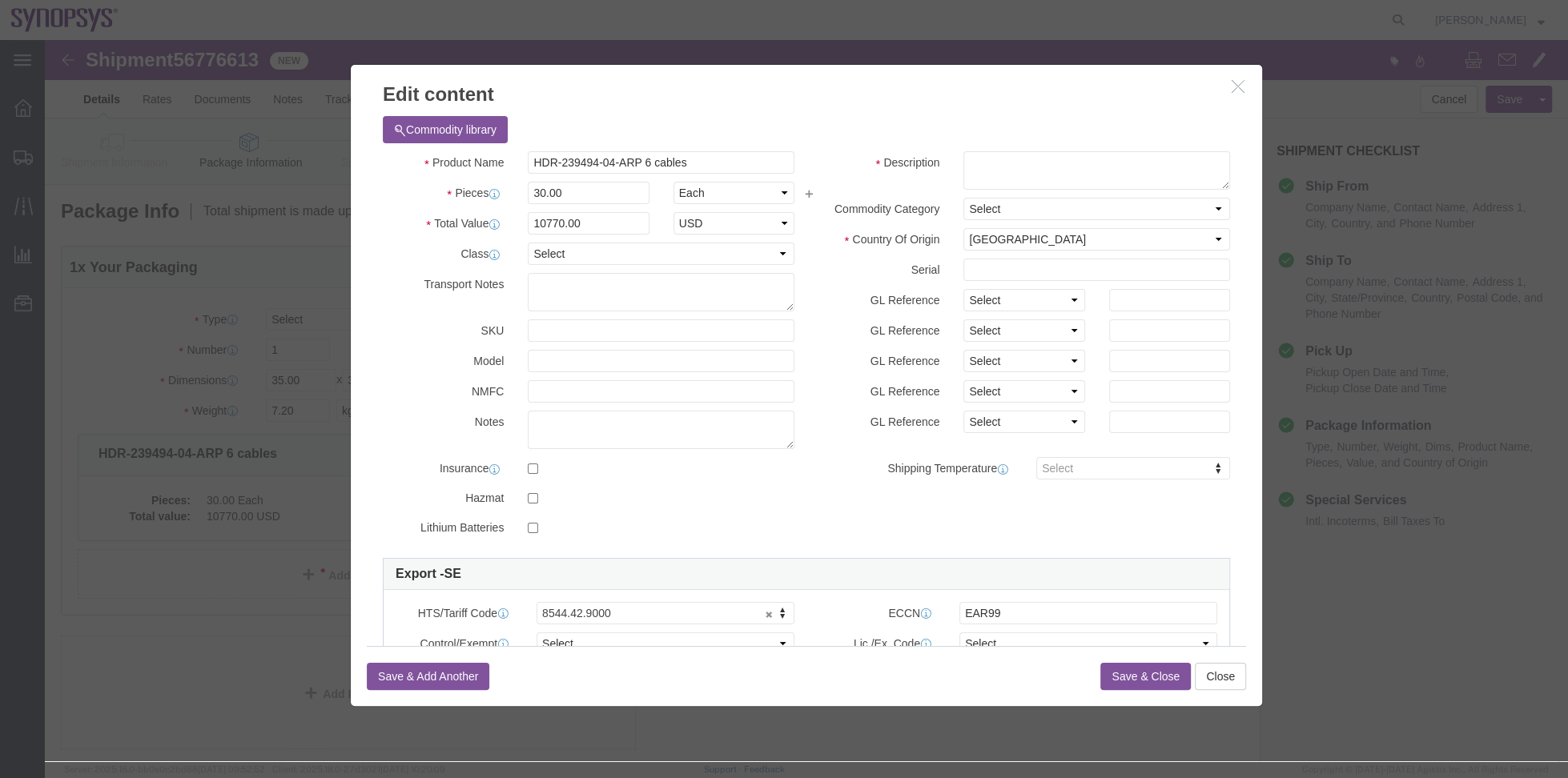
click button "button"
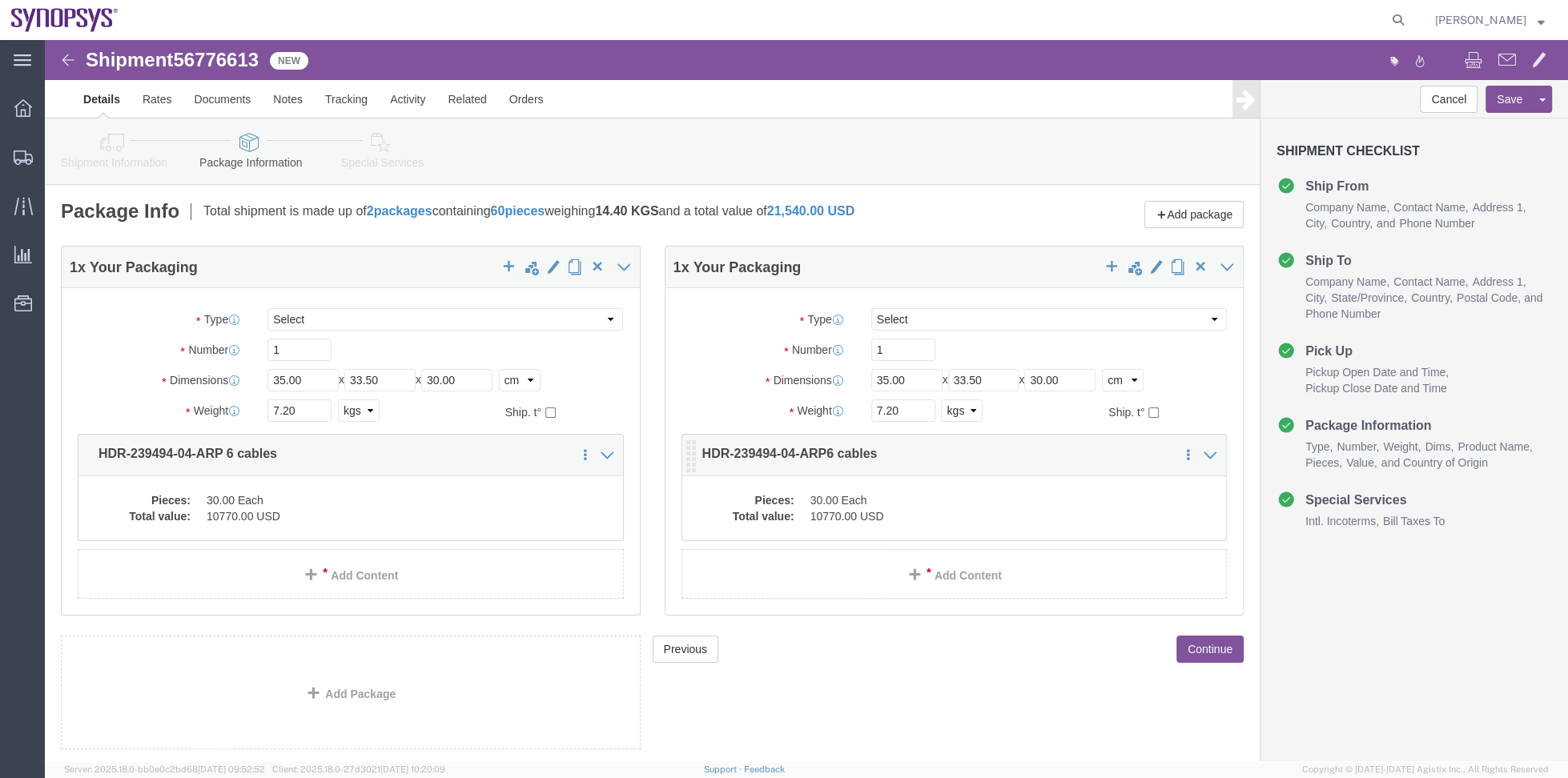
click div "Pieces: 30.00 Each Total value: 10770.00 USD"
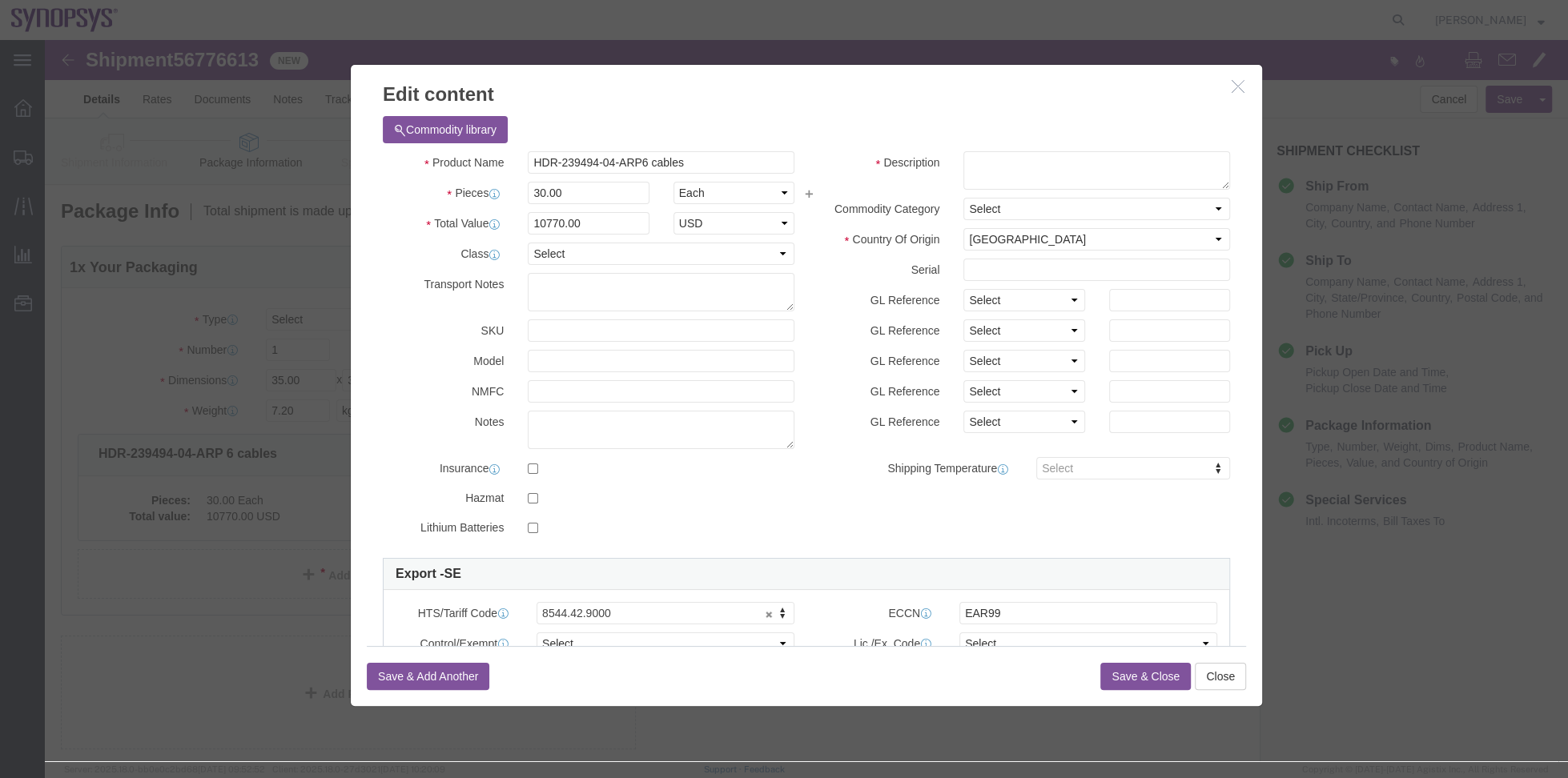
drag, startPoint x: 1188, startPoint y: 56, endPoint x: 1161, endPoint y: 71, distance: 30.9
click button "button"
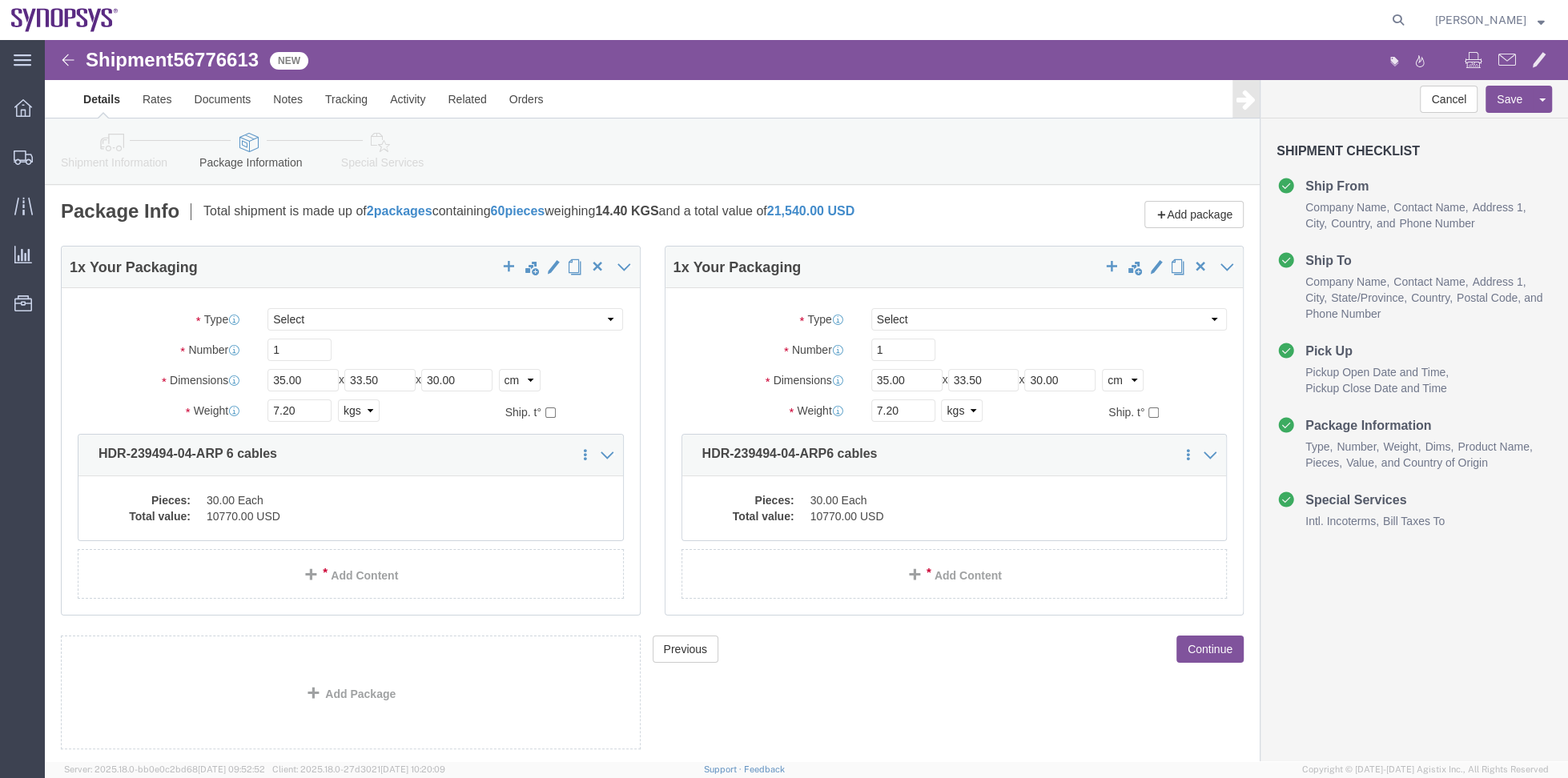
click dd "10770.00 USD"
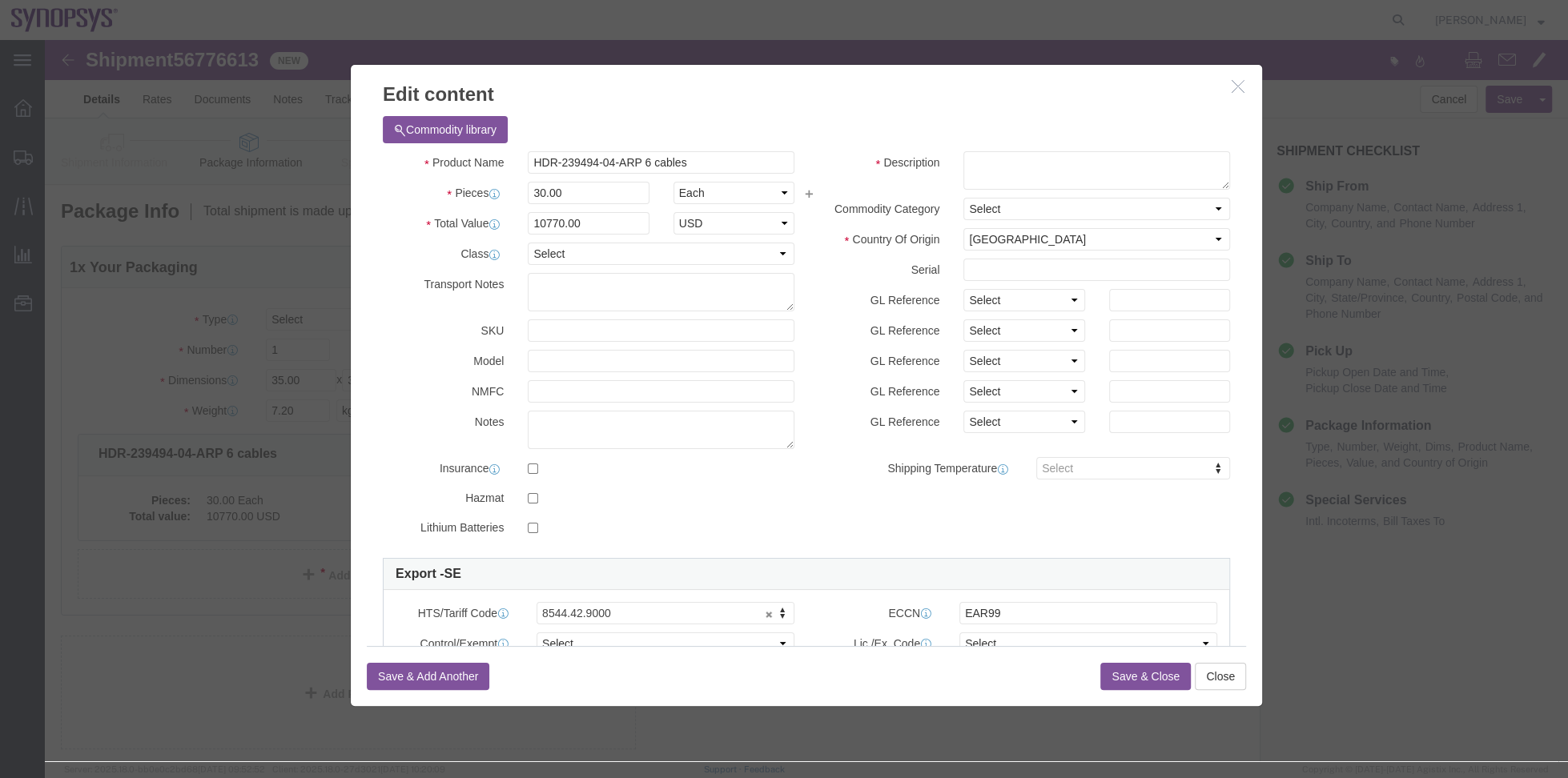
click button "button"
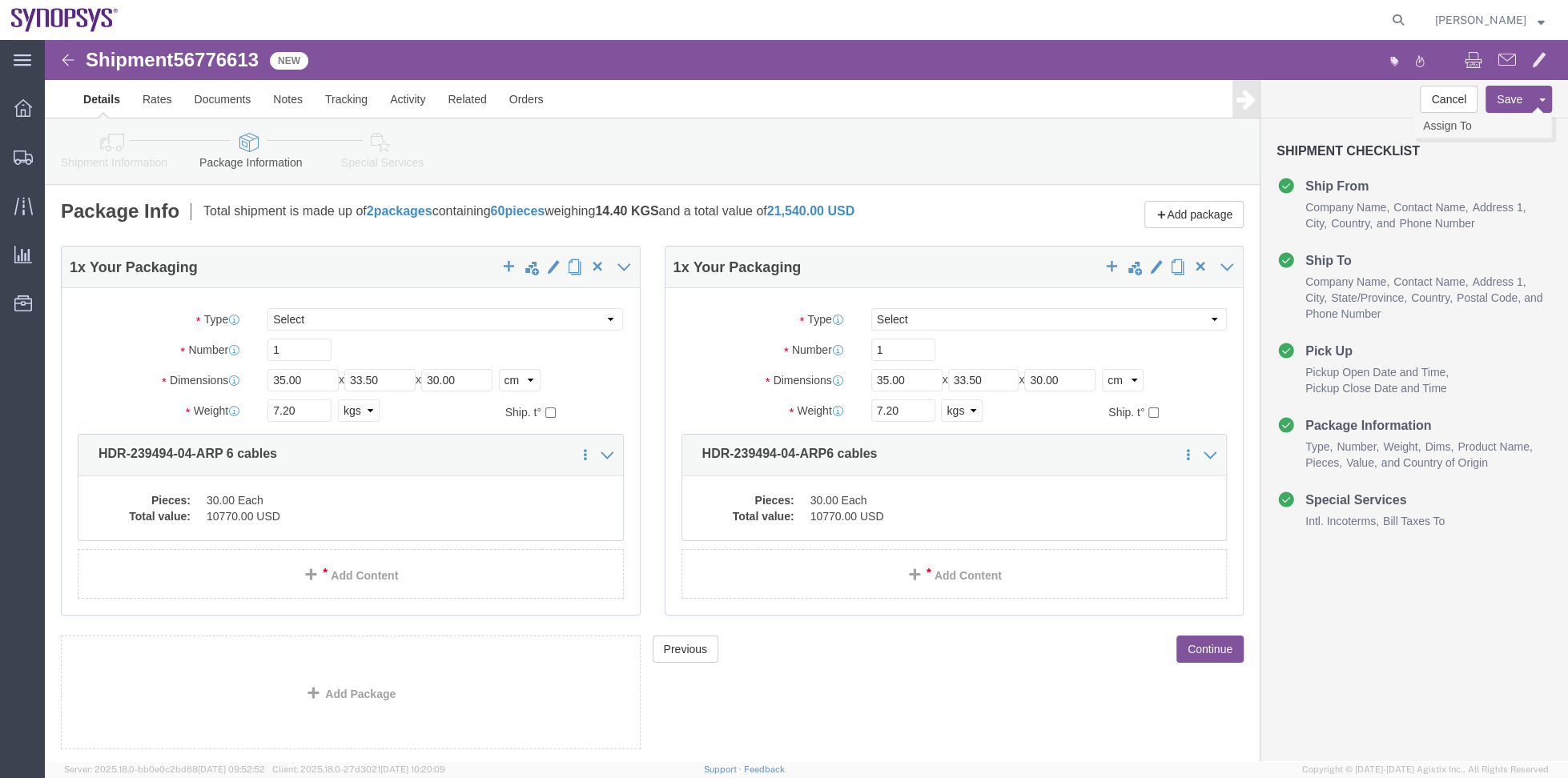
click link "Assign To"
select select
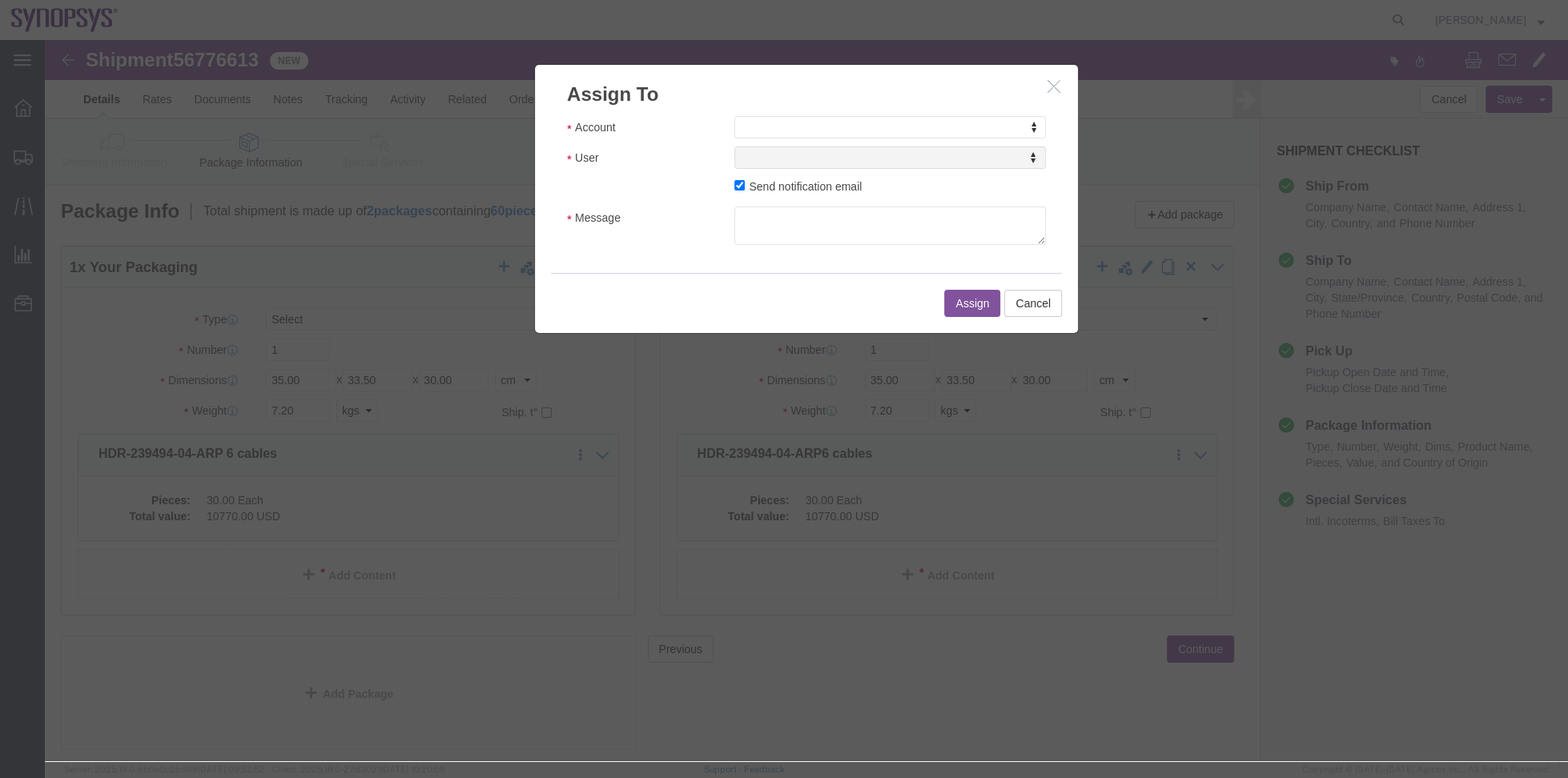
click icon "button"
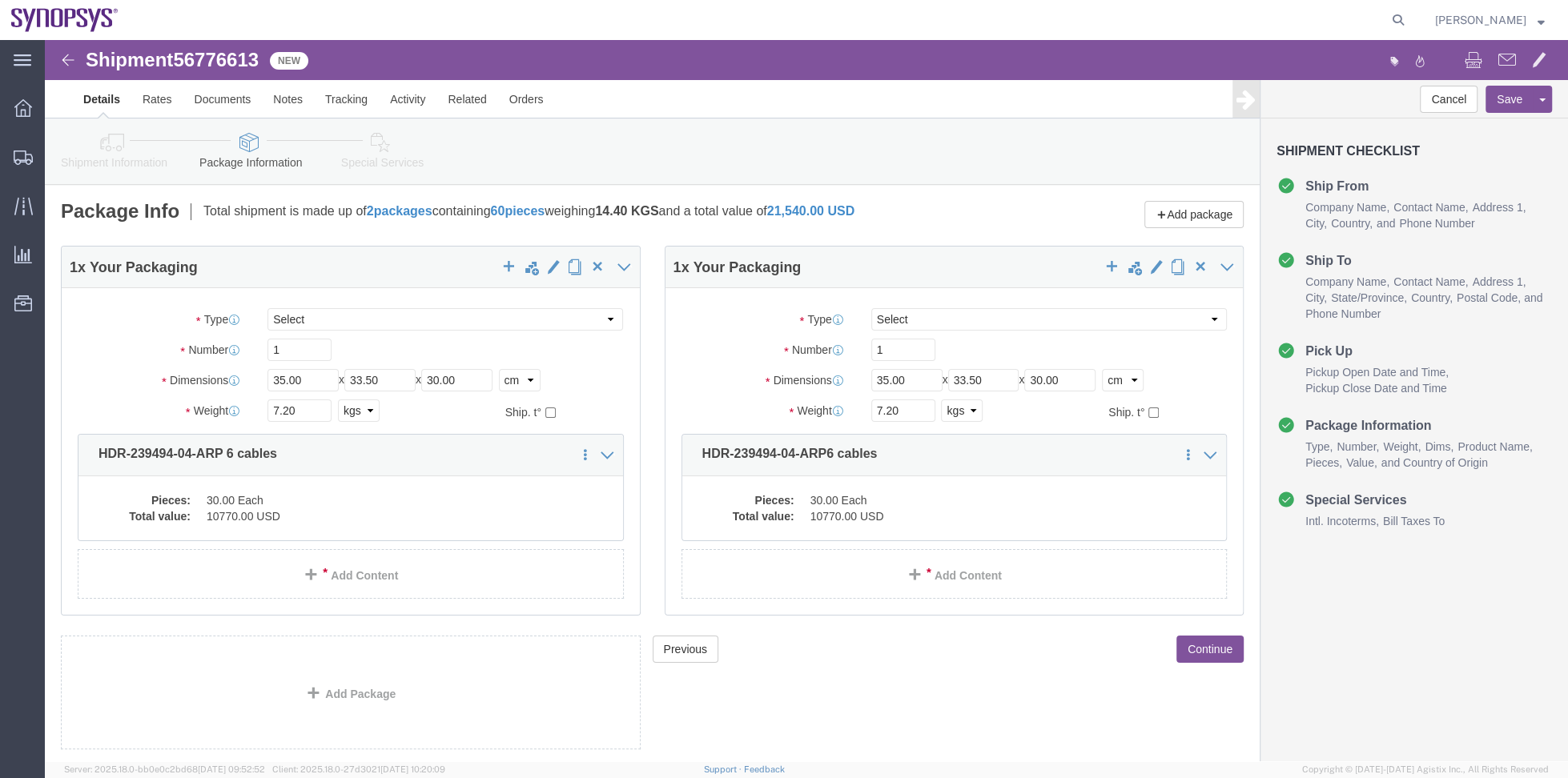
click link "Shipment Information"
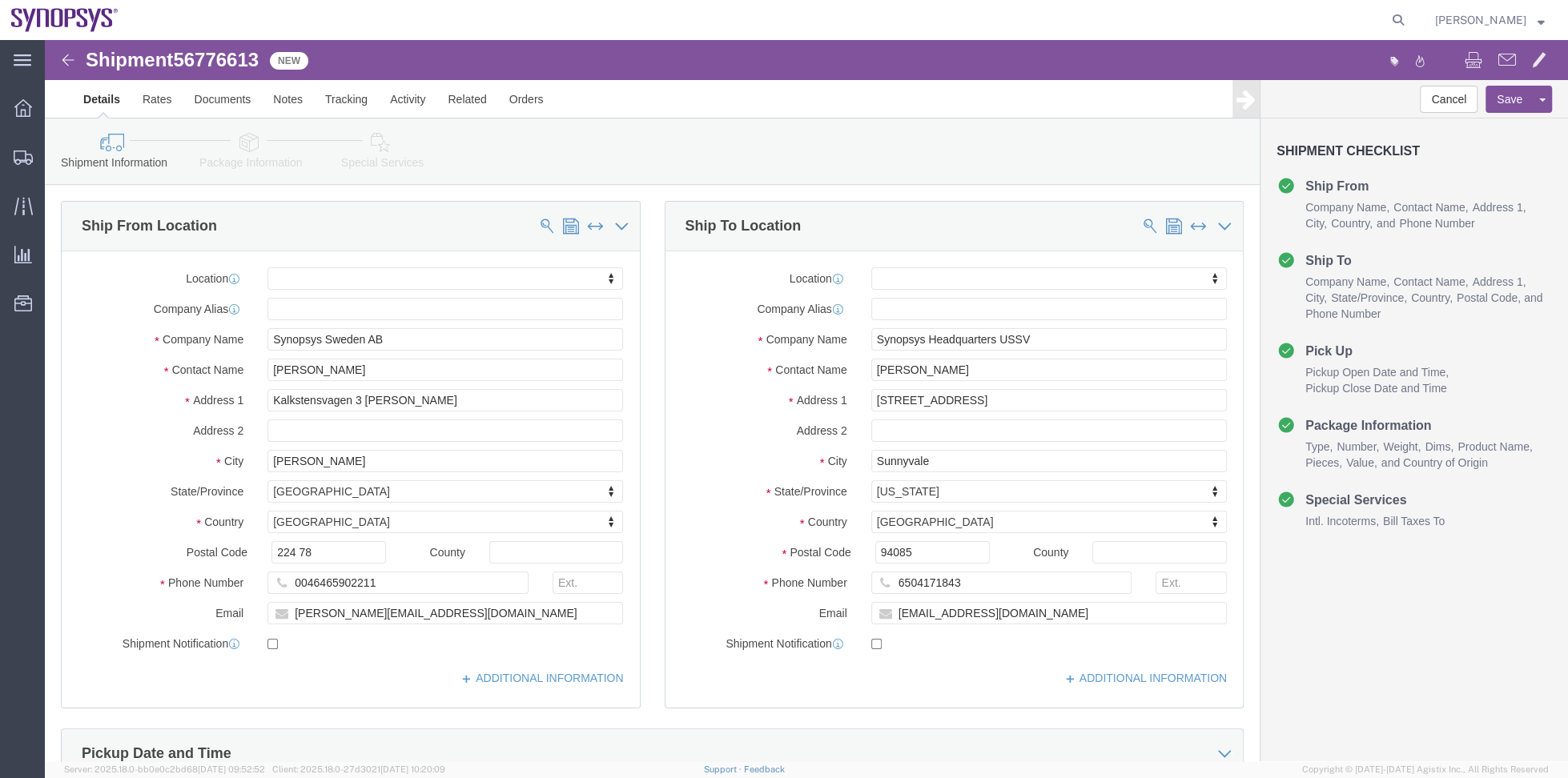
click link "Package Information"
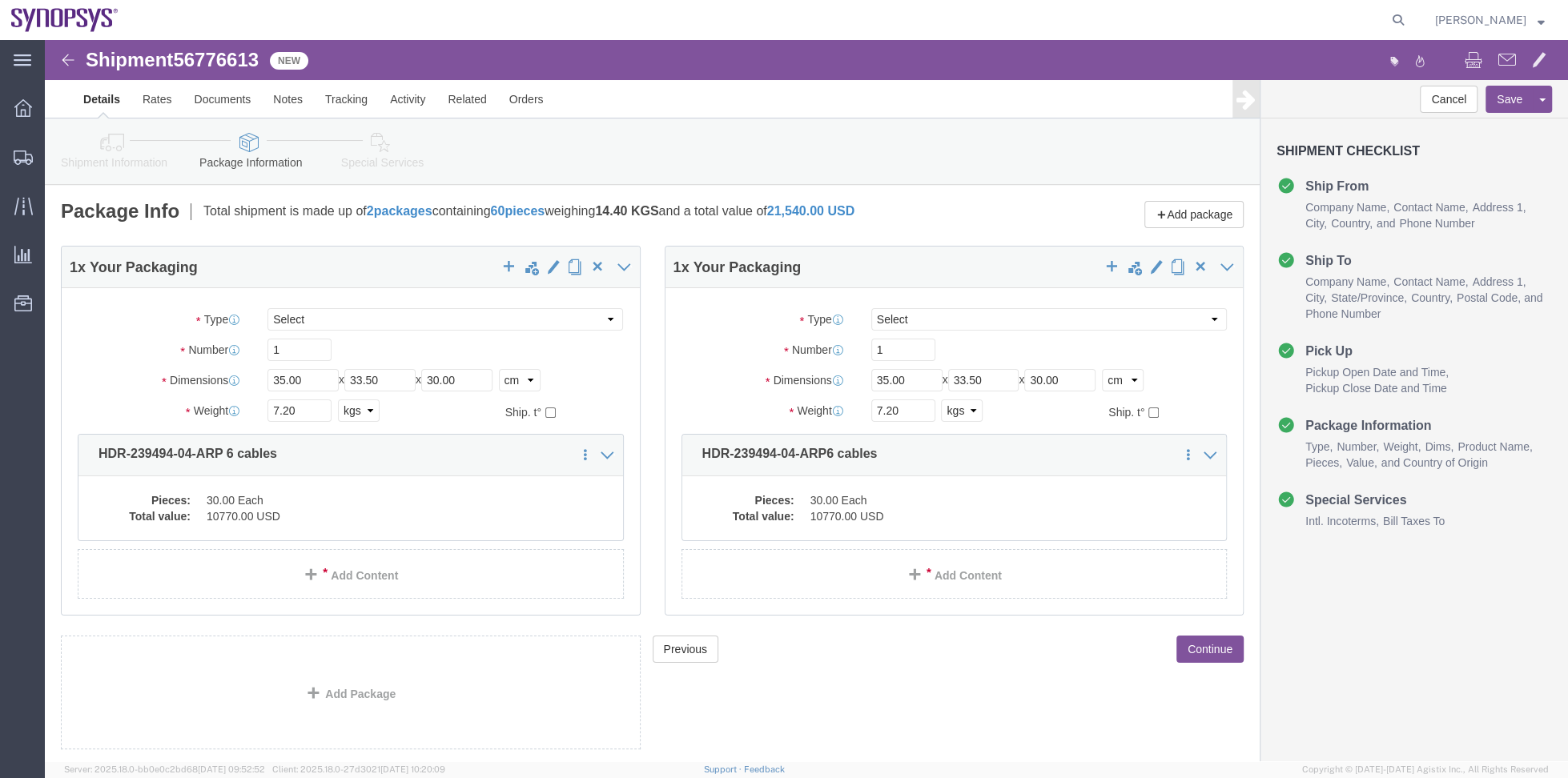
click link "Shipment Information"
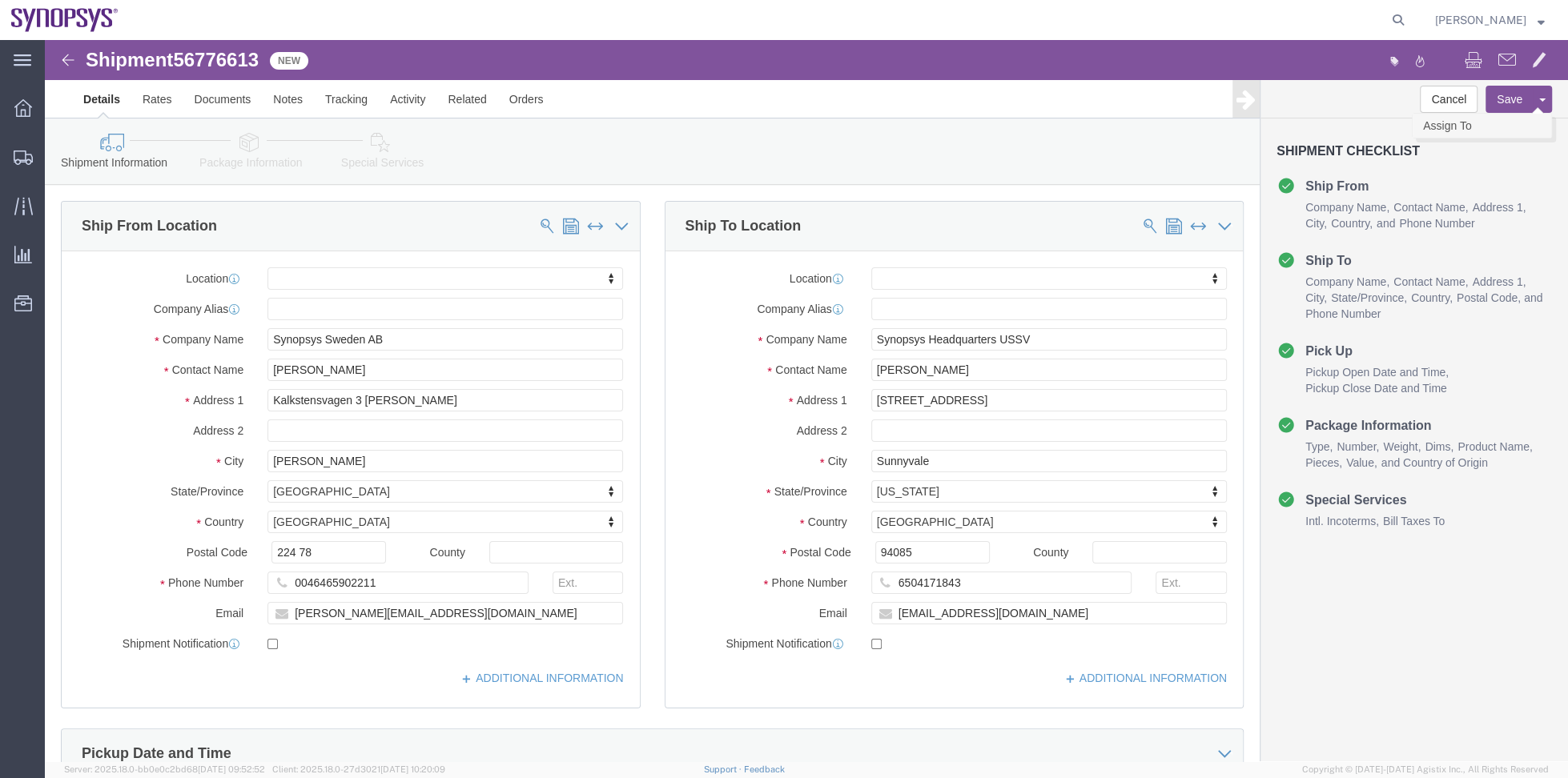
click link "Assign To"
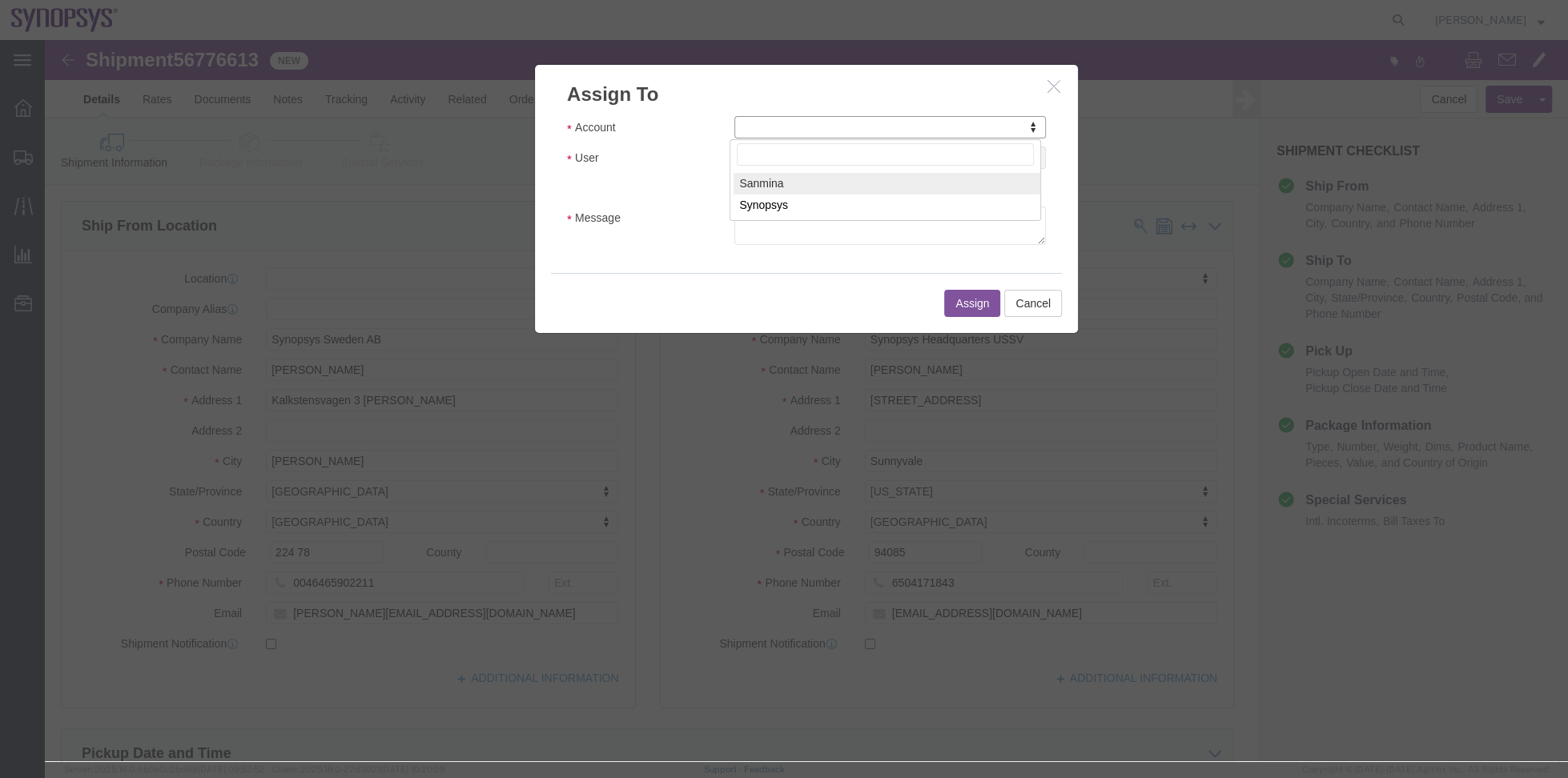
drag, startPoint x: 721, startPoint y: 81, endPoint x: 731, endPoint y: 84, distance: 10.4
select select "117156"
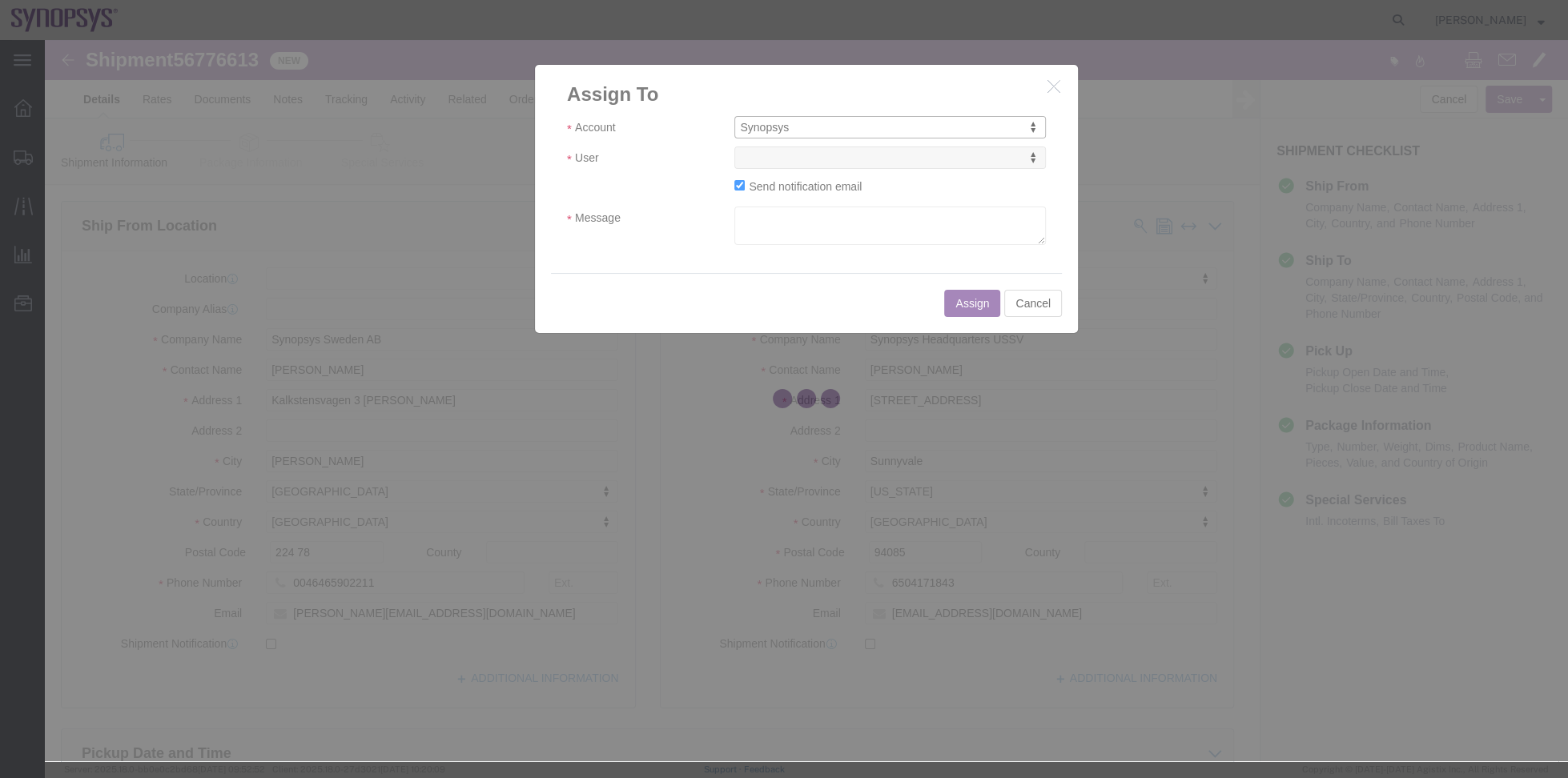
click at [796, 162] on div at bounding box center [807, 401] width 1523 height 721
select select
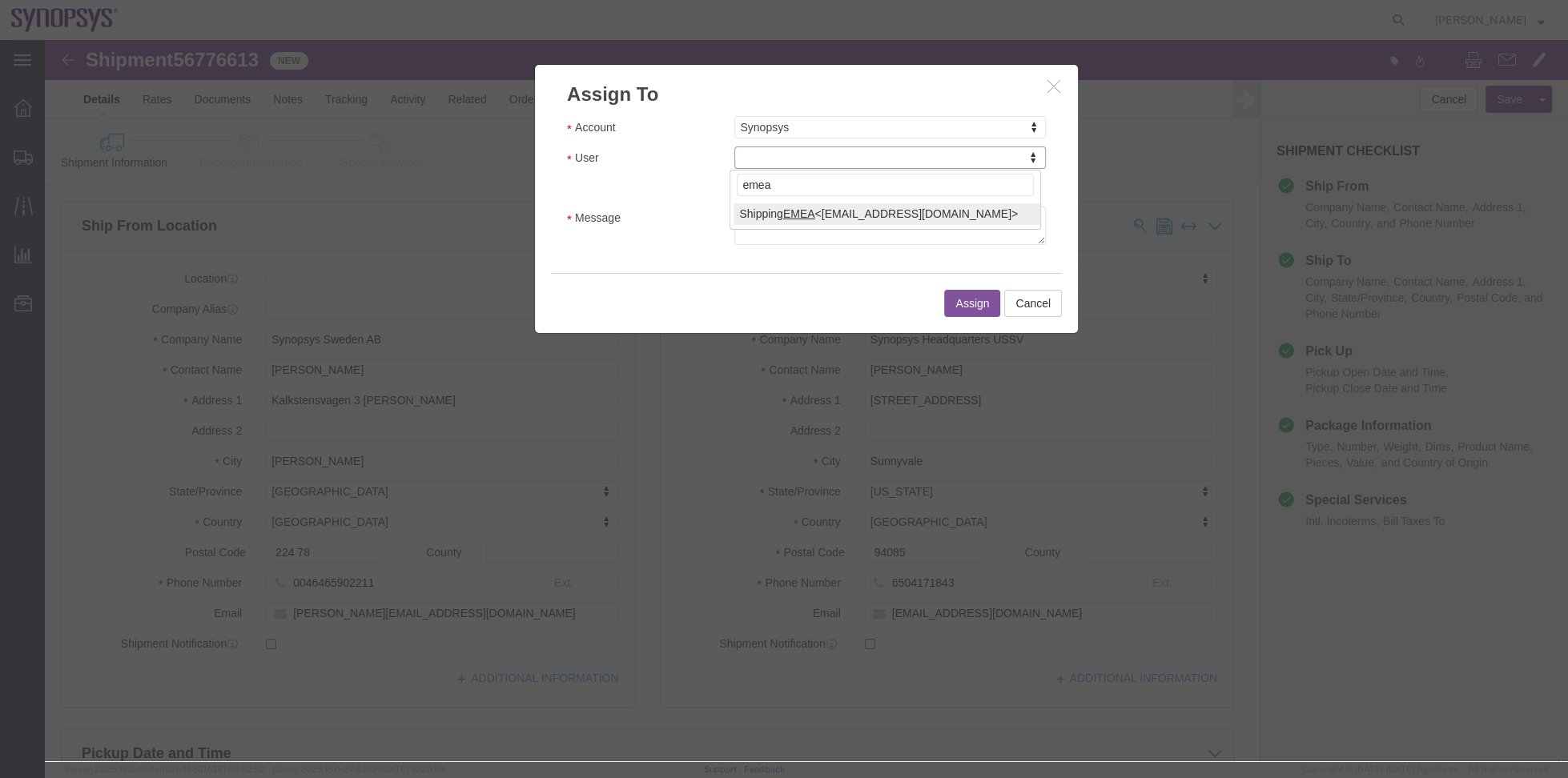
type input "emea"
select select "100123"
click textarea "Message"
type textarea "a"
click button "Assign"
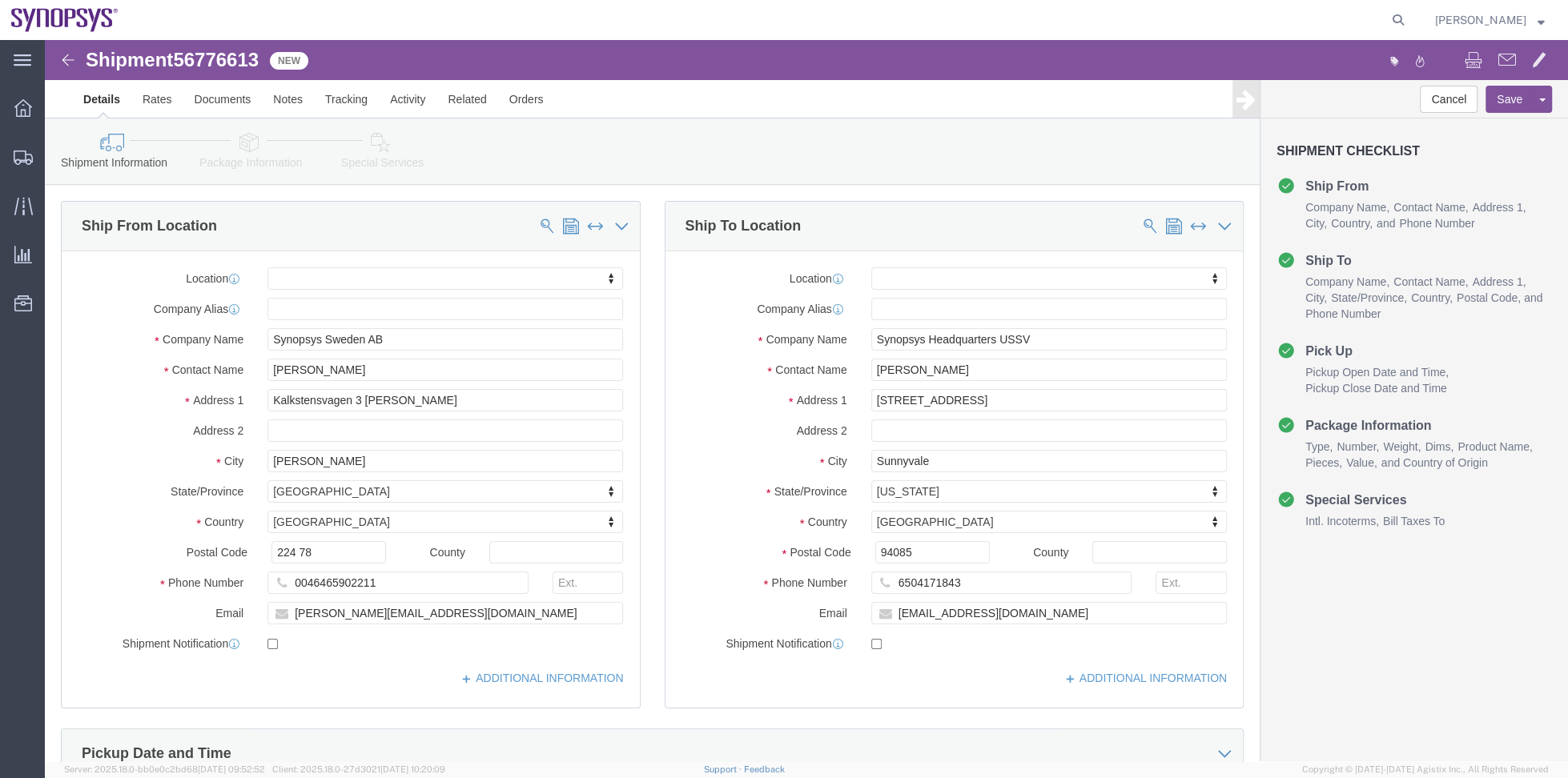
click div "Shipment 56776613 New Details Rates Documents Notes Tracking Activity Related O…"
click at [793, 22] on div at bounding box center [770, 20] width 1282 height 40
click label "Postal Code"
drag, startPoint x: -25, startPoint y: 461, endPoint x: -53, endPoint y: 482, distance: 35.0
click html "Shipment 56776613 New Details Rates Documents Notes Tracking Activity Related O…"
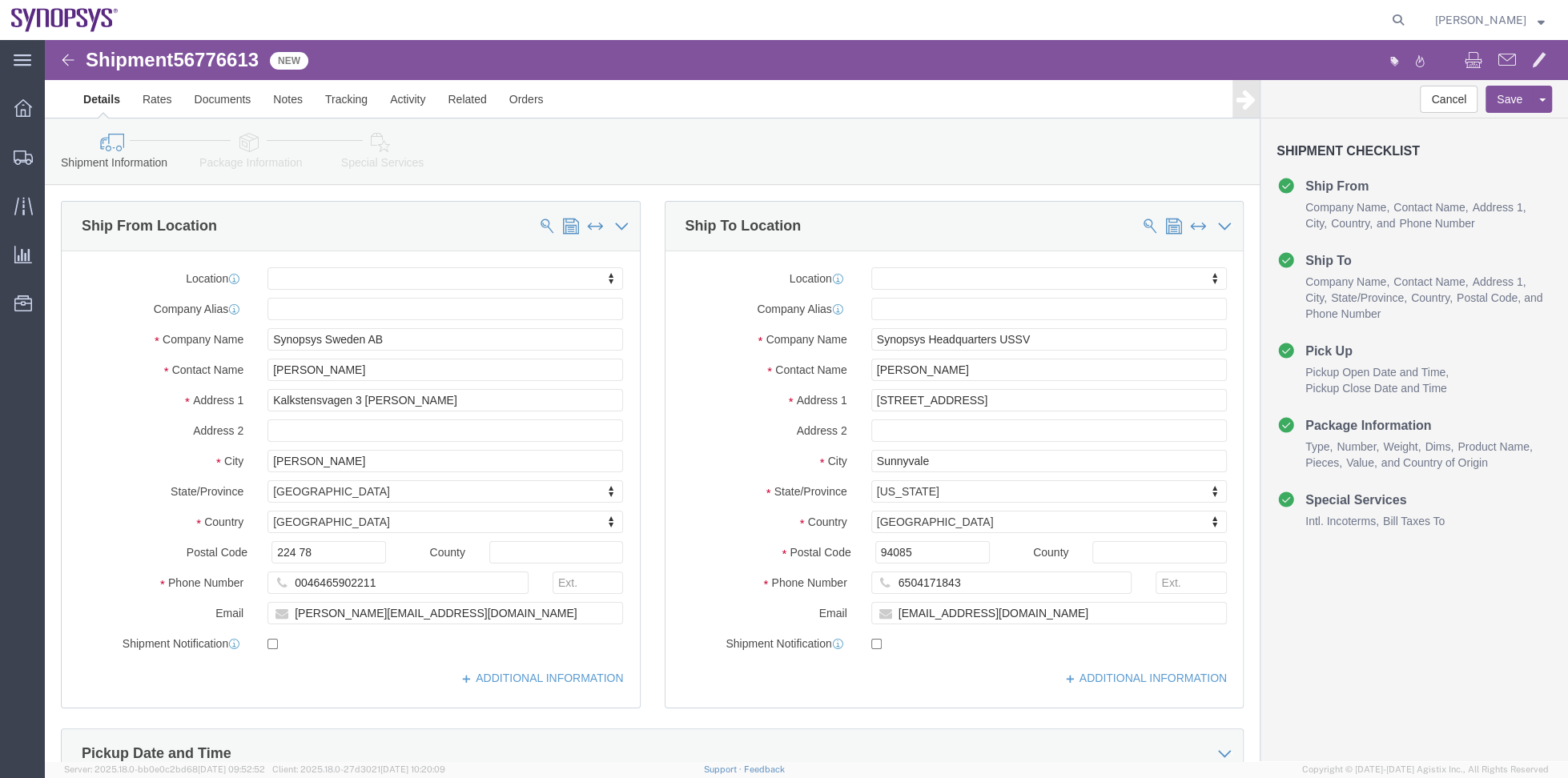
drag, startPoint x: 1105, startPoint y: 463, endPoint x: 1480, endPoint y: 559, distance: 387.1
click form "Shipment 56776613 New Details Rates Documents Notes Tracking Activity Related O…"
click div "Cancel Save Assign To Approve DPL Shipment Shipment Checklist Ship From Company…"
click div "Please fix the following errors Ship From Location Location My Profile Location…"
click at [0, 0] on span "Shipment Manager" at bounding box center [0, 0] width 0 height 0
